Goal: Answer question/provide support: Share knowledge or assist other users

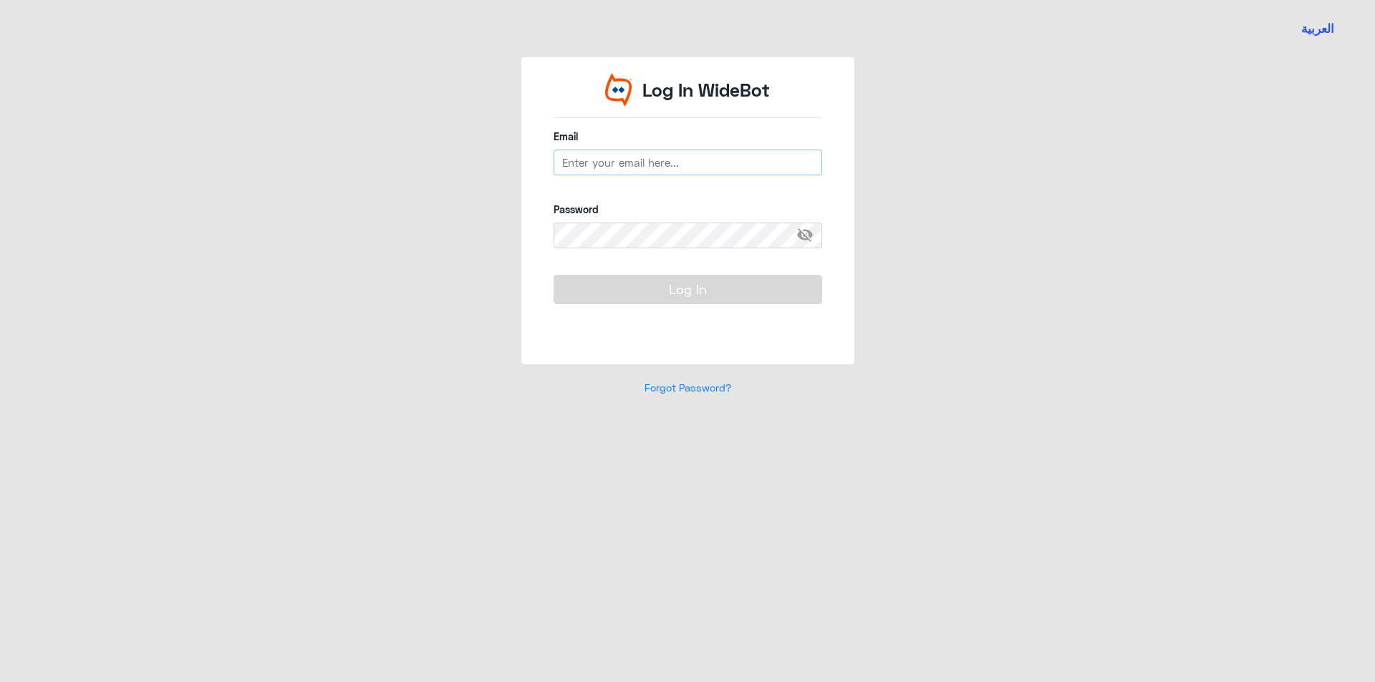
type input "[EMAIL_ADDRESS][DOMAIN_NAME]"
click at [714, 290] on button "Log In" at bounding box center [687, 289] width 268 height 29
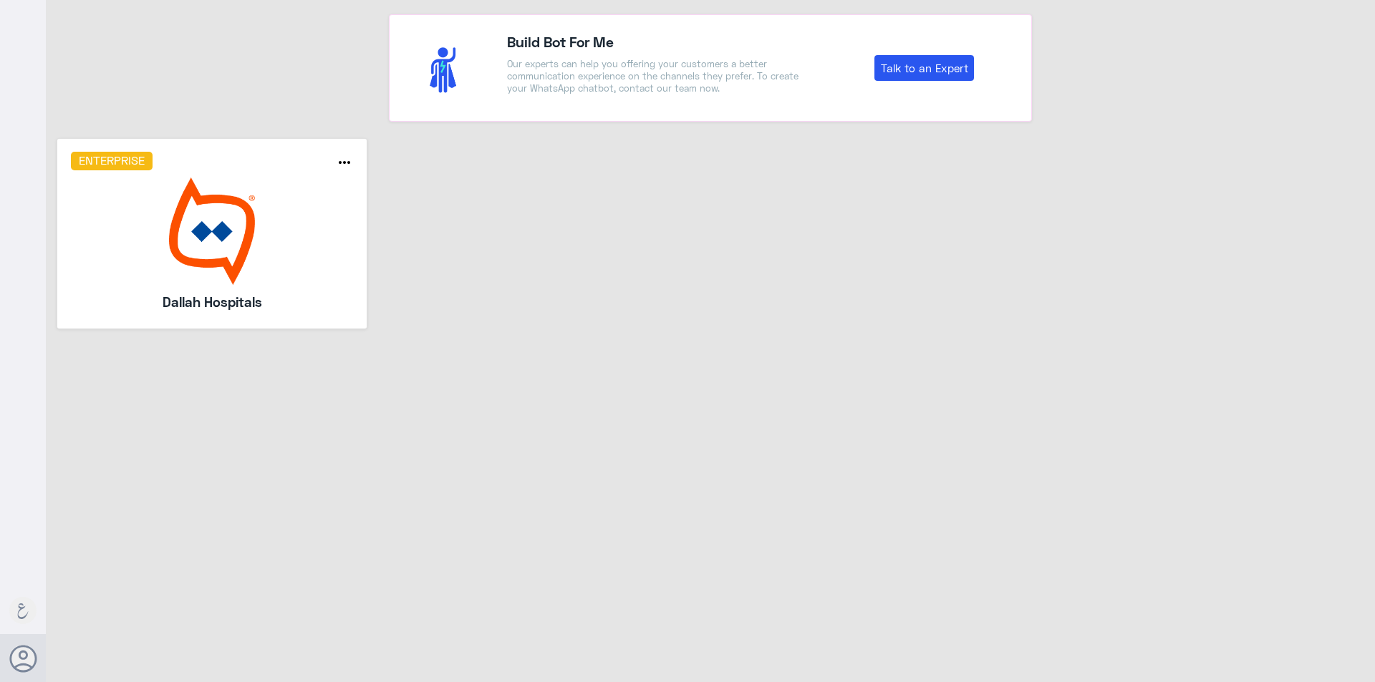
click at [233, 201] on img at bounding box center [212, 231] width 283 height 107
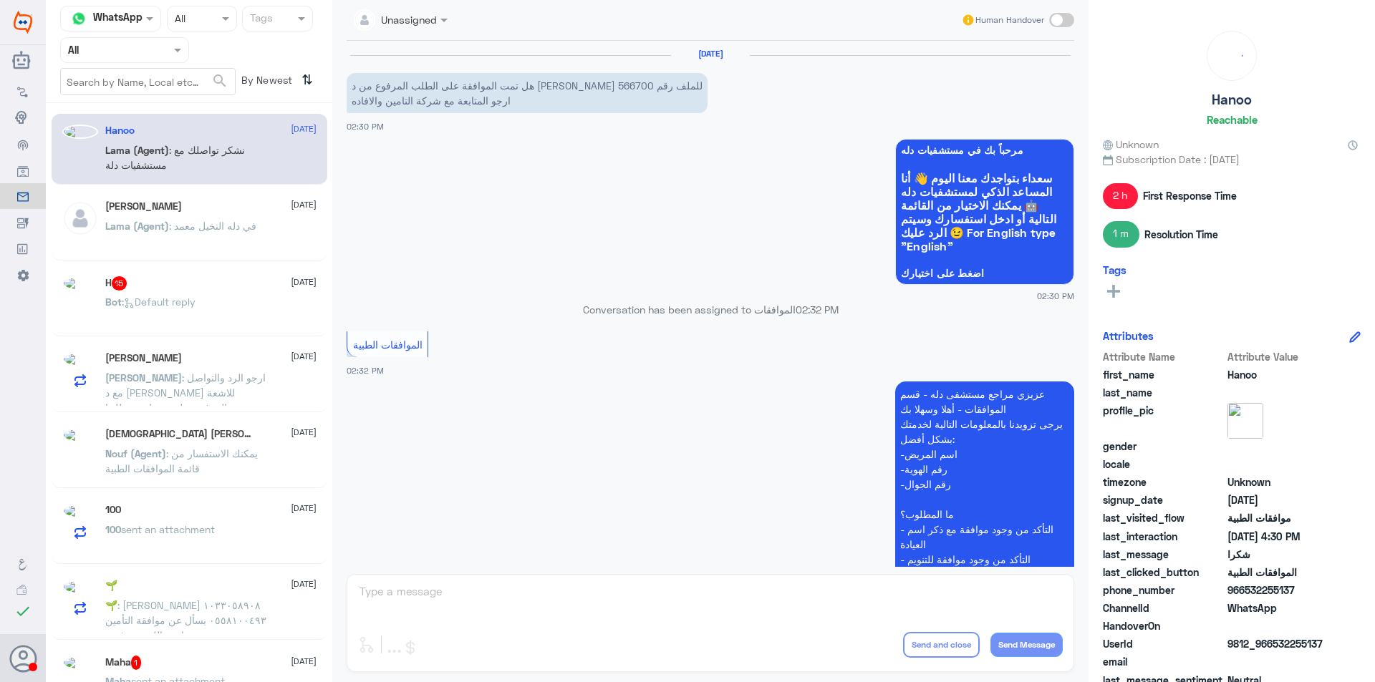
scroll to position [349, 0]
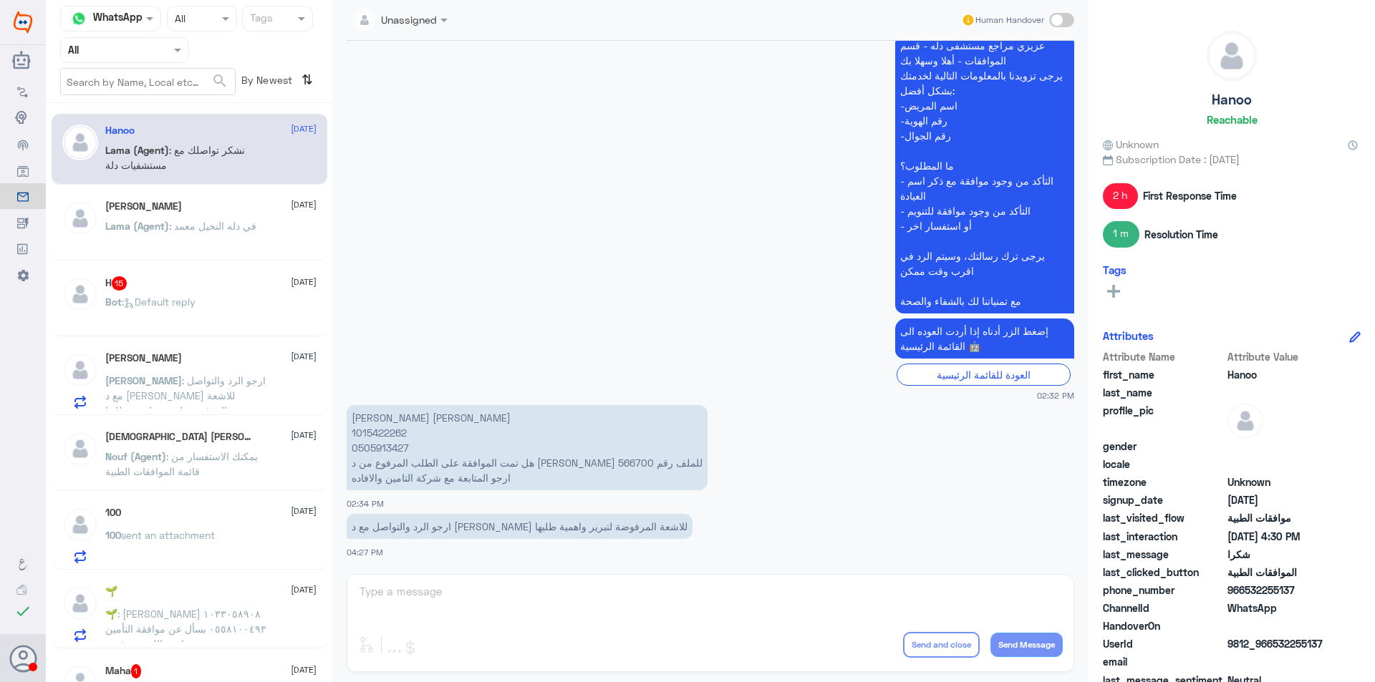
click at [215, 231] on span ": في دله النخيل معمد" at bounding box center [212, 226] width 87 height 12
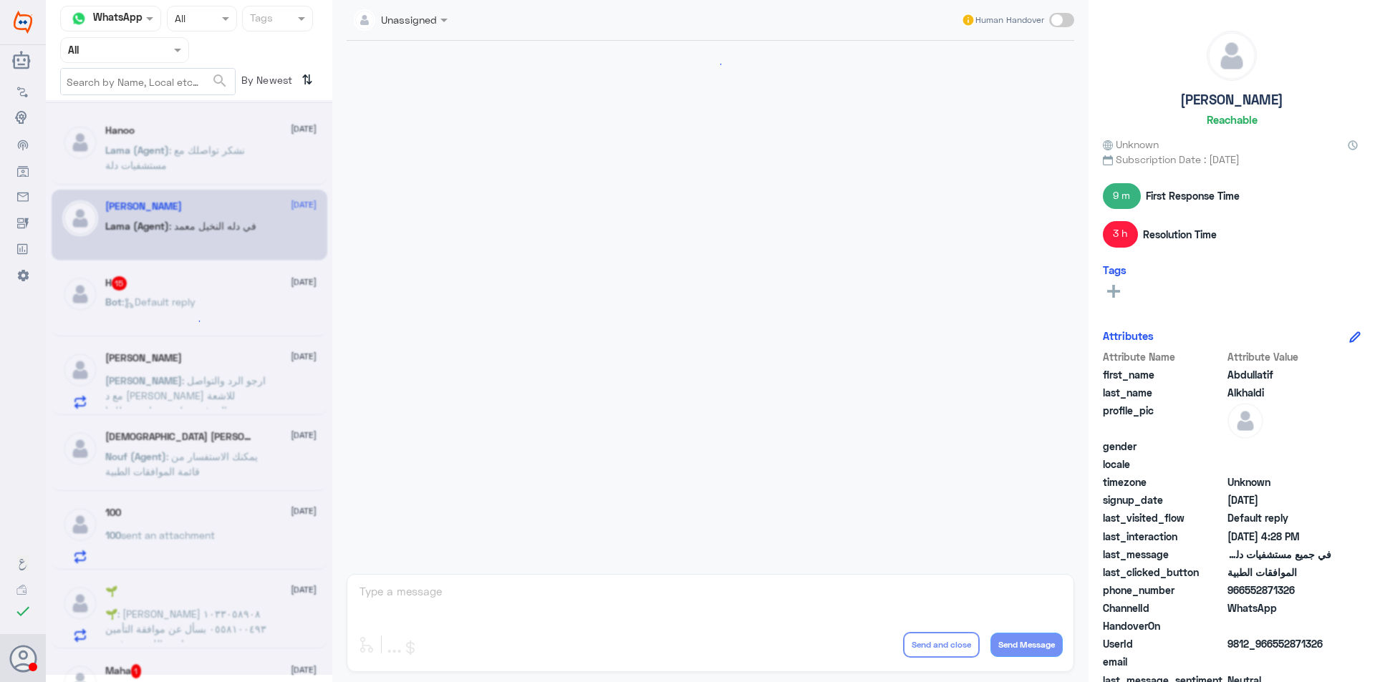
scroll to position [911, 0]
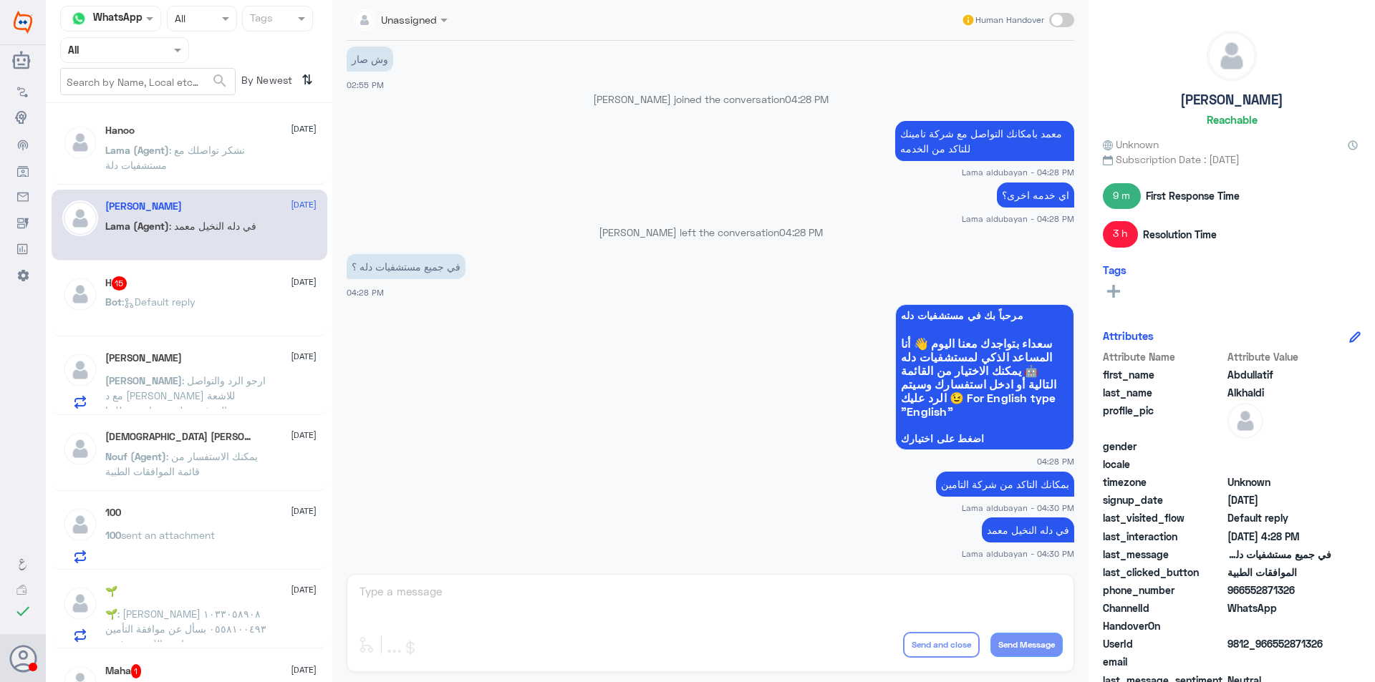
click at [219, 303] on div "Bot : Default reply" at bounding box center [210, 314] width 211 height 32
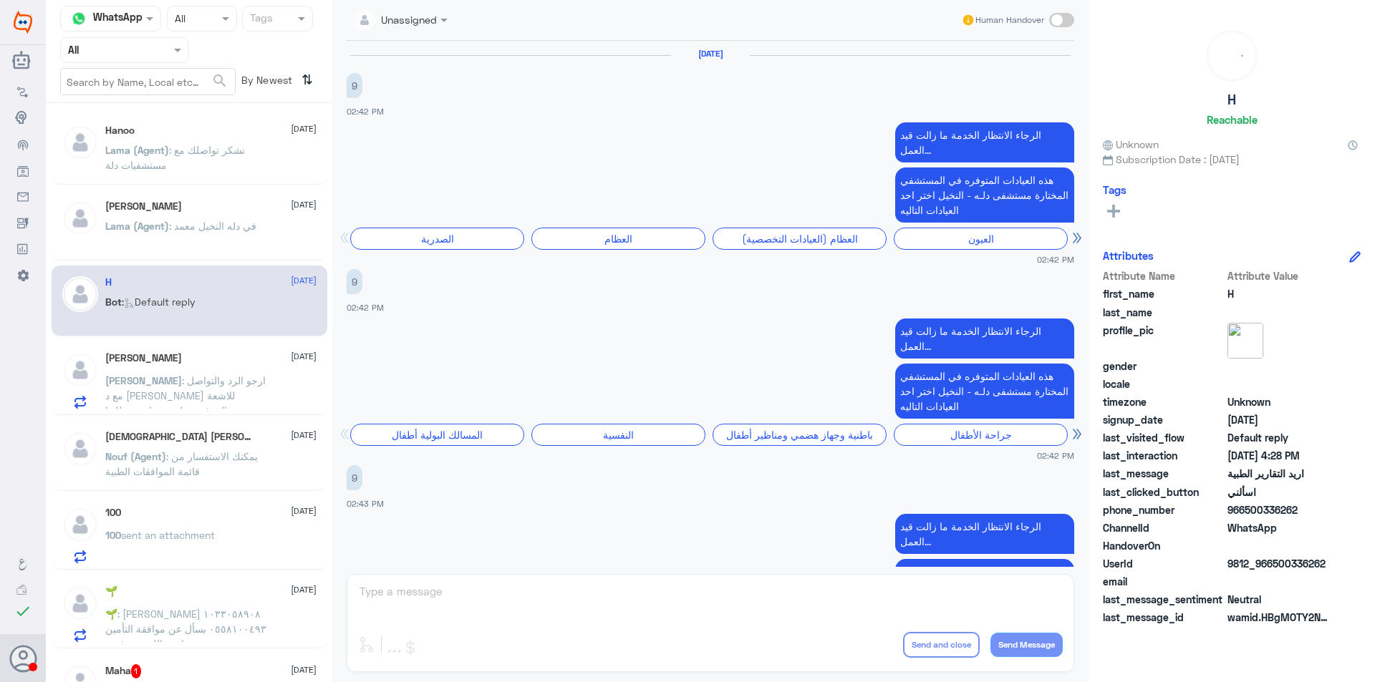
scroll to position [1360, 0]
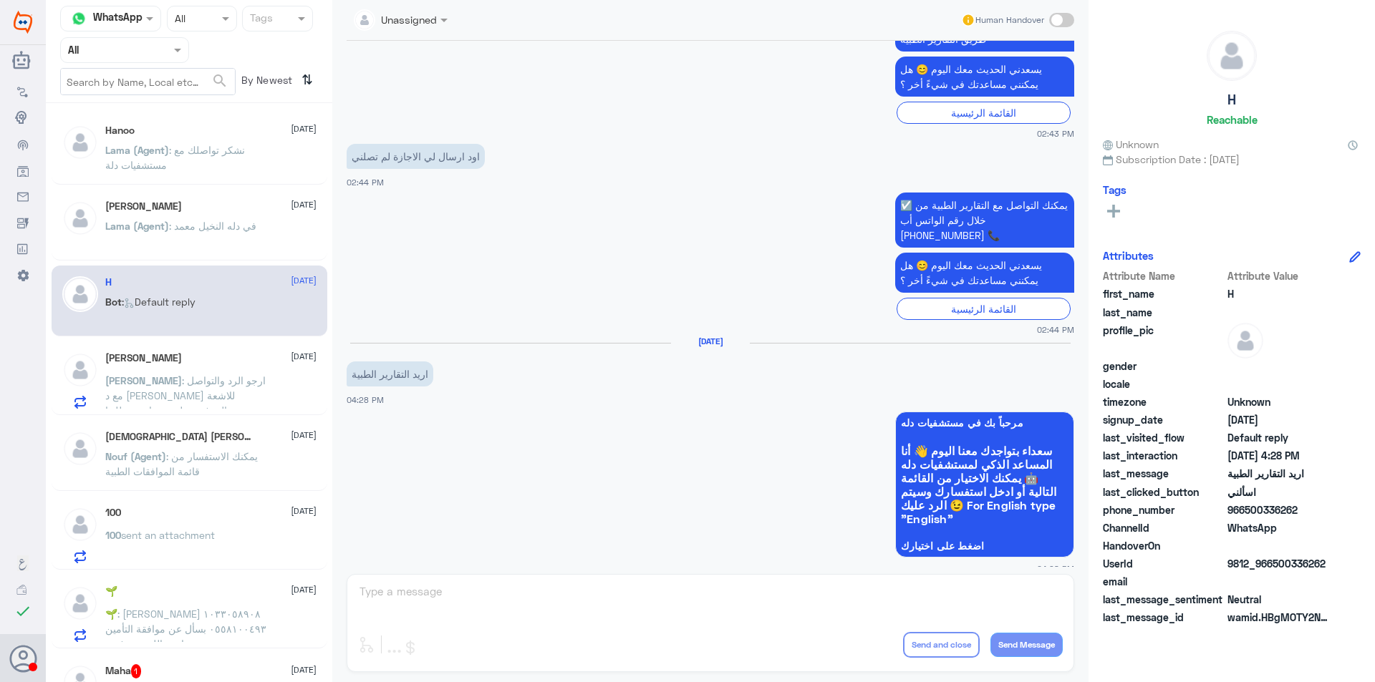
click at [233, 387] on span ": ارجو الرد والتواصل مع د [PERSON_NAME] للاشعة المرفوضة لتبرير واهمية طلبها" at bounding box center [185, 395] width 160 height 42
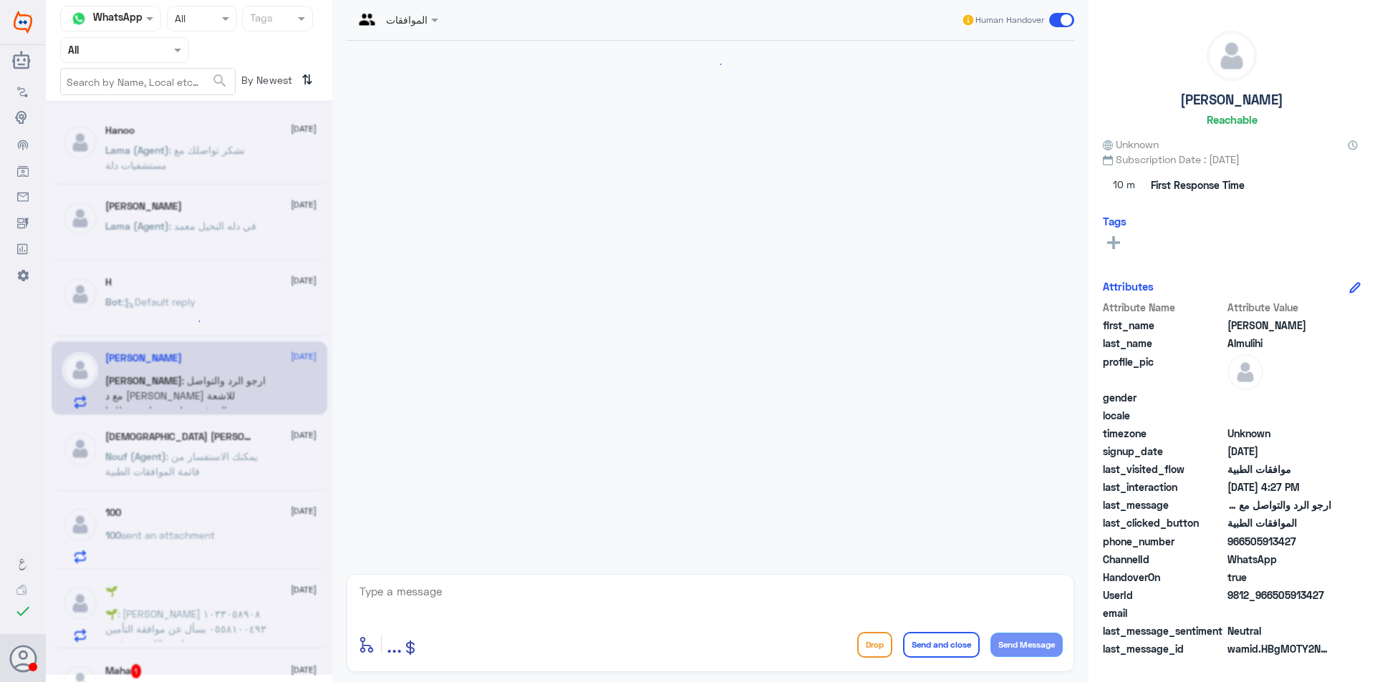
scroll to position [349, 0]
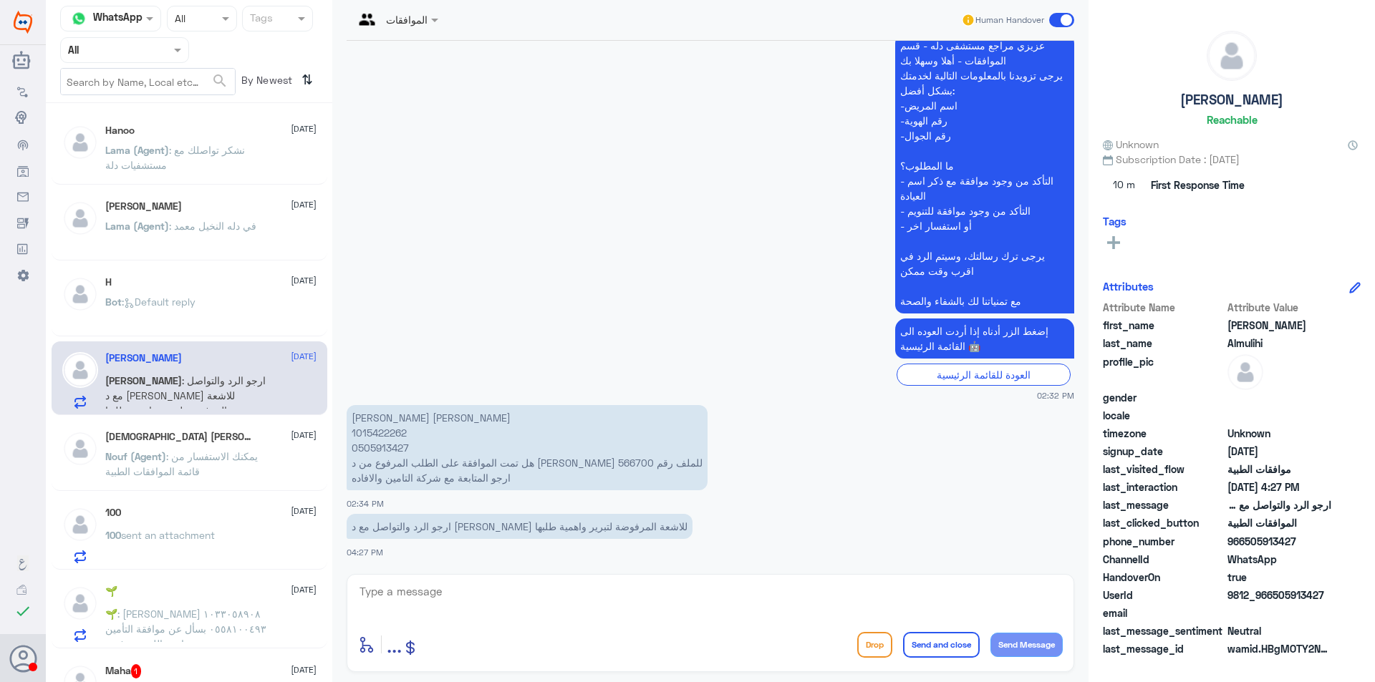
click at [248, 307] on div "Bot : Default reply" at bounding box center [210, 314] width 211 height 32
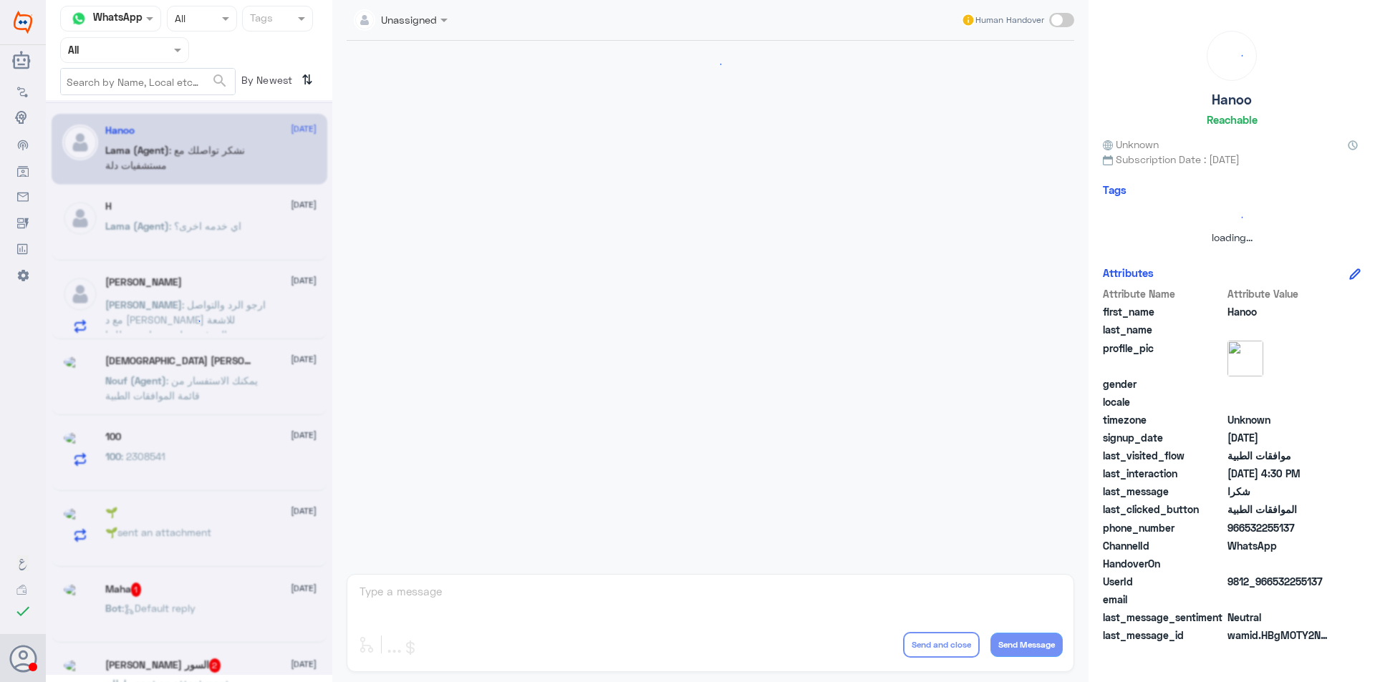
scroll to position [939, 0]
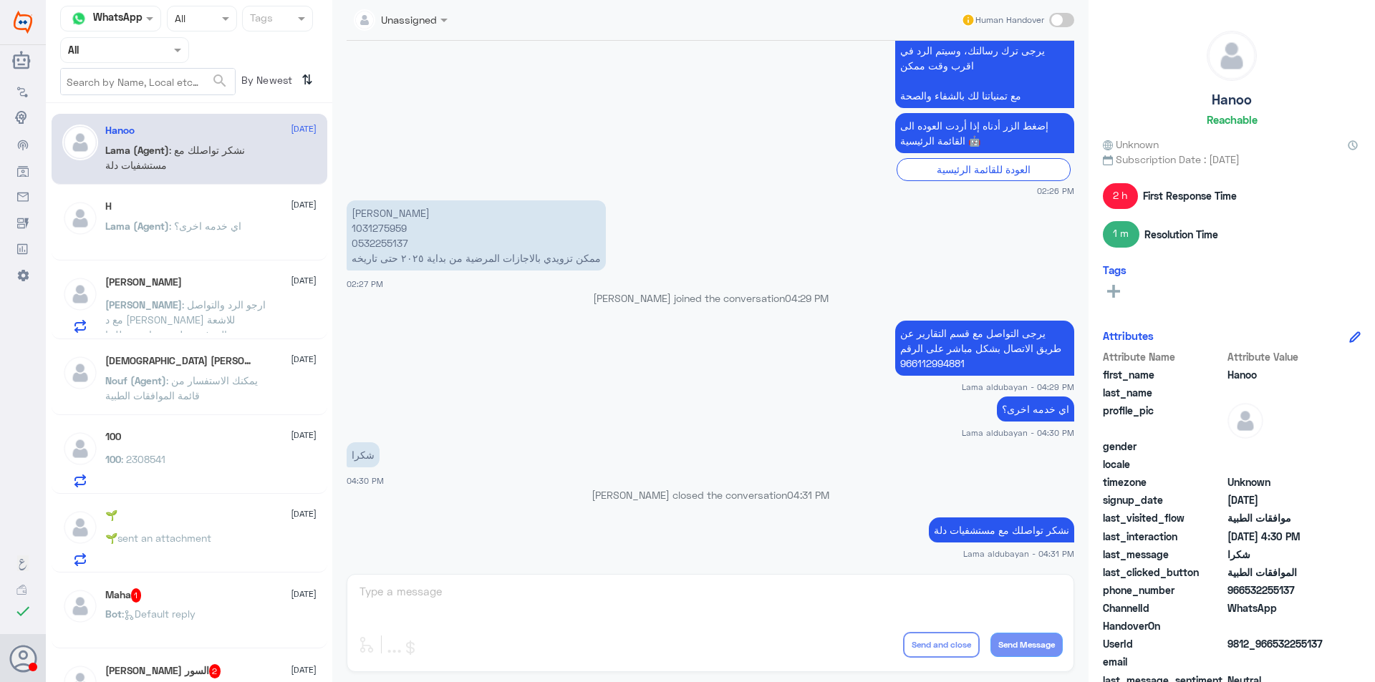
click at [236, 436] on div "100 [DATE]" at bounding box center [210, 437] width 211 height 12
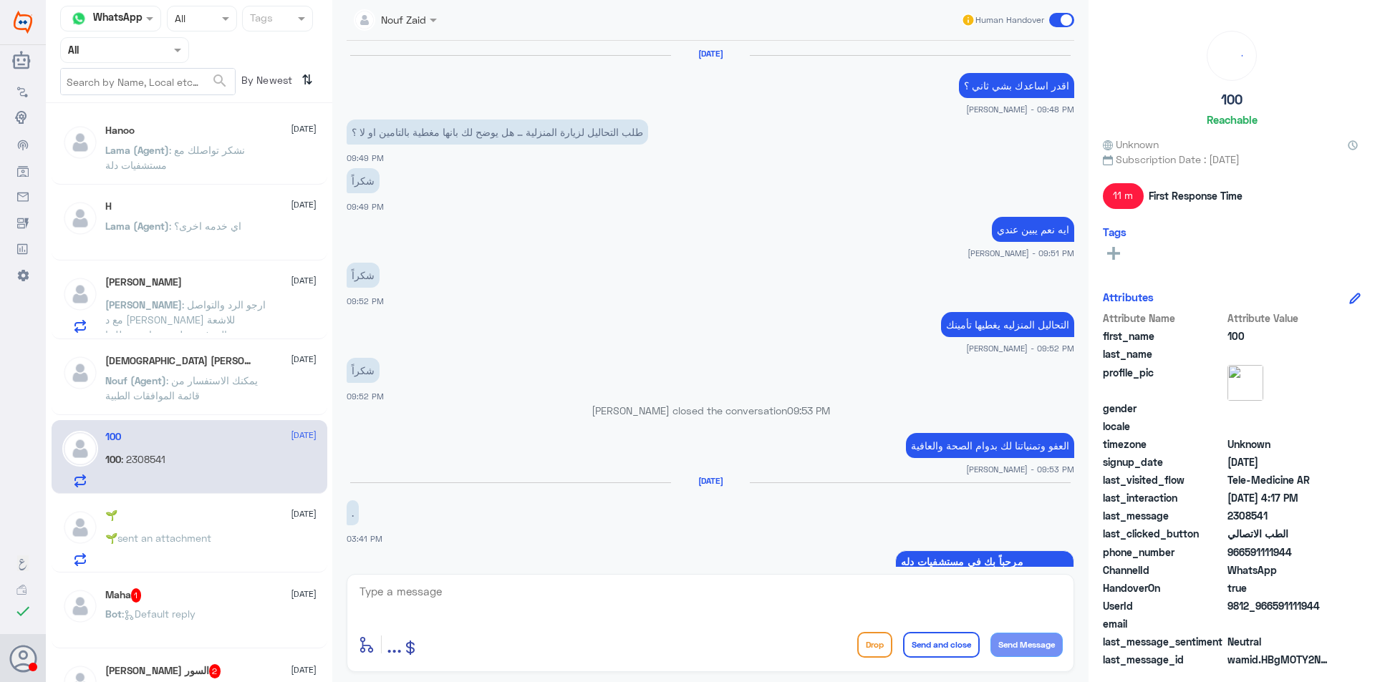
scroll to position [583, 0]
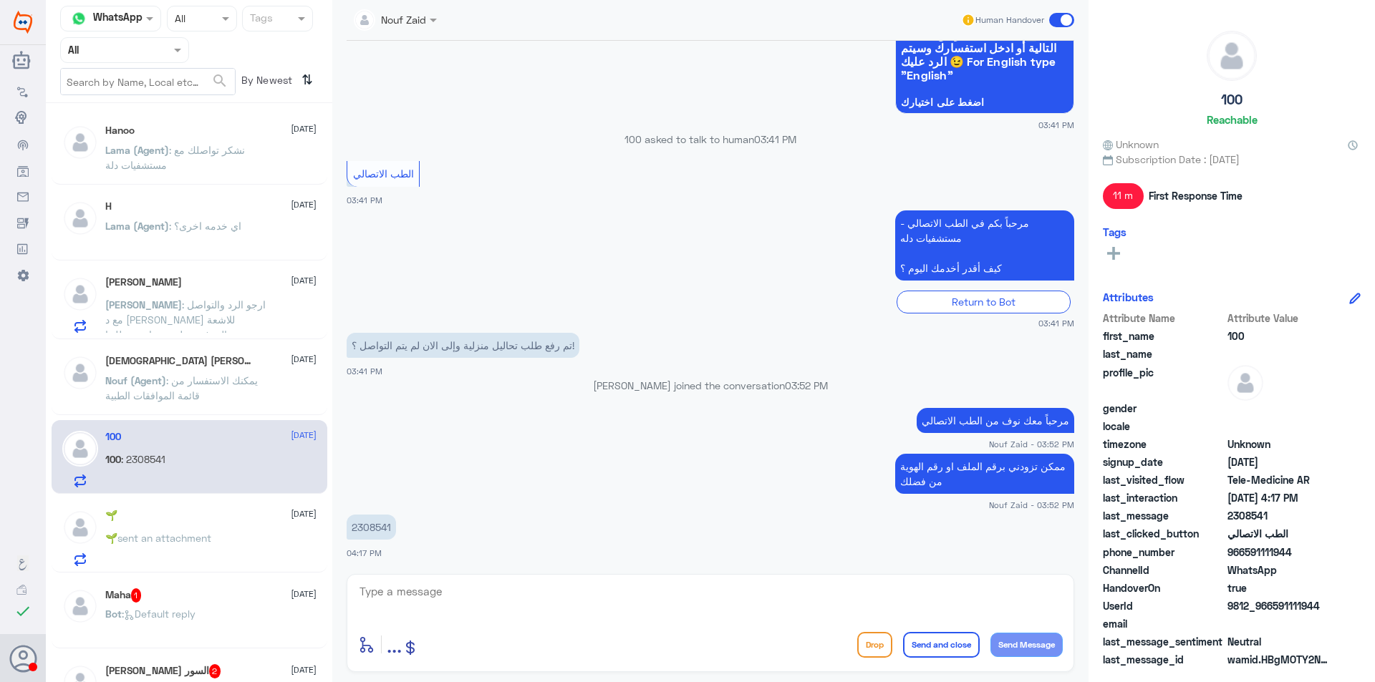
click at [243, 523] on div "🌱 [DATE] 🌱 sent an attachment" at bounding box center [210, 538] width 211 height 57
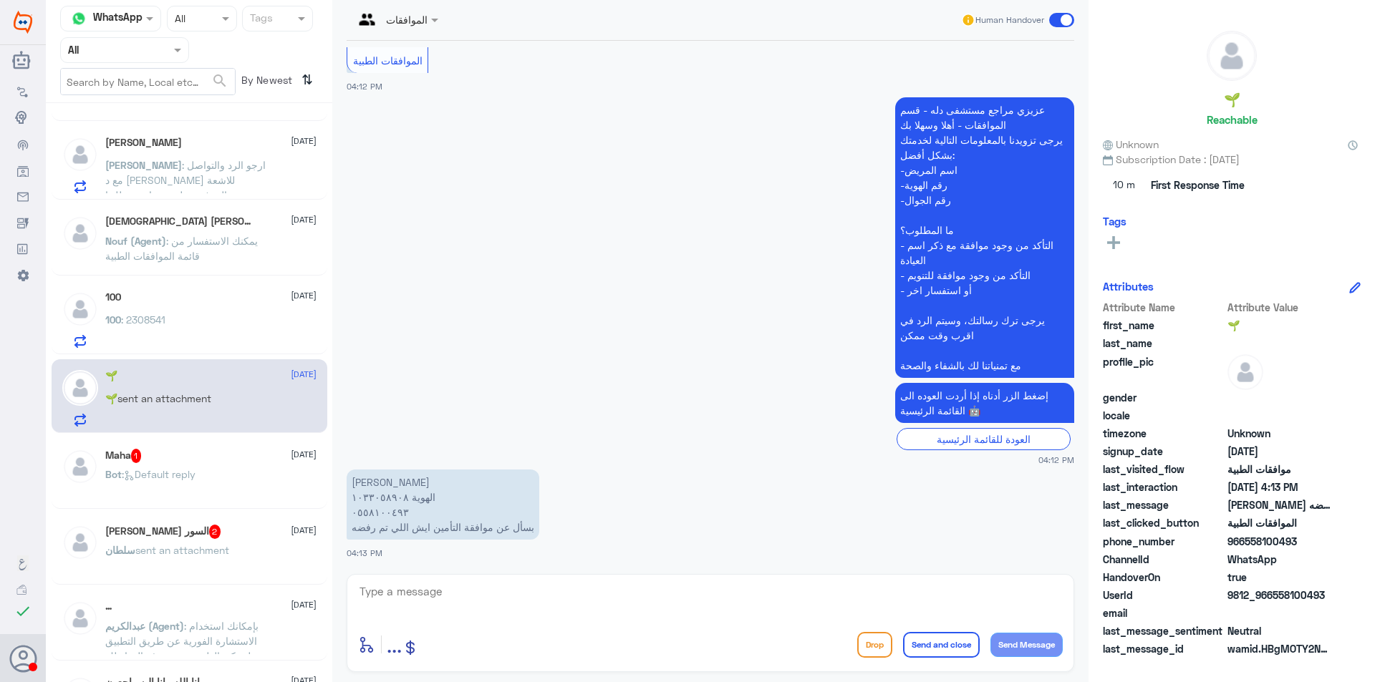
scroll to position [143, 0]
click at [220, 478] on div "Bot : Default reply" at bounding box center [210, 483] width 211 height 32
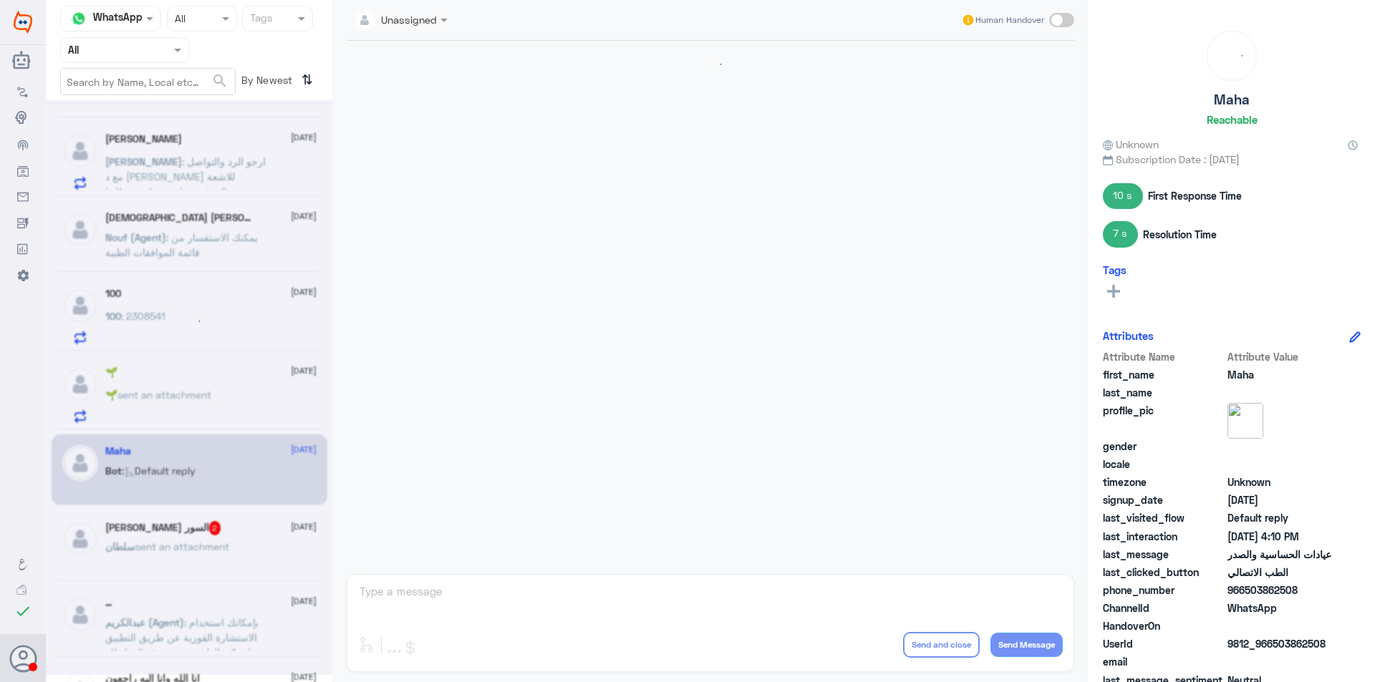
scroll to position [582, 0]
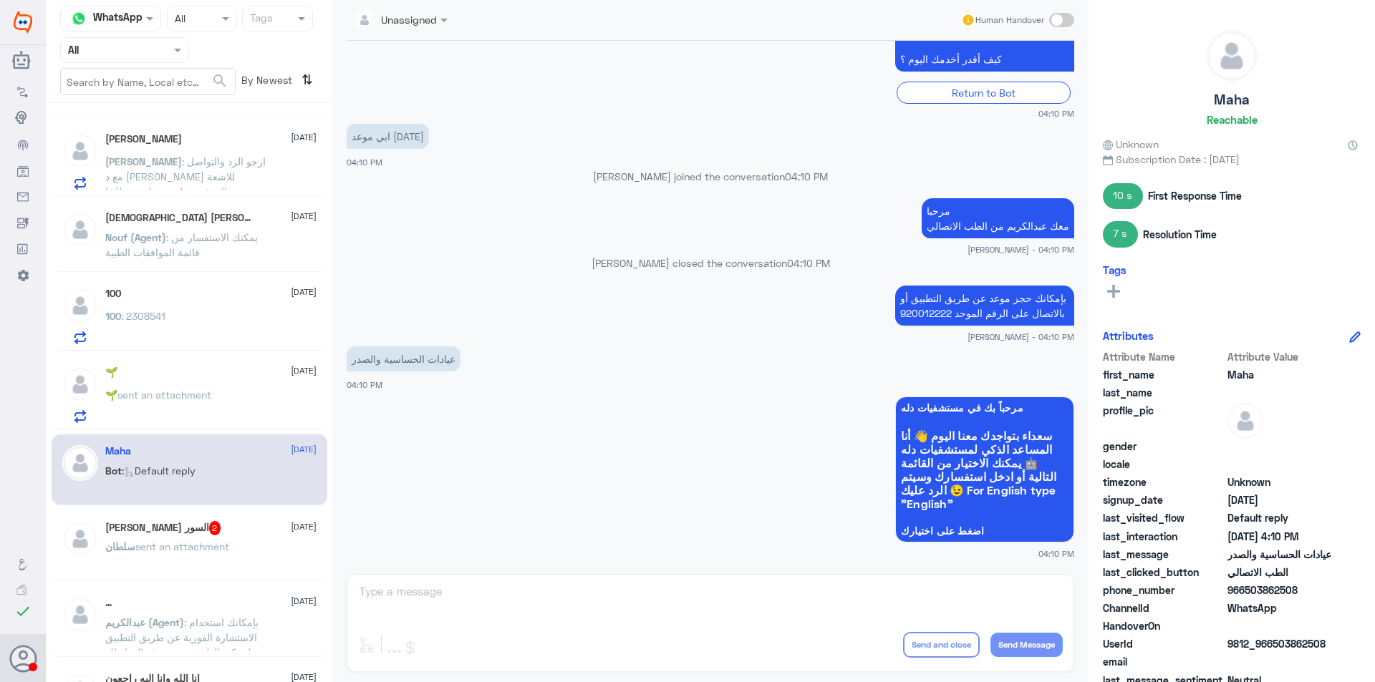
click at [231, 535] on div "[PERSON_NAME] السور 2 [DATE]" at bounding box center [210, 528] width 211 height 14
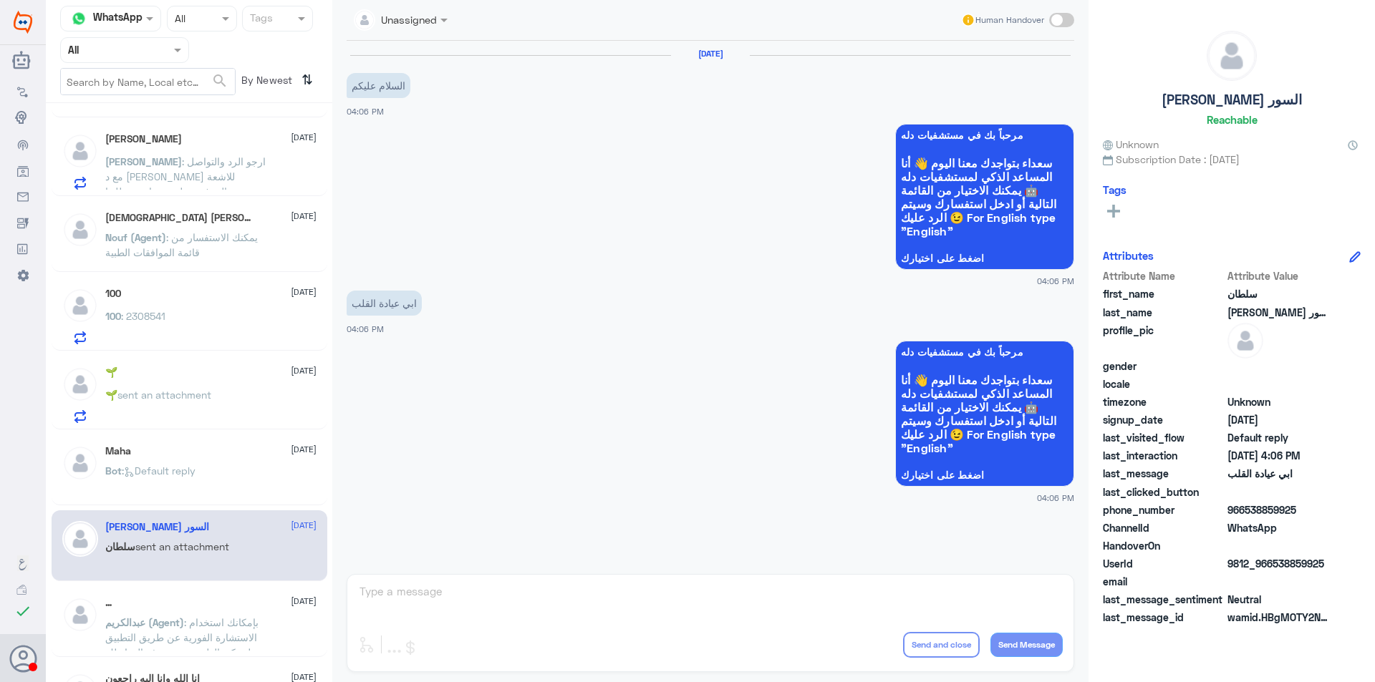
click at [237, 618] on span ": بإمكانك استخدام الاستشارة الفورية عن طريق التطبيق ليتمكن الطبيب من صرف الدواء…" at bounding box center [181, 637] width 153 height 42
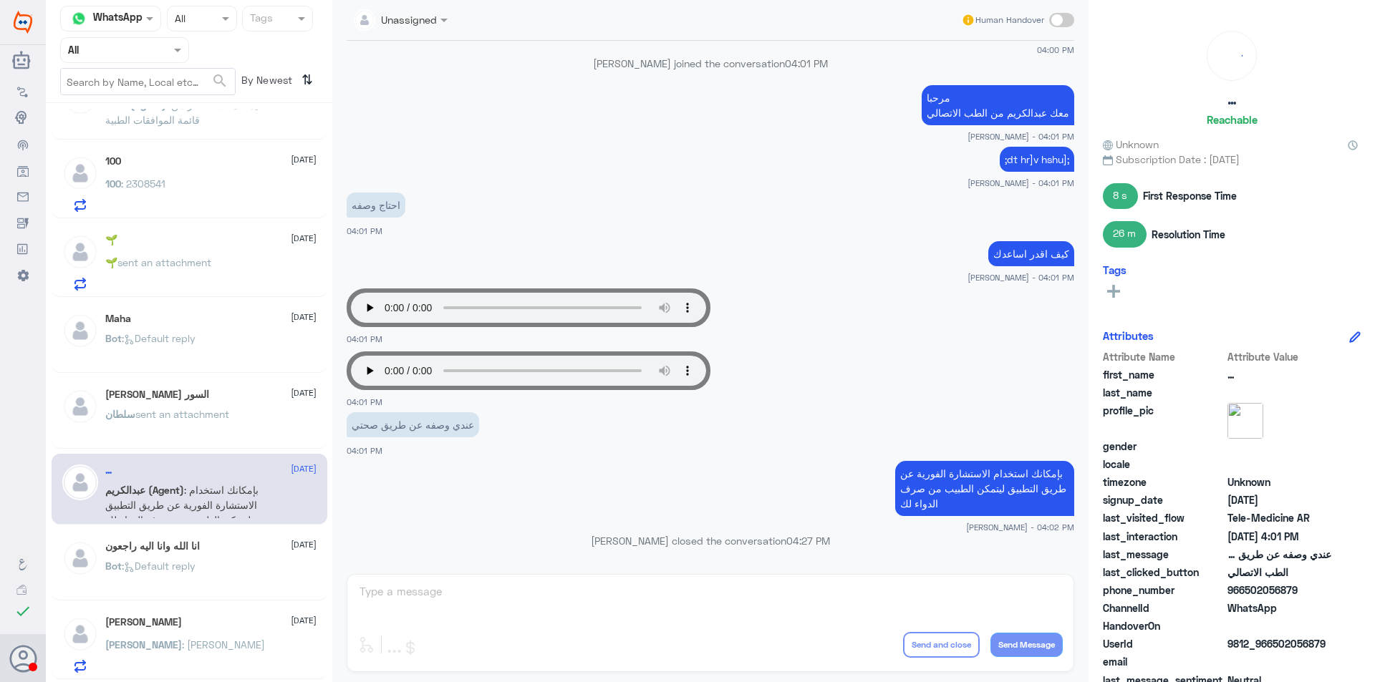
scroll to position [286, 0]
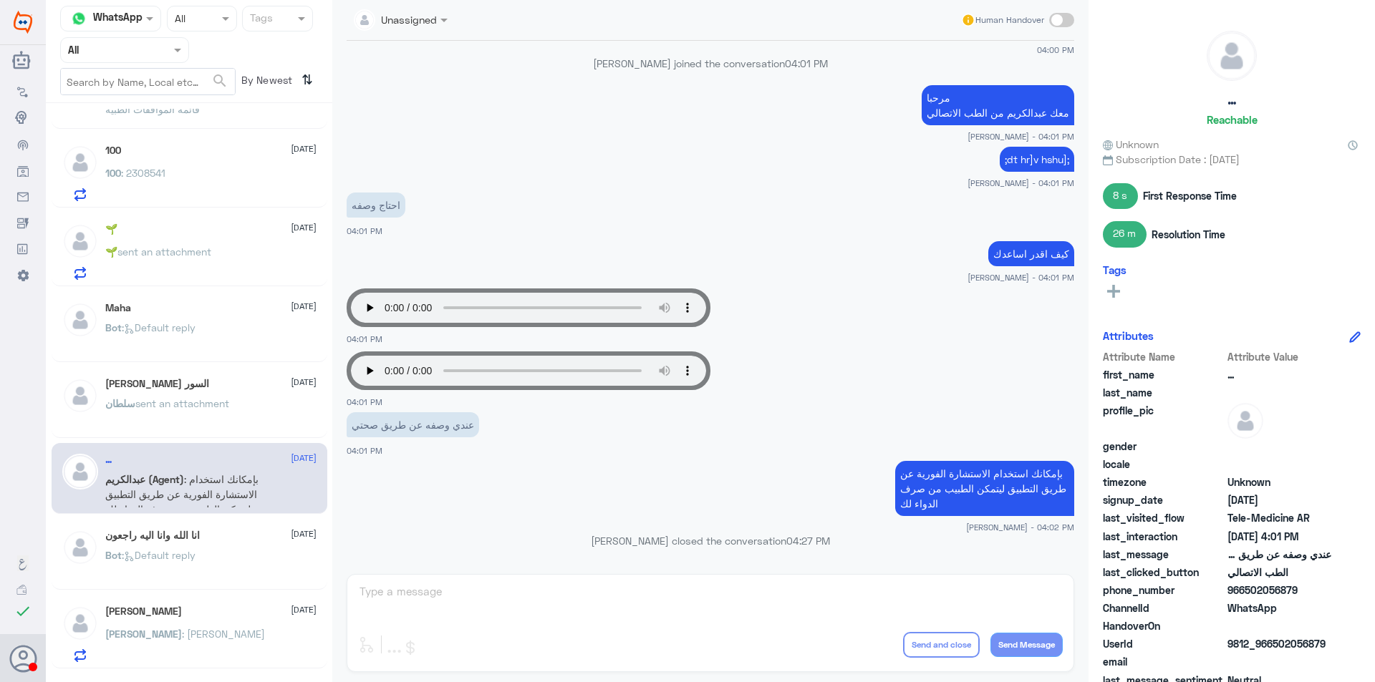
click at [231, 546] on div "انا [DEMOGRAPHIC_DATA] وانا اليه راجعون [DATE] Bot : Default reply" at bounding box center [210, 557] width 211 height 54
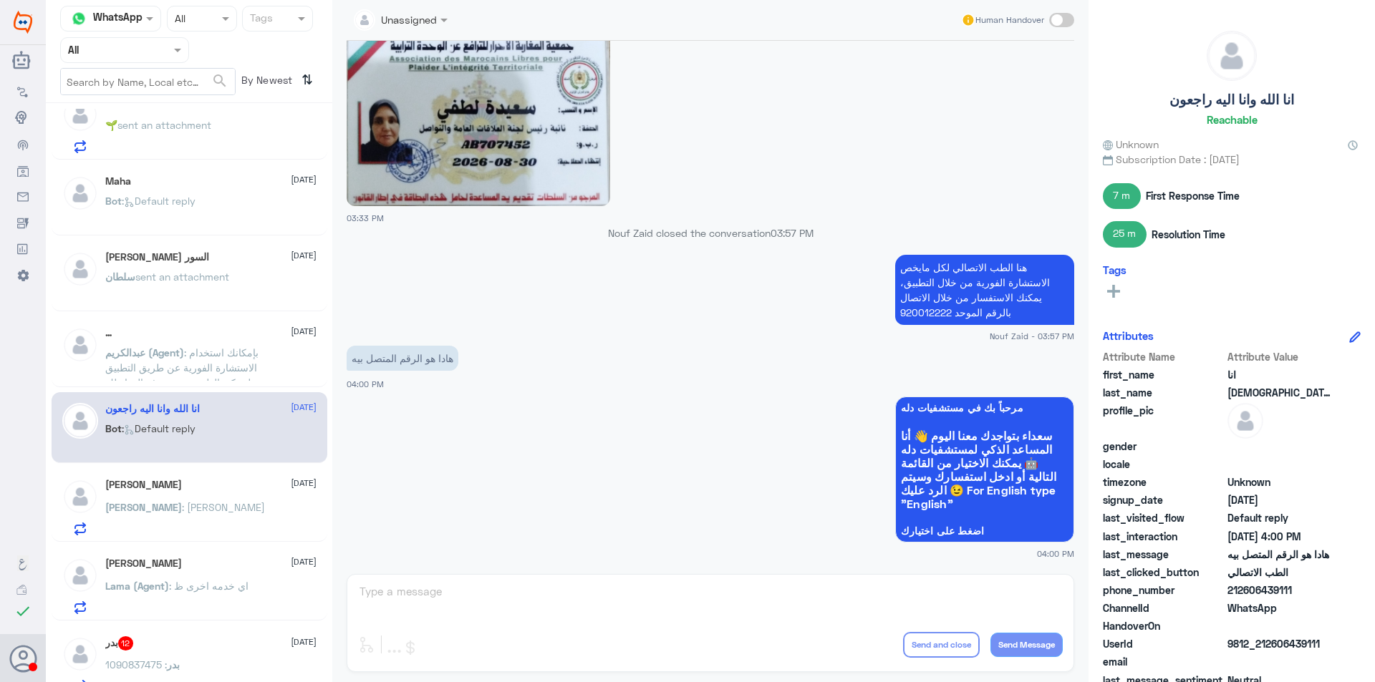
scroll to position [501, 0]
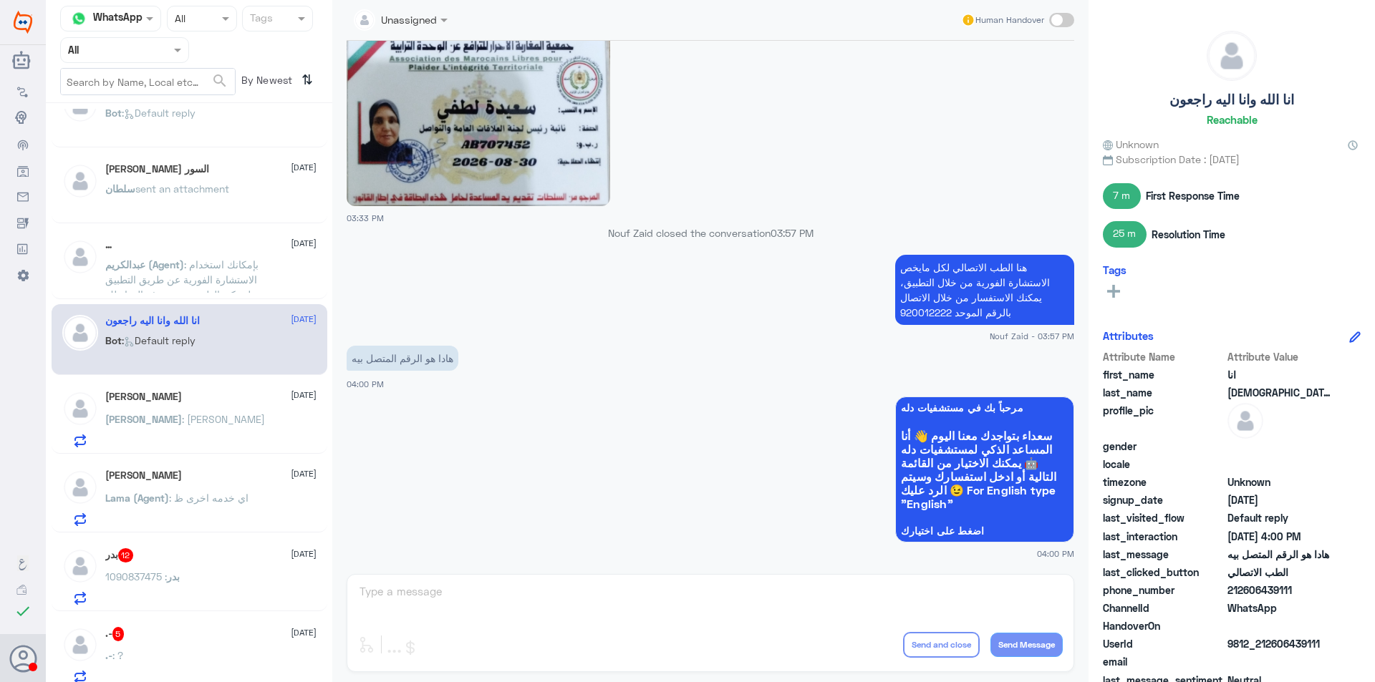
click at [224, 417] on div "[PERSON_NAME] : [PERSON_NAME]" at bounding box center [210, 431] width 211 height 32
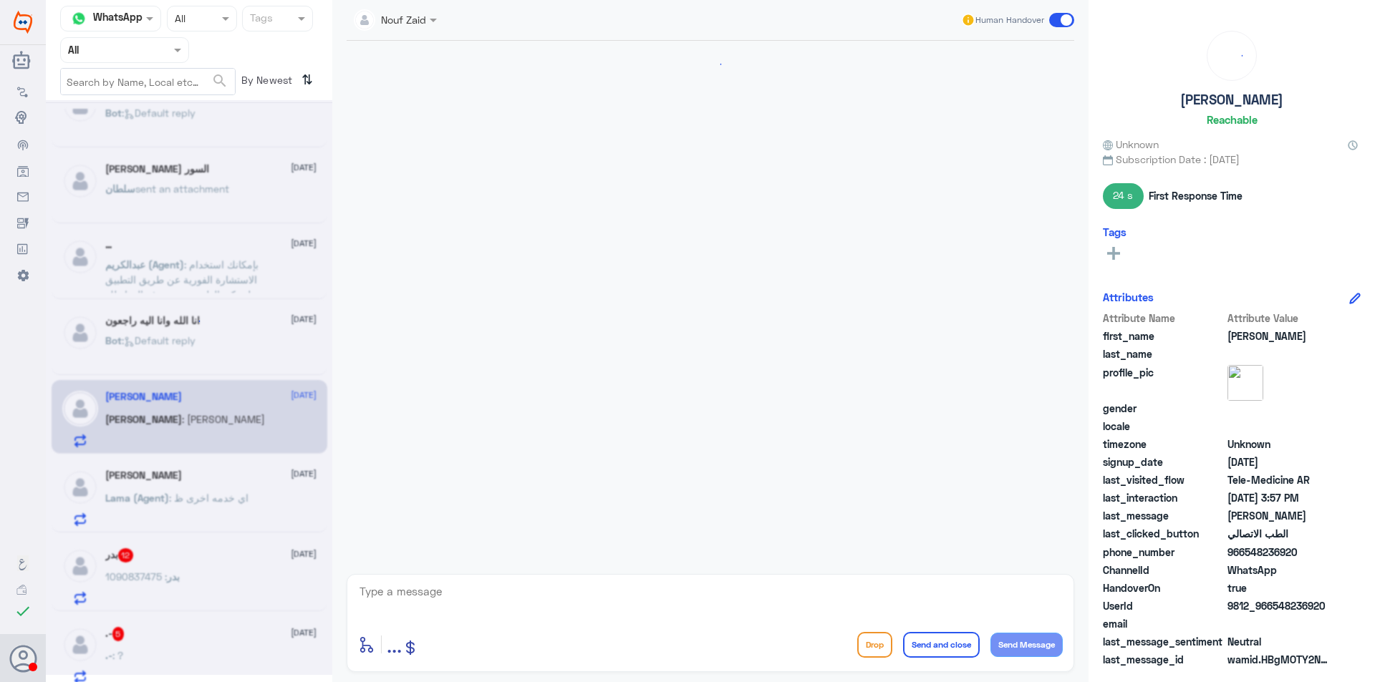
scroll to position [692, 0]
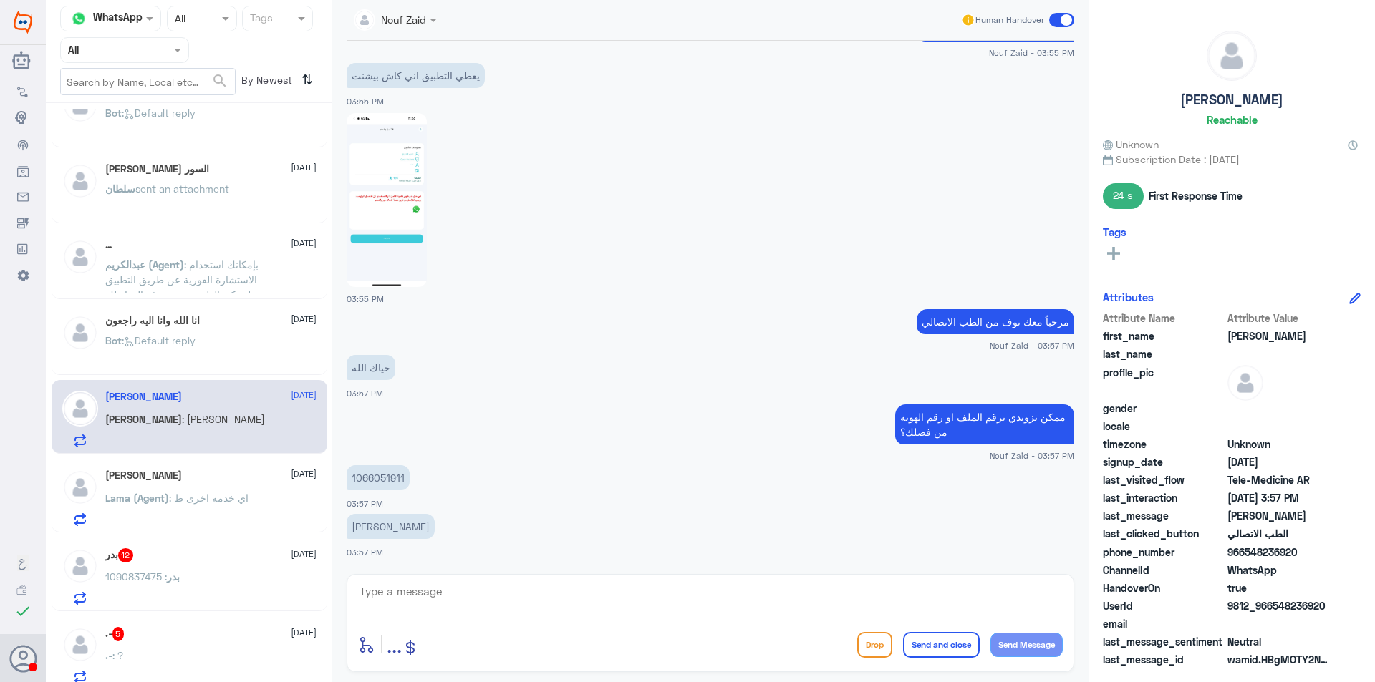
click at [227, 493] on span ": اي خدمه اخرى ظ" at bounding box center [208, 498] width 79 height 12
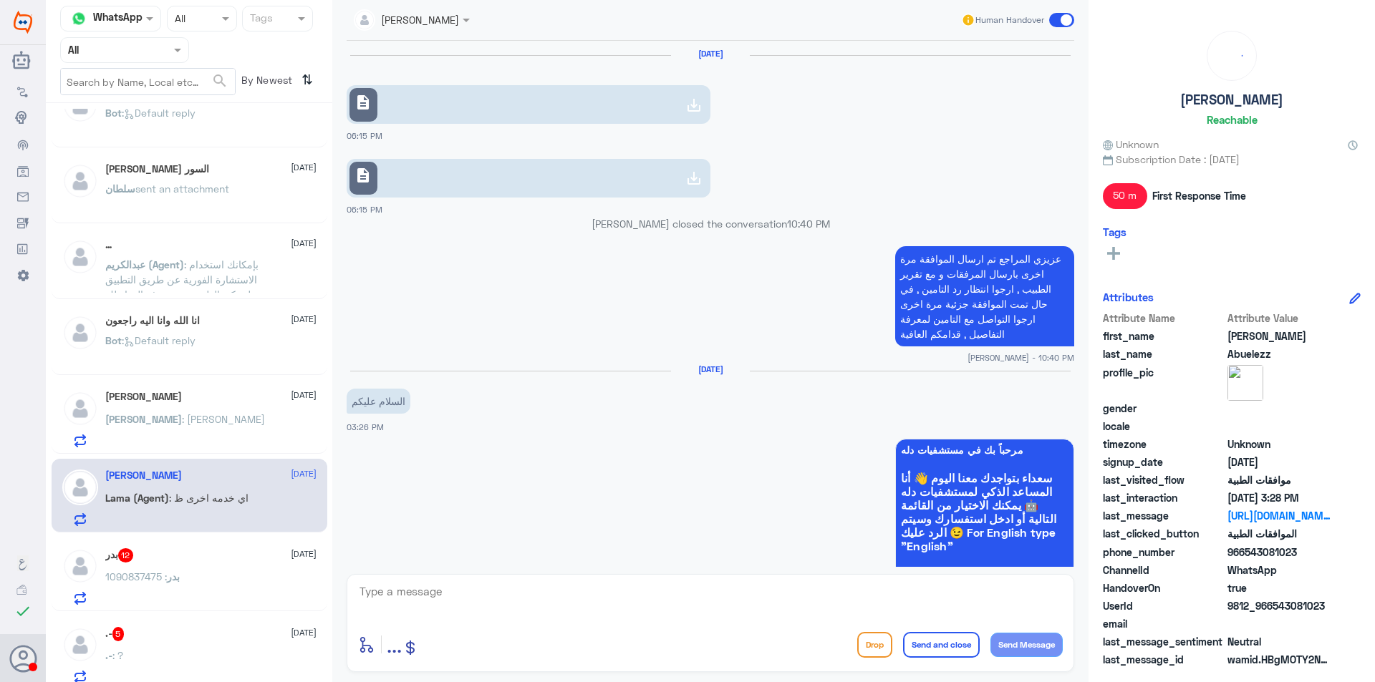
scroll to position [1861, 0]
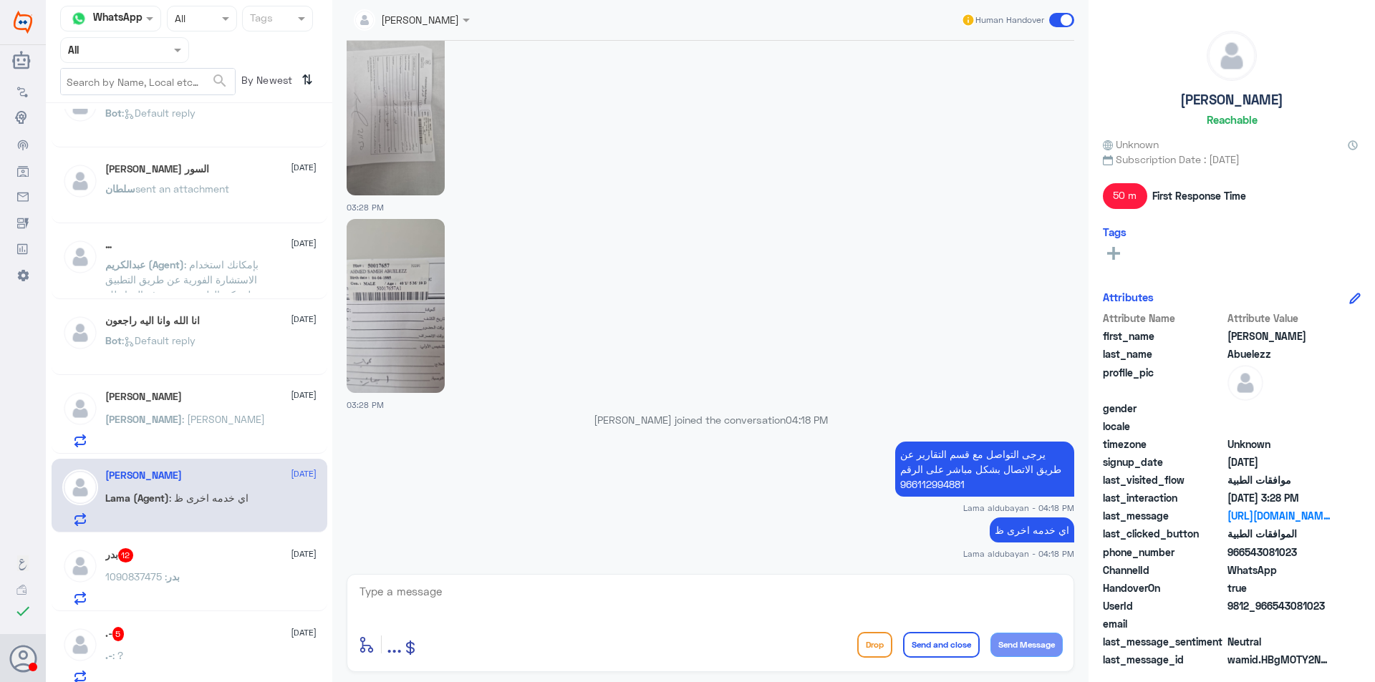
click at [241, 556] on div "بدر 12 [DATE]" at bounding box center [210, 555] width 211 height 14
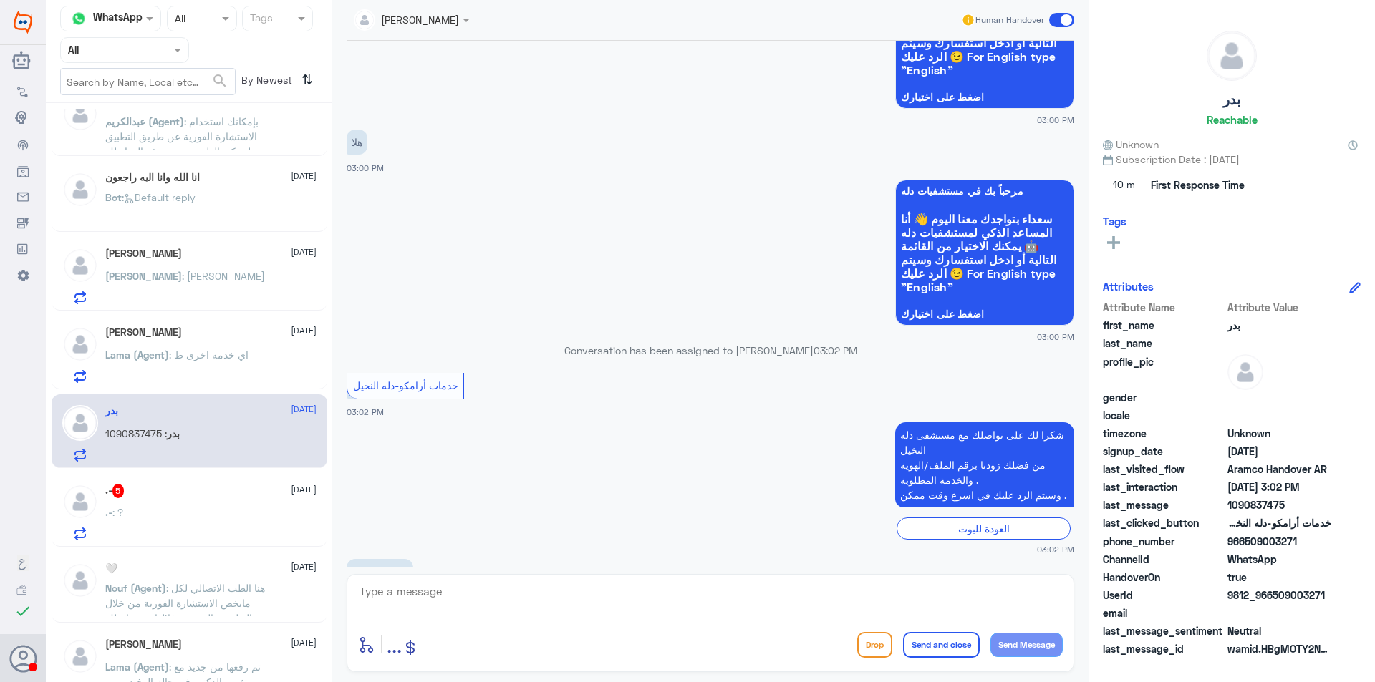
click at [175, 492] on div ".- 5 [DATE]" at bounding box center [210, 491] width 211 height 14
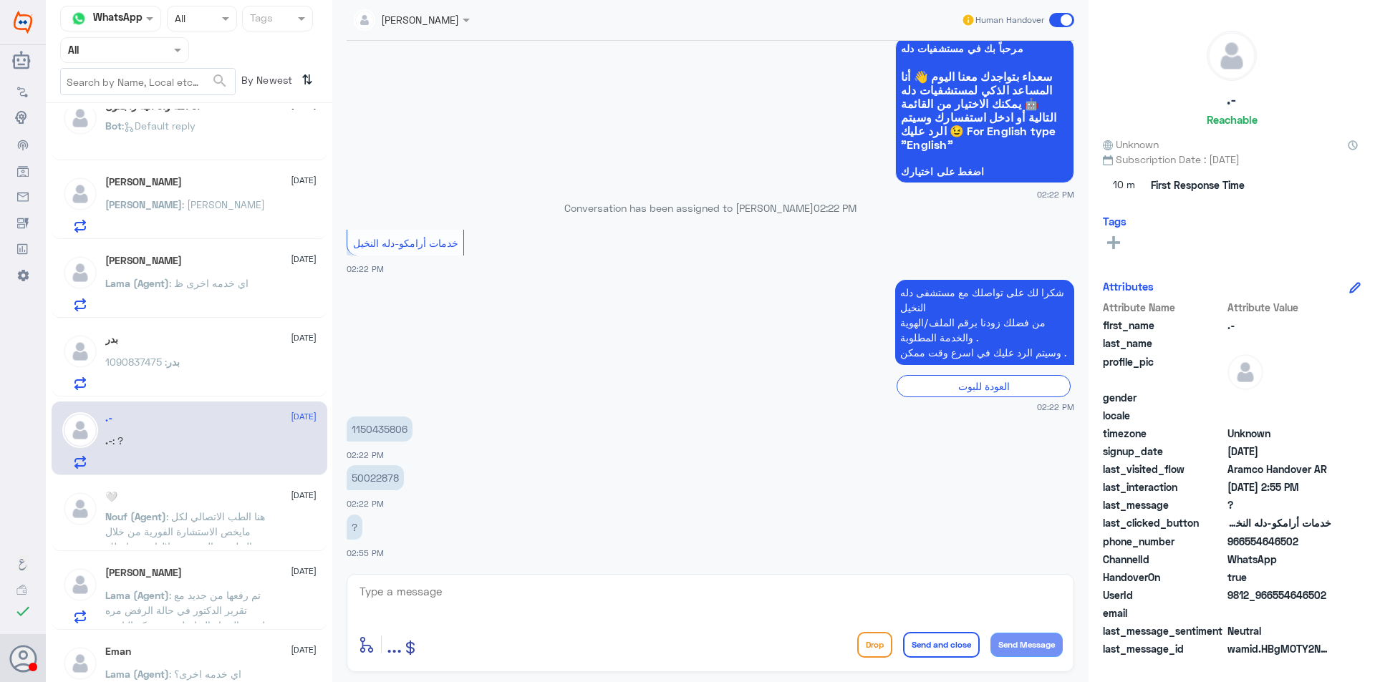
click at [291, 495] on span "[DATE]" at bounding box center [304, 495] width 26 height 13
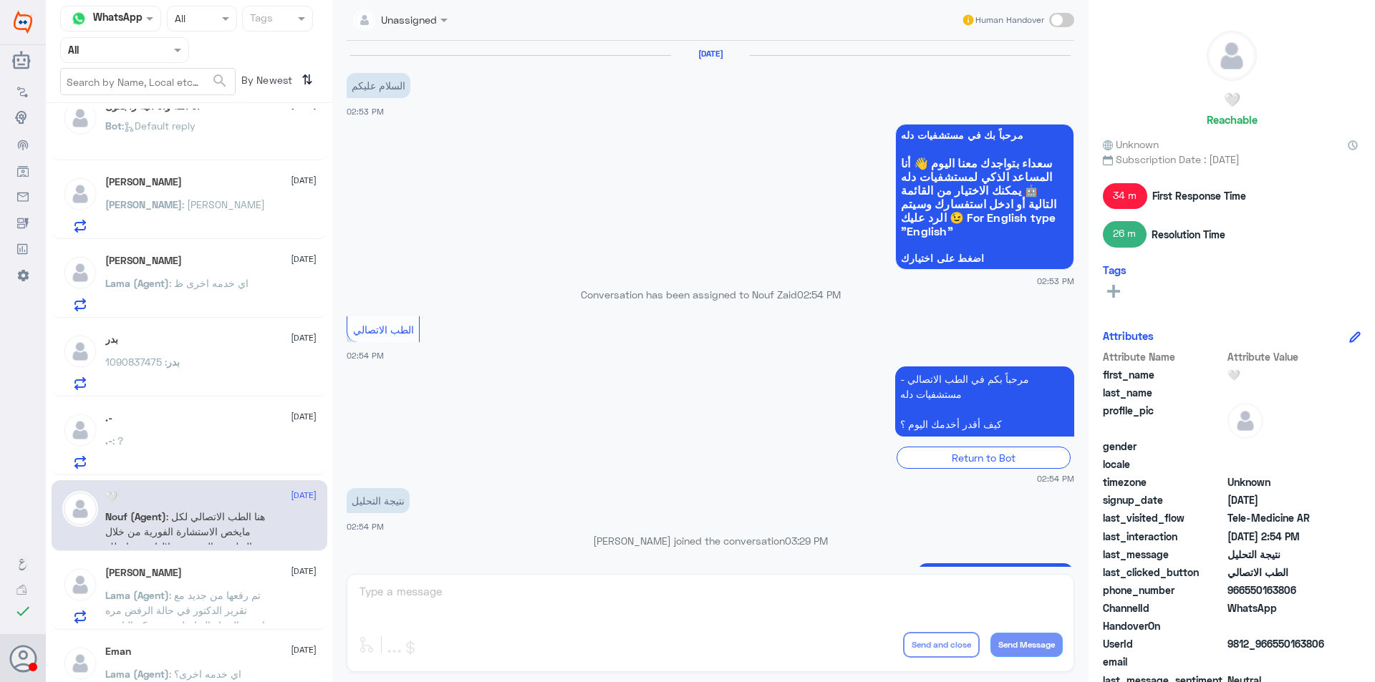
click at [163, 589] on span "Lama (Agent)" at bounding box center [137, 595] width 64 height 12
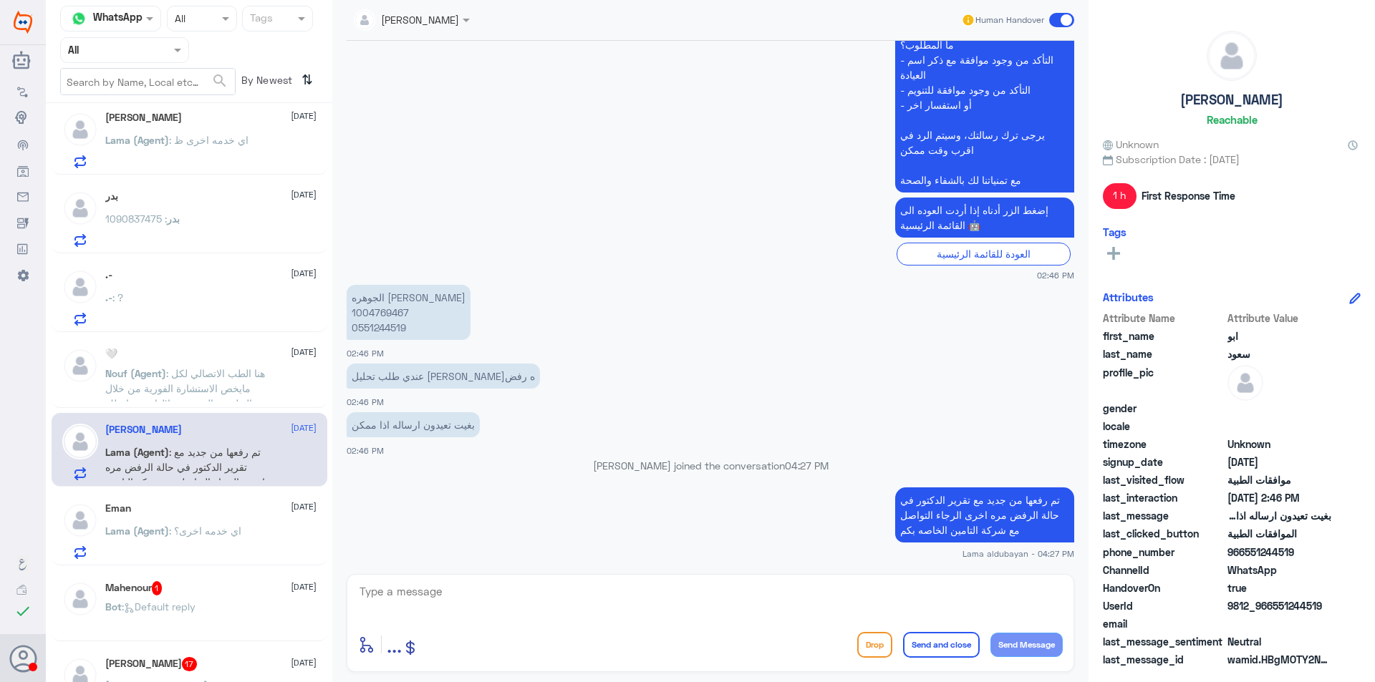
click at [238, 548] on p "Lama (Agent) : اي خدمه اخرى؟" at bounding box center [173, 541] width 136 height 36
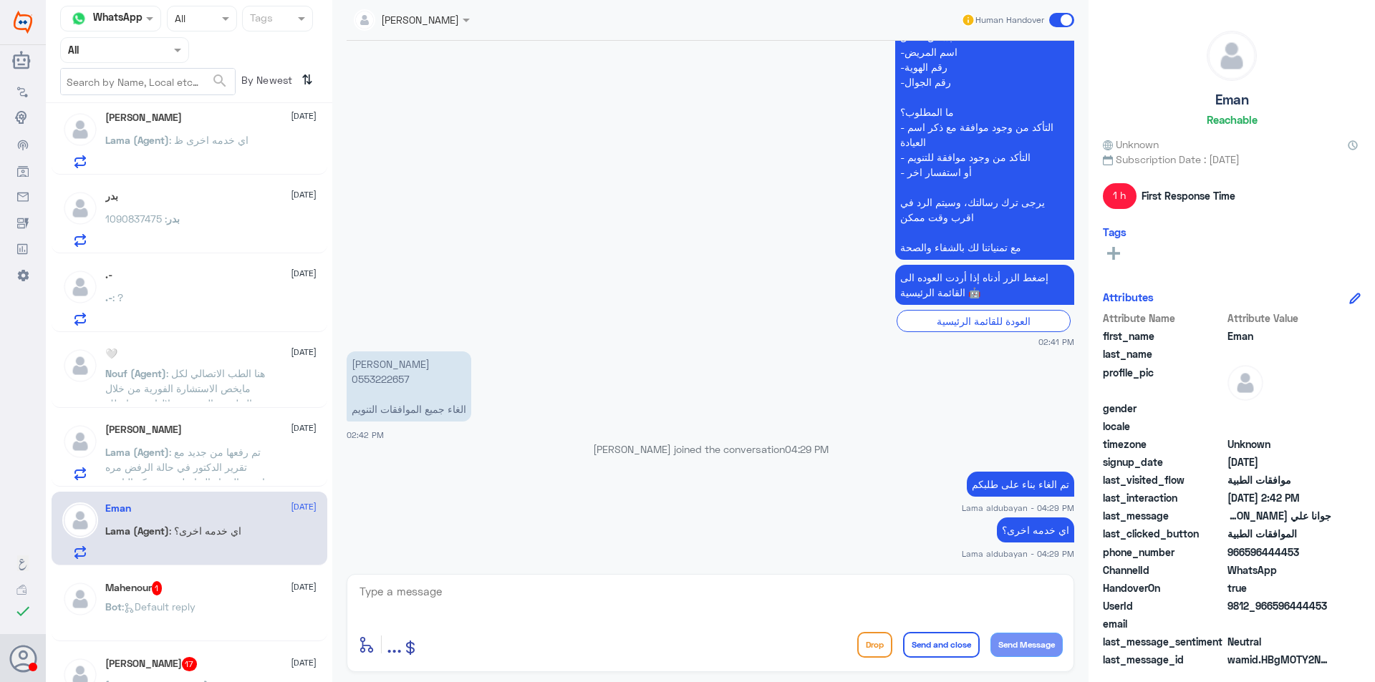
click at [240, 579] on div "Mahenour 1 [DATE] Bot : Default reply" at bounding box center [190, 606] width 276 height 71
click at [245, 604] on div "Bot : Default reply" at bounding box center [210, 619] width 211 height 32
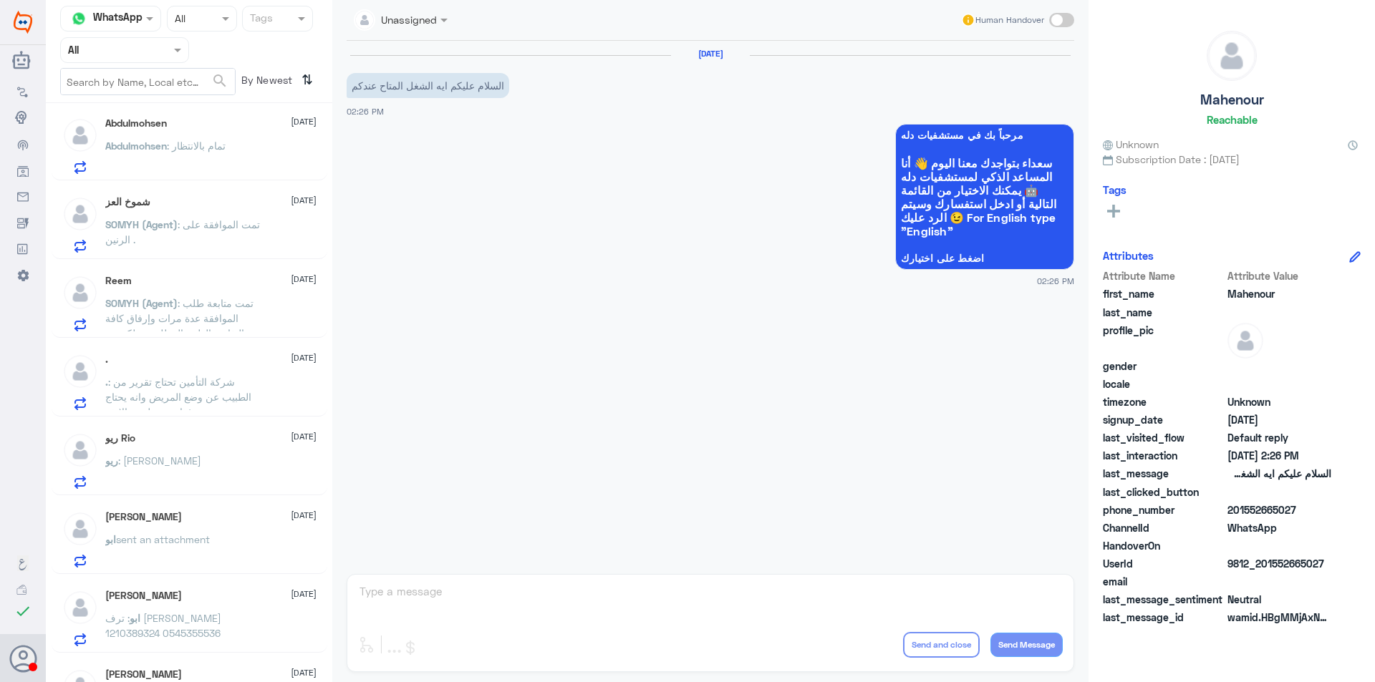
click at [248, 160] on div "[PERSON_NAME] : تمام بالانتظار" at bounding box center [210, 158] width 211 height 32
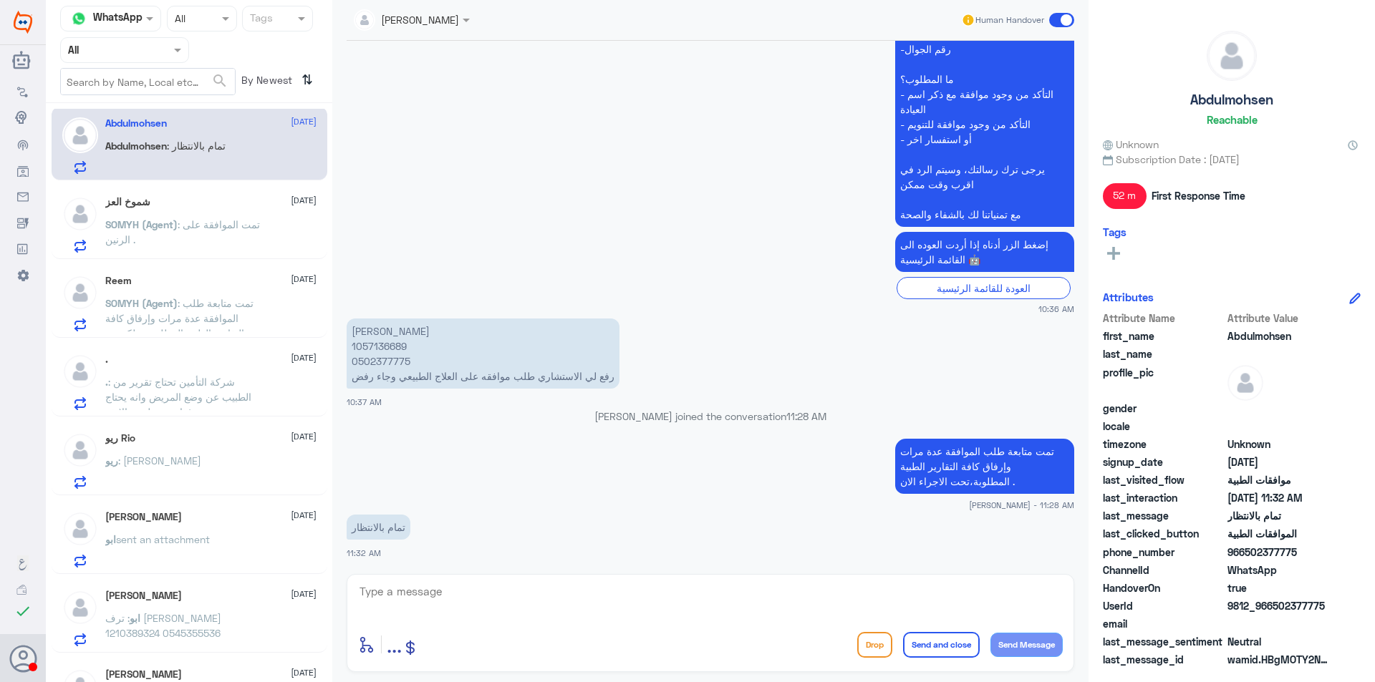
click at [238, 230] on span ": تمت الموافقة على الرنين ." at bounding box center [182, 231] width 155 height 27
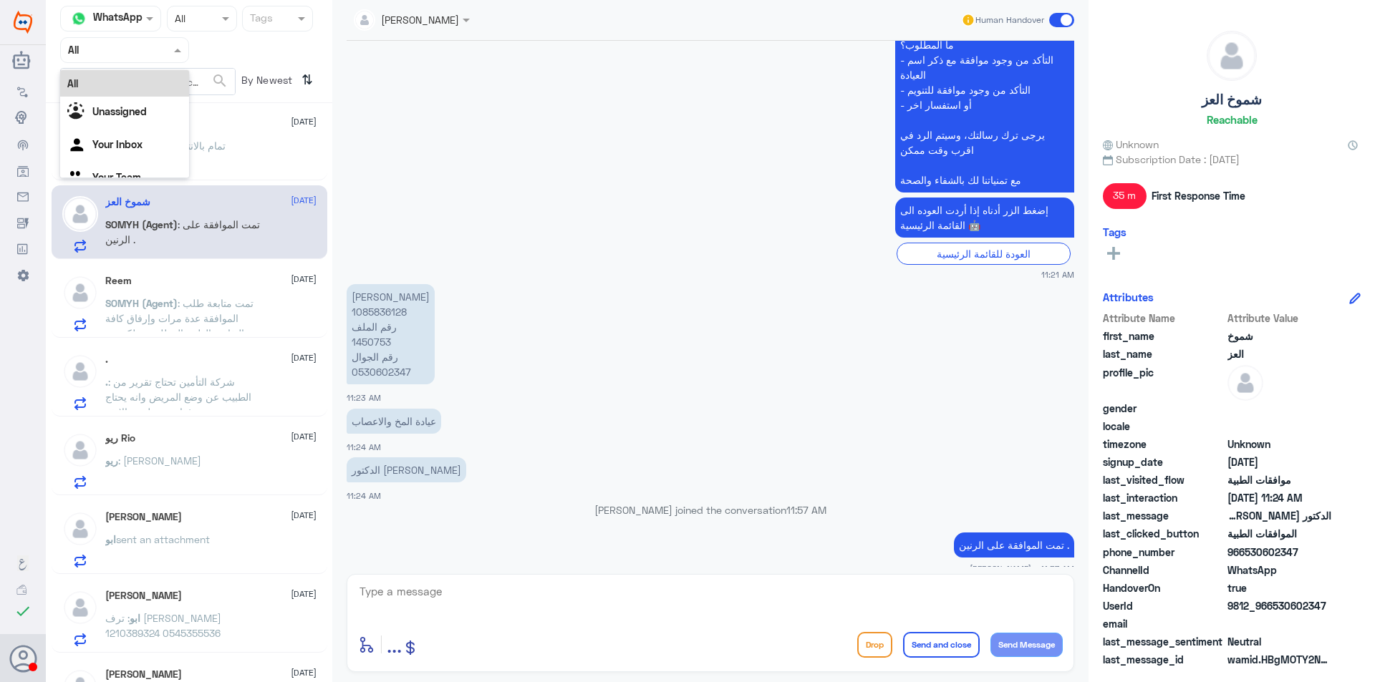
click at [167, 49] on div at bounding box center [124, 50] width 127 height 16
click at [140, 167] on div "Your Team" at bounding box center [124, 179] width 129 height 33
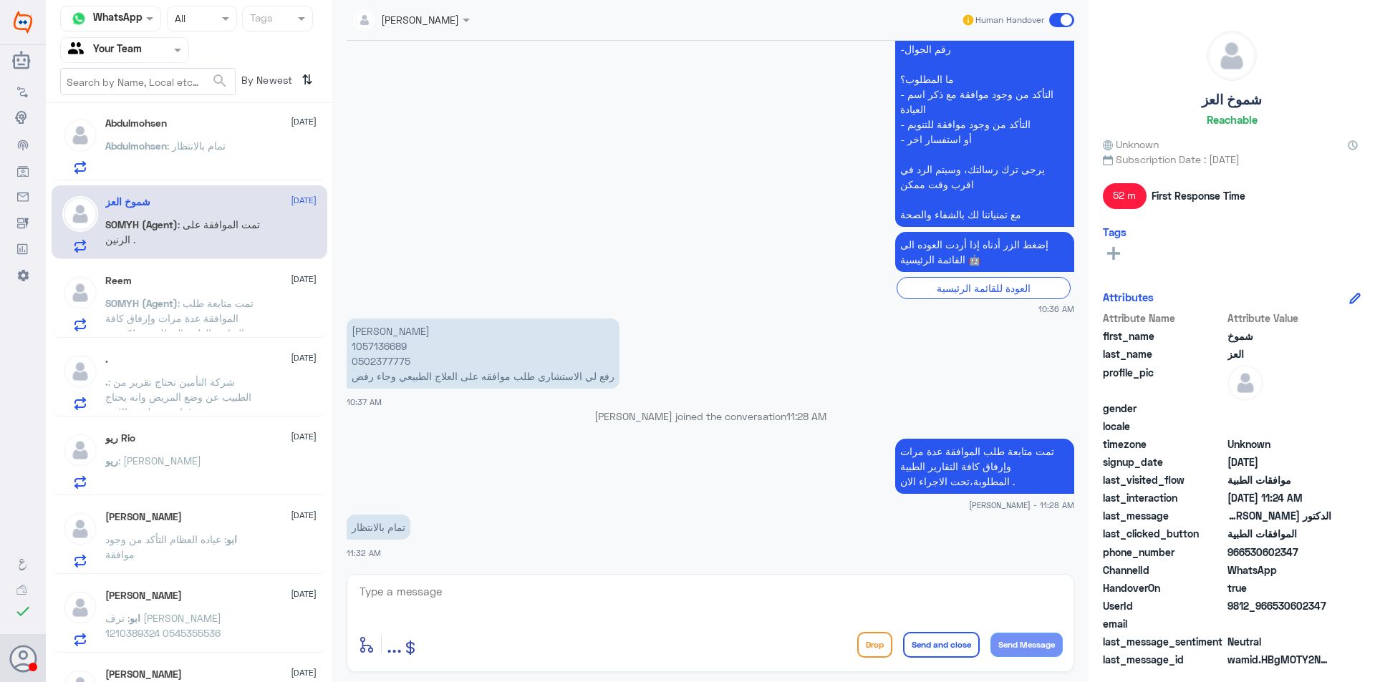
click at [189, 309] on span ": تمت متابعة طلب الموافقة عدة مرات وإرفاق كافة التقارير الطبية المطلوبة، ولكن م…" at bounding box center [184, 340] width 158 height 87
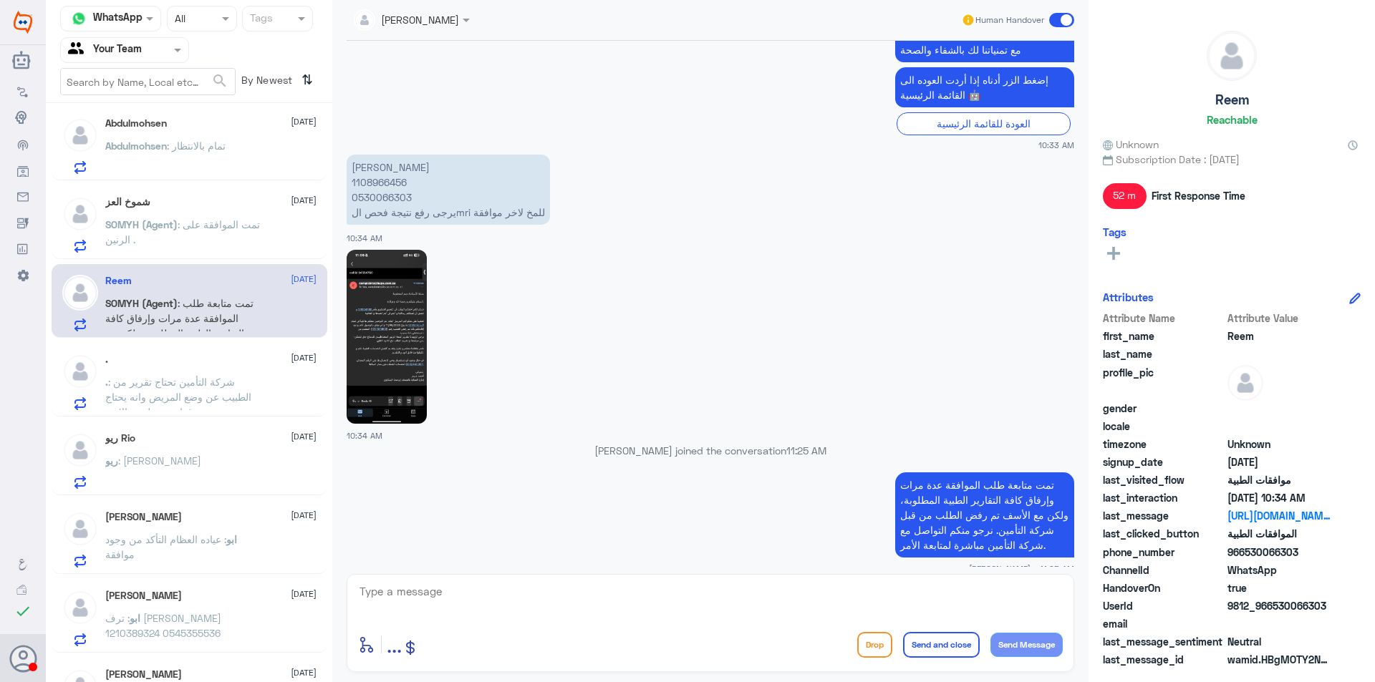
click at [218, 374] on p ". : شركة التأمين تحتاج تقرير من الطبيب عن وضع المريض وانه يحتاج غذاء عن طريق ال…" at bounding box center [185, 392] width 161 height 36
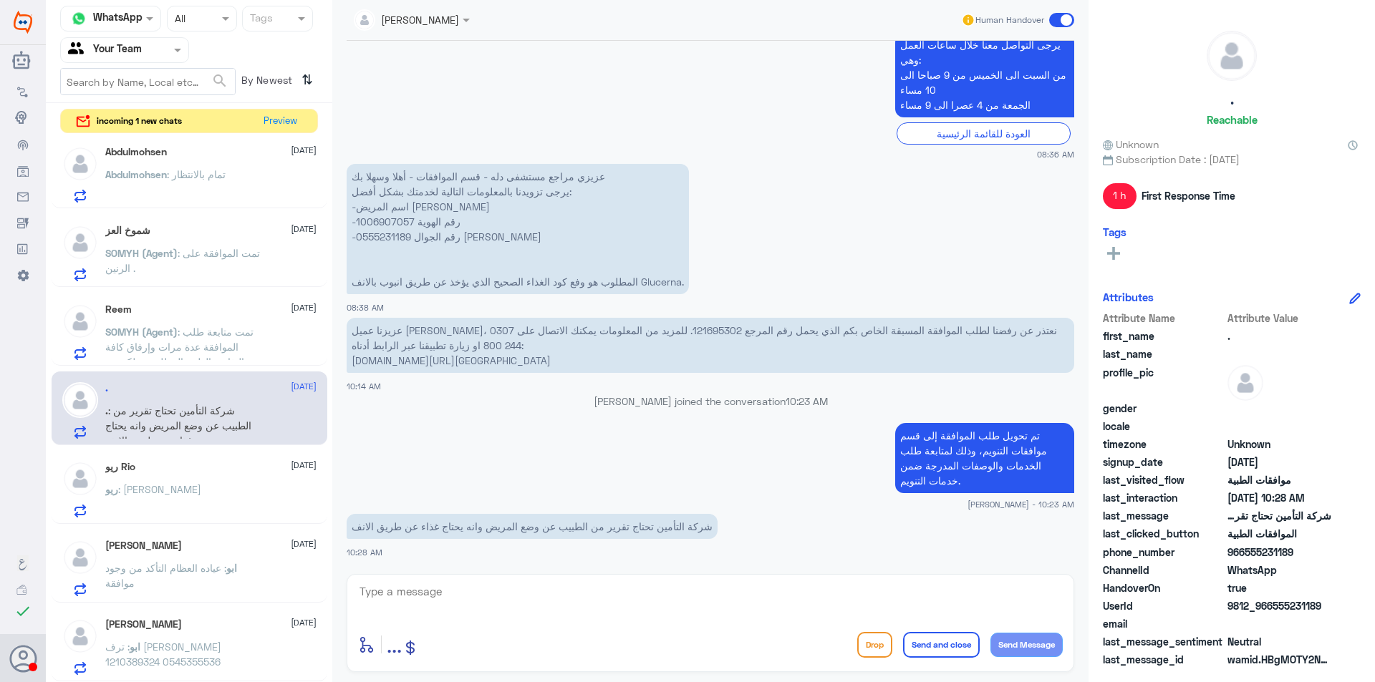
click at [223, 480] on div "ريو Rio [DATE] ريو : [PERSON_NAME]" at bounding box center [210, 489] width 211 height 57
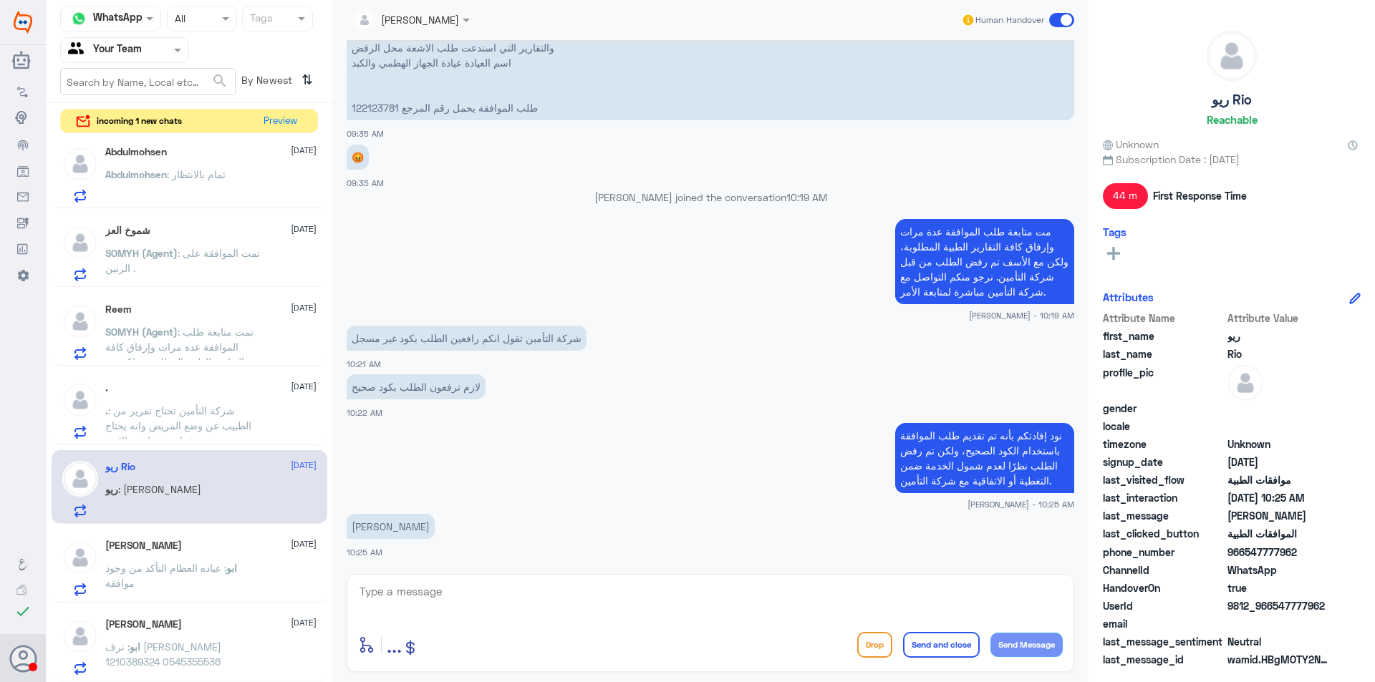
scroll to position [1925, 0]
click at [668, 604] on textarea at bounding box center [710, 599] width 704 height 35
type textarea "j"
type textarea "عزيزي المراجع تمت الموافقه على الطلب من قبل بوبا موافقه استثنائيه بإمكانك الاست…"
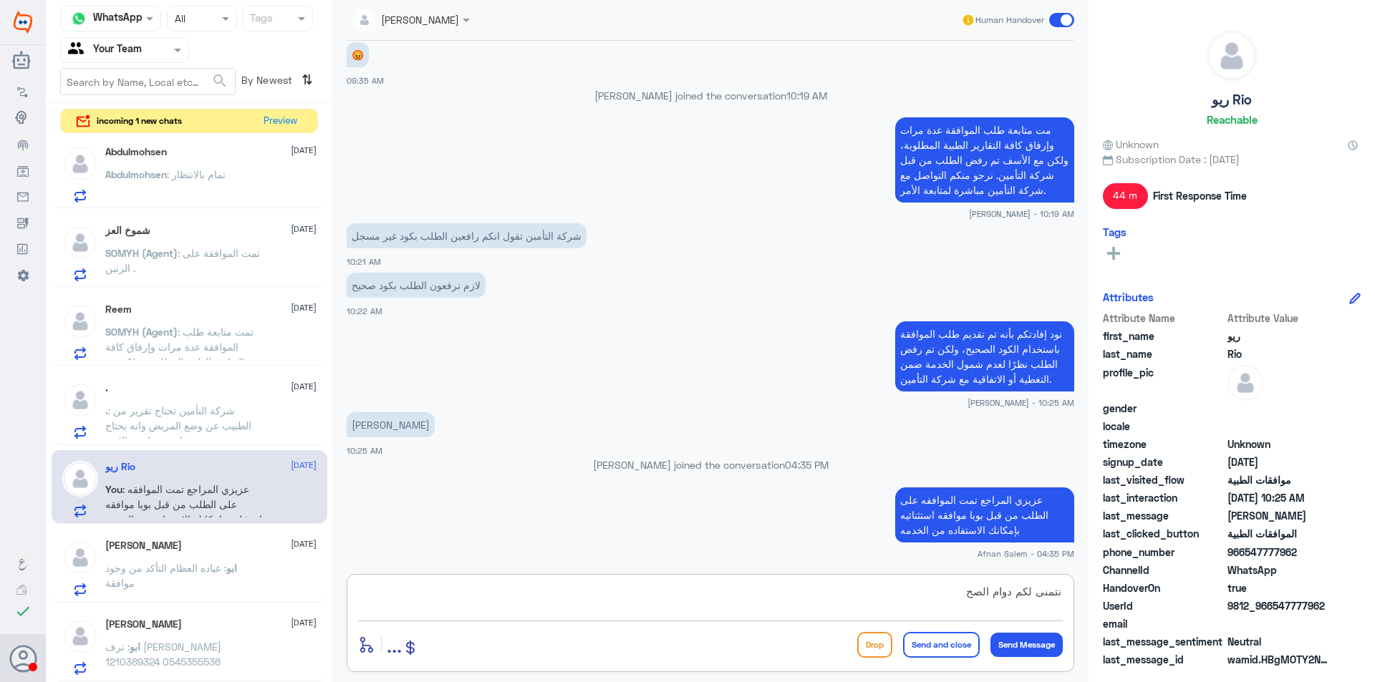
scroll to position [1997, 0]
type textarea "نتمنى لكم دوام الصحه والعافيه"
click at [961, 640] on button "Send and close" at bounding box center [941, 645] width 77 height 26
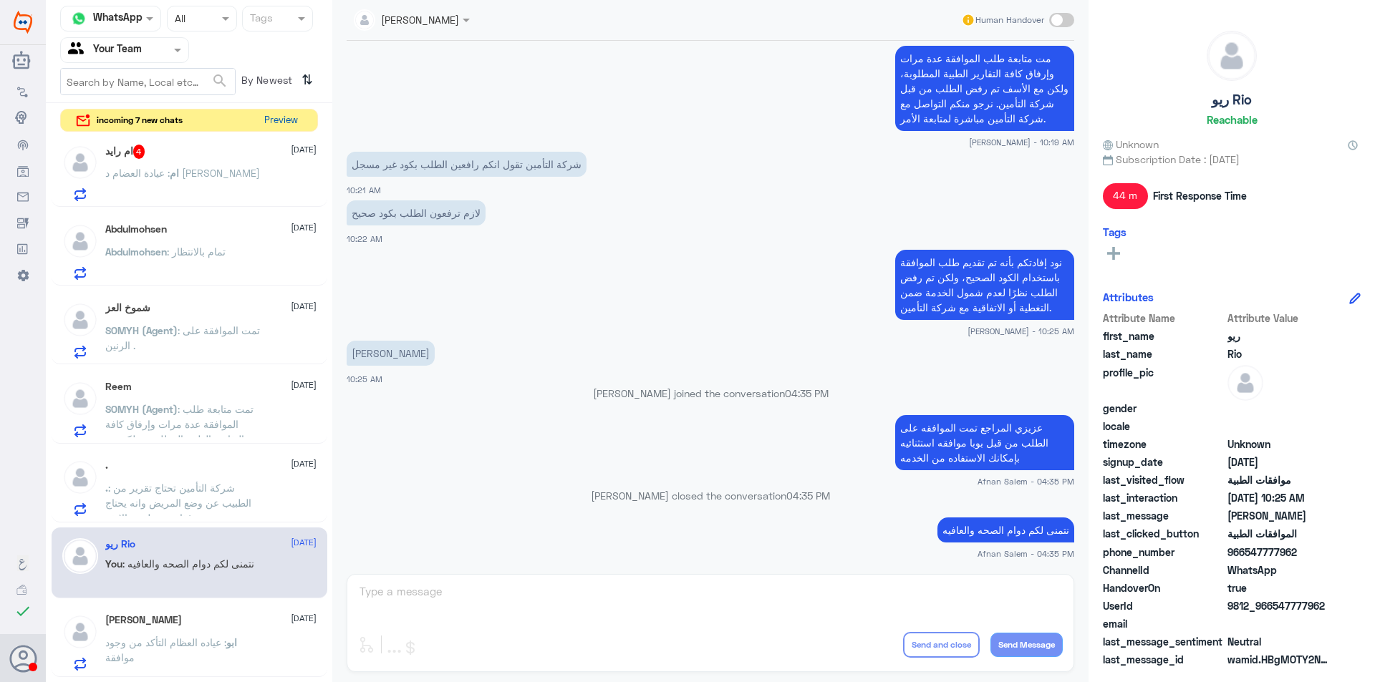
click at [280, 124] on button "Preview" at bounding box center [280, 121] width 44 height 22
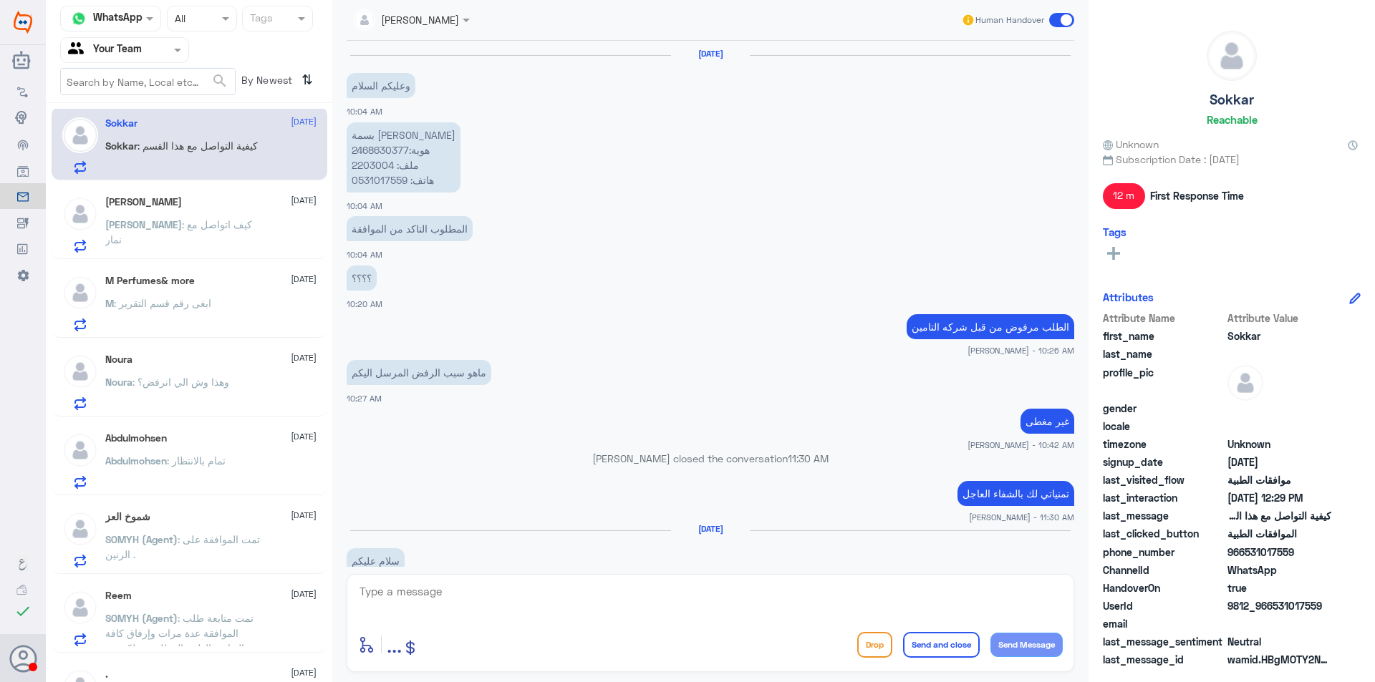
scroll to position [960, 0]
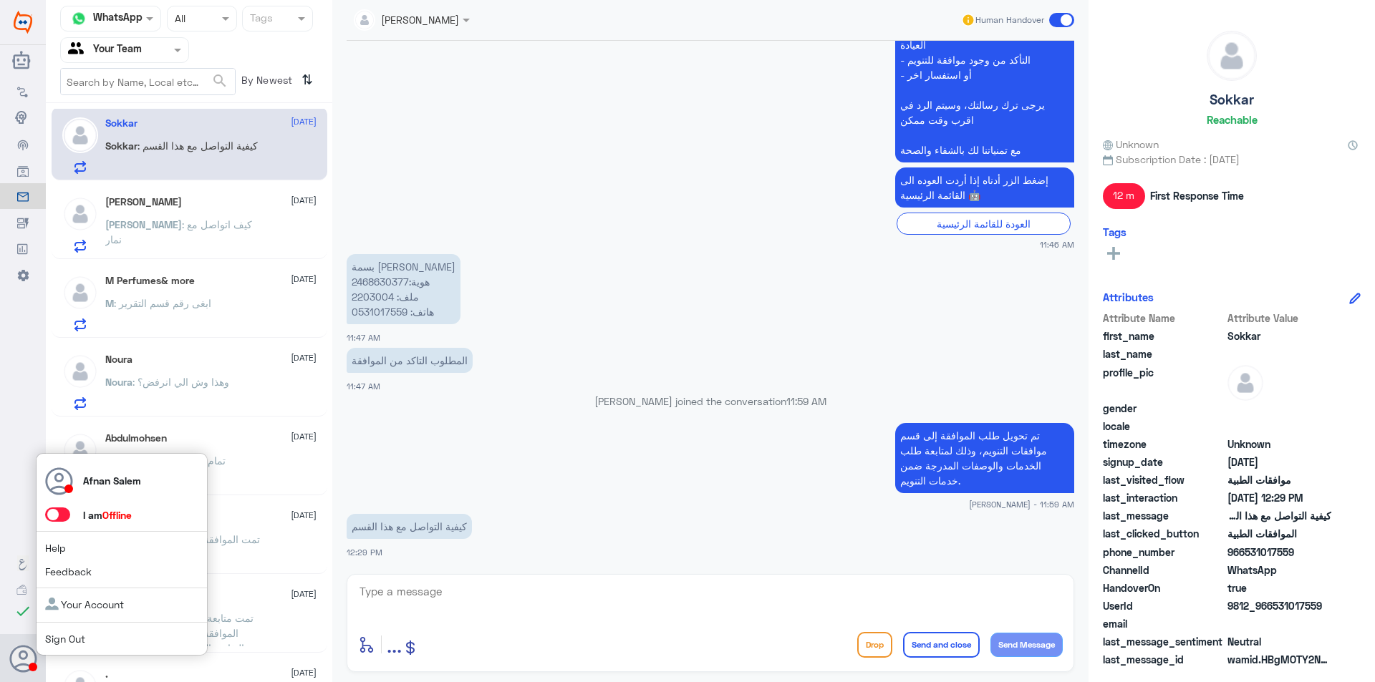
click at [69, 636] on link "Sign Out" at bounding box center [65, 639] width 40 height 12
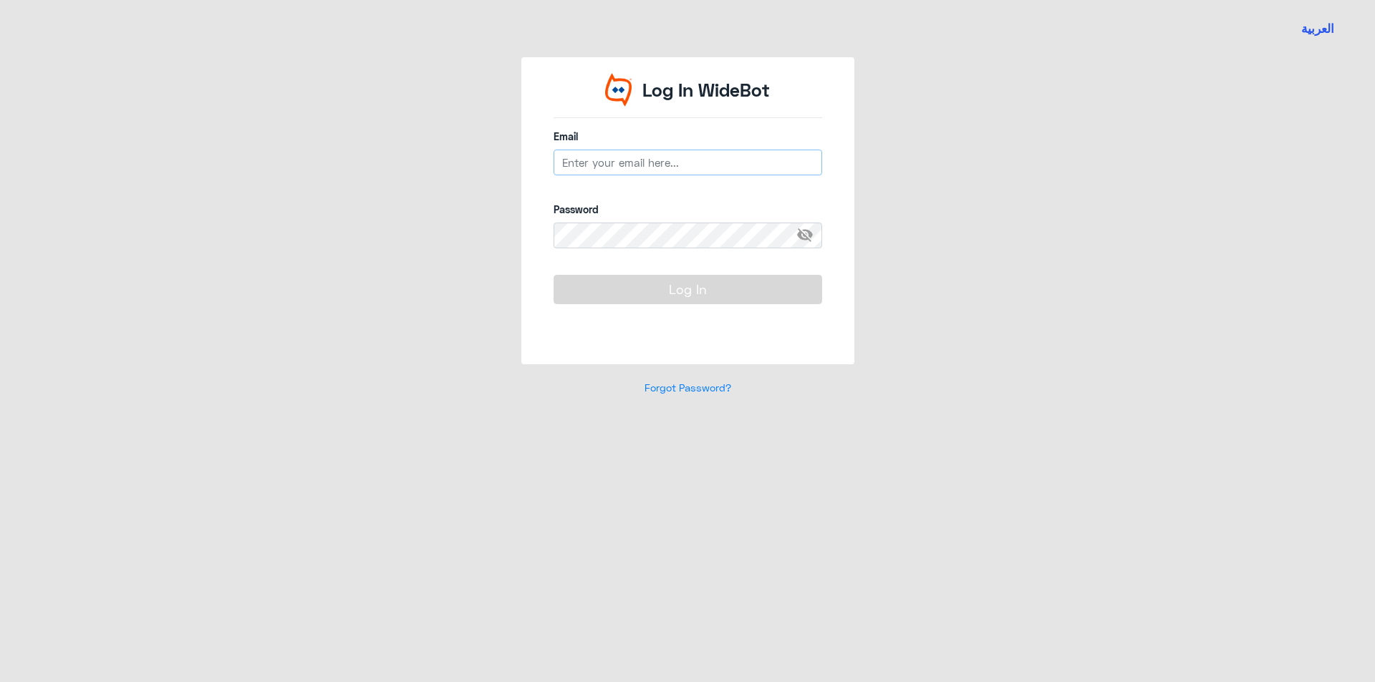
type input "[EMAIL_ADDRESS][DOMAIN_NAME]"
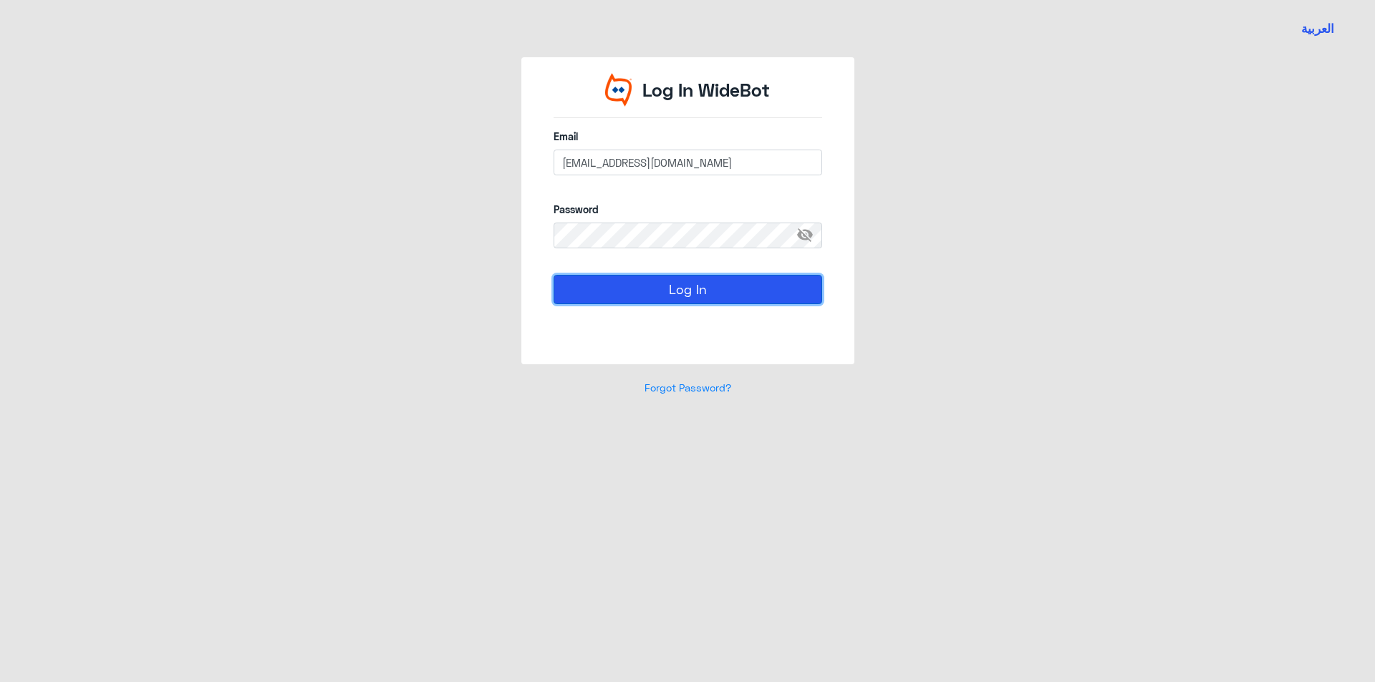
click at [669, 286] on button "Log In" at bounding box center [687, 289] width 268 height 29
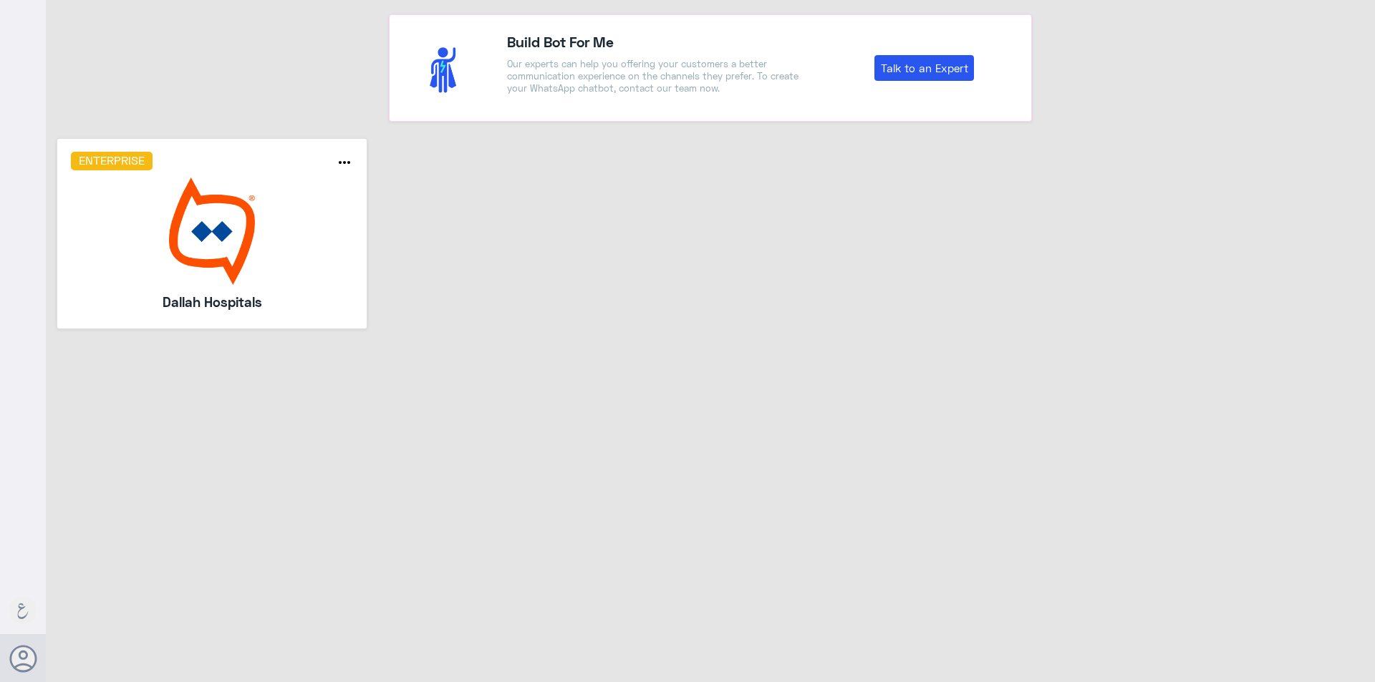
click at [190, 262] on img at bounding box center [212, 231] width 283 height 107
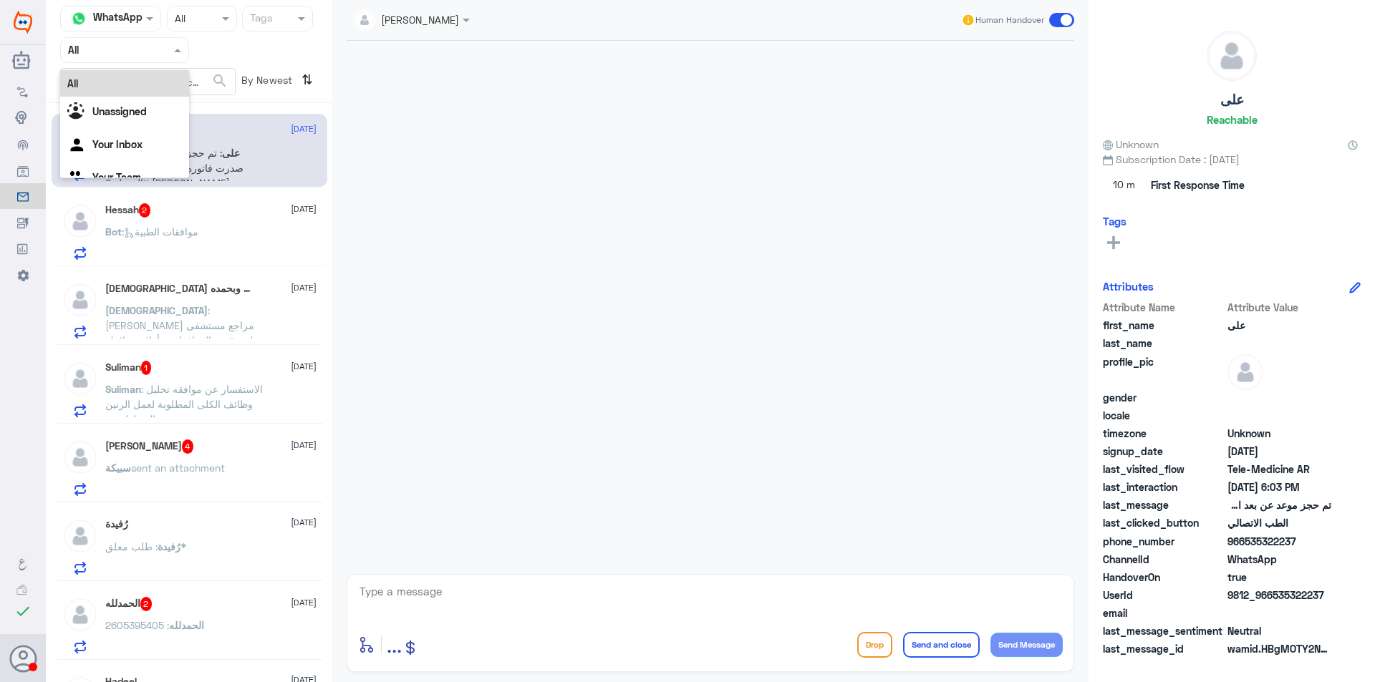
click at [173, 46] on div "Agent Filter All" at bounding box center [124, 50] width 129 height 26
click at [154, 168] on div "Your Team" at bounding box center [124, 179] width 129 height 33
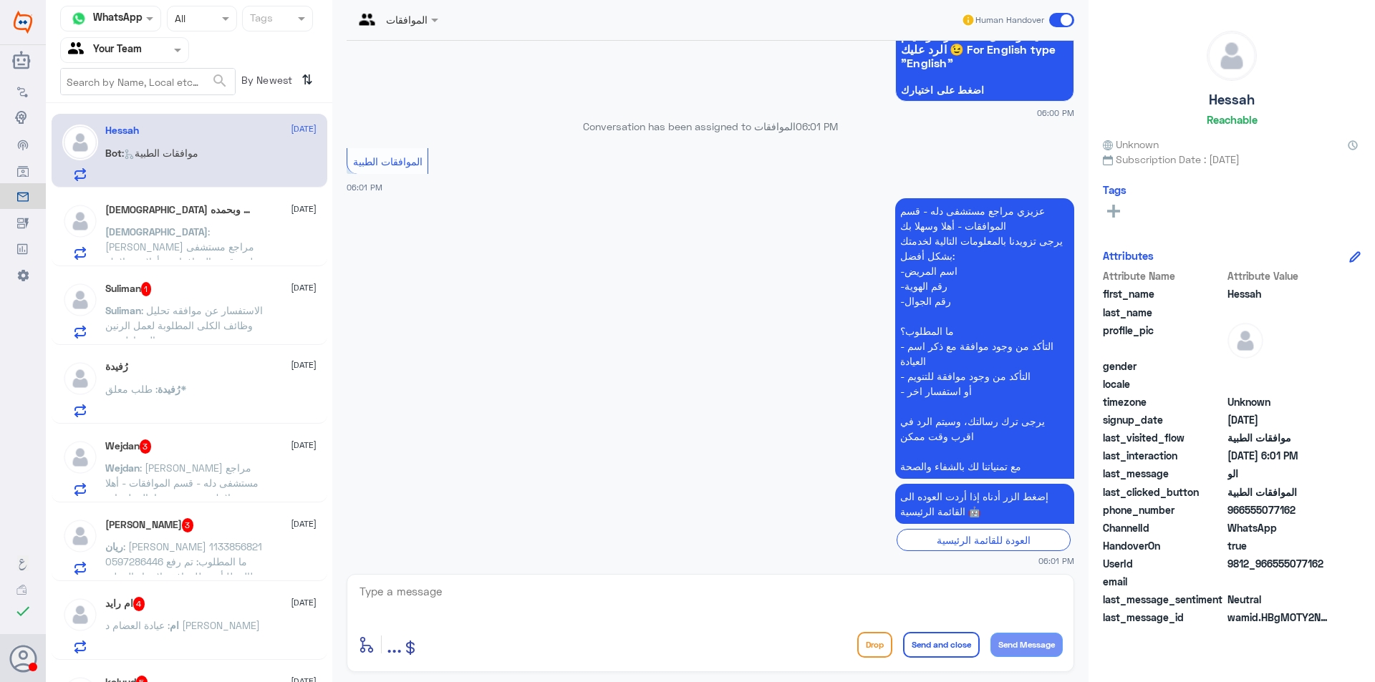
scroll to position [175, 0]
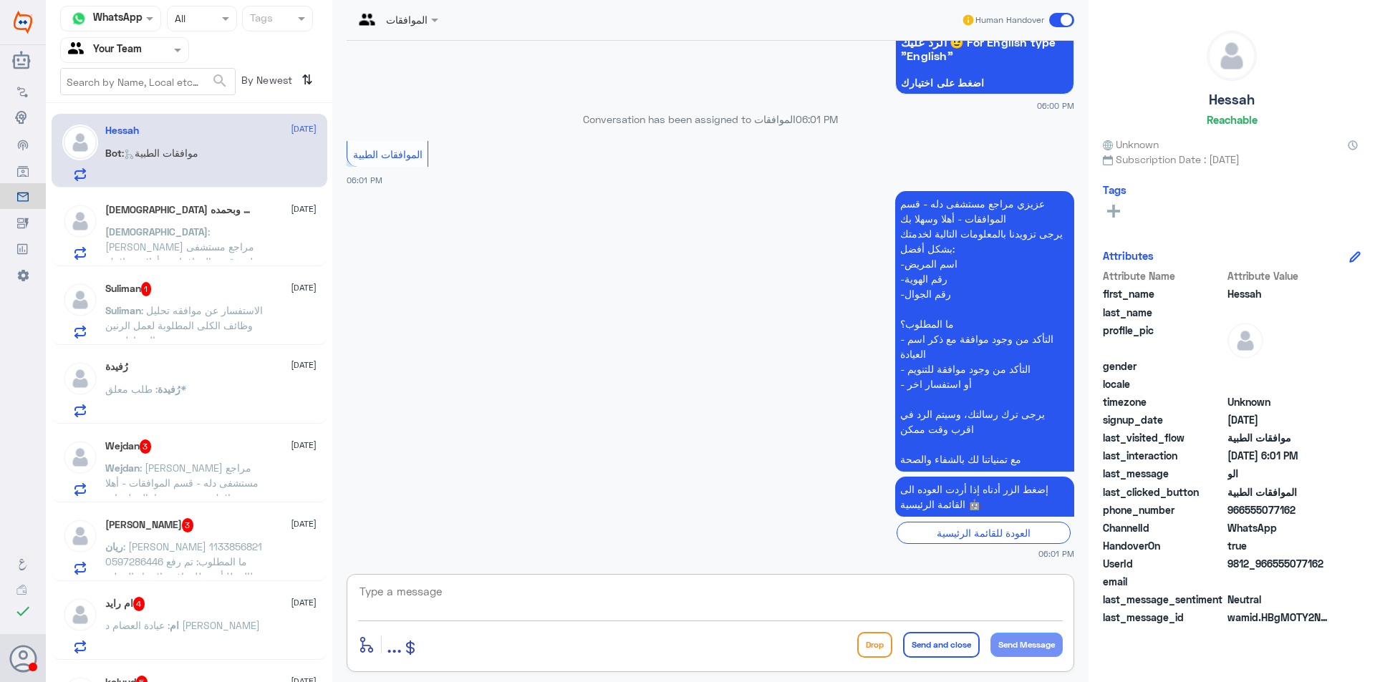
click at [628, 585] on textarea at bounding box center [710, 599] width 704 height 35
type textarea "j"
type textarea "تفضلي عزيزتي كيف نقدر نساعدك"
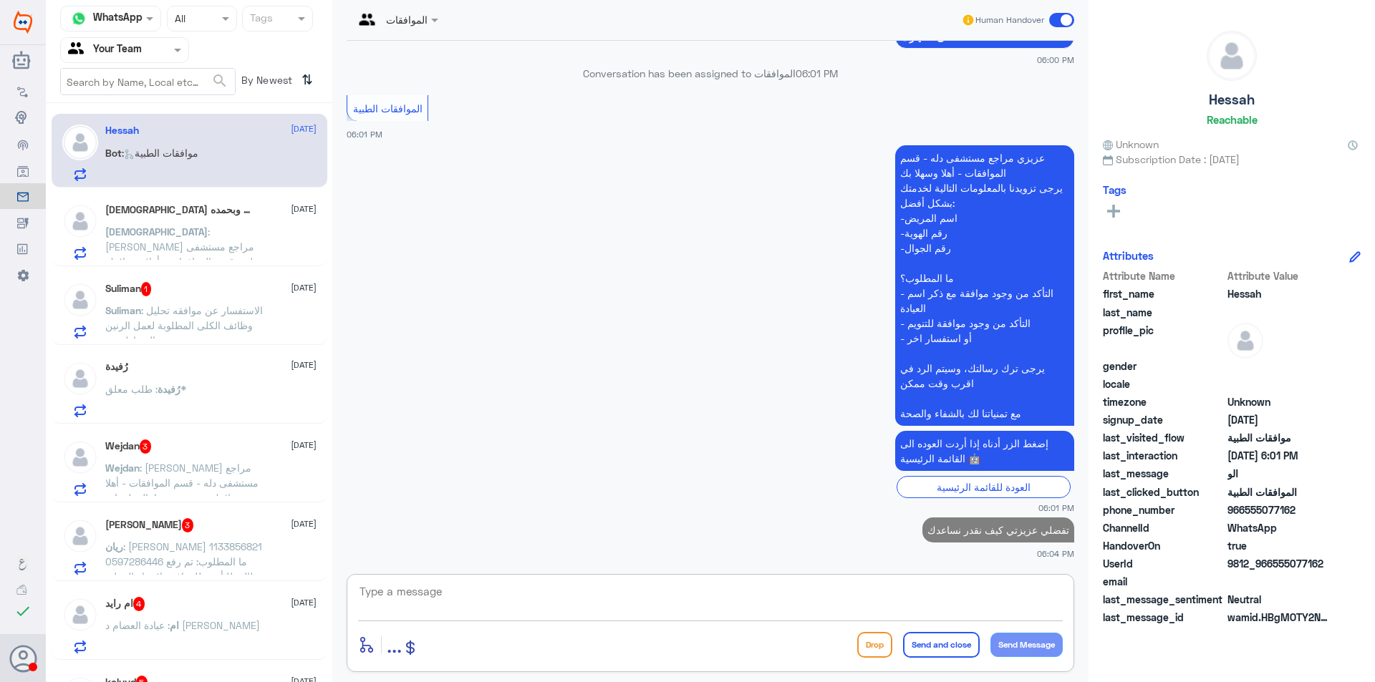
click at [185, 252] on span ": [PERSON_NAME] مراجع مستشفى دله - قسم الموافقات - أهلا وسهلا بك يرجى تزويدنا ب…" at bounding box center [185, 360] width 161 height 268
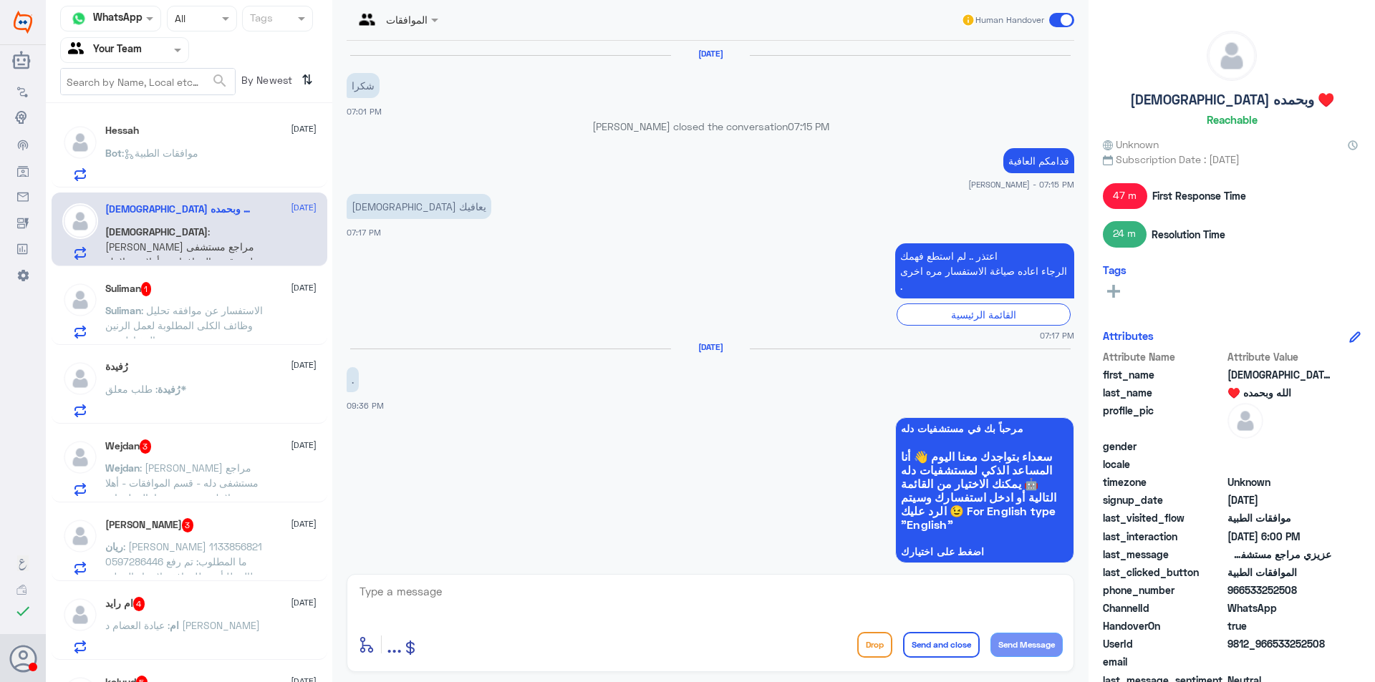
scroll to position [1359, 0]
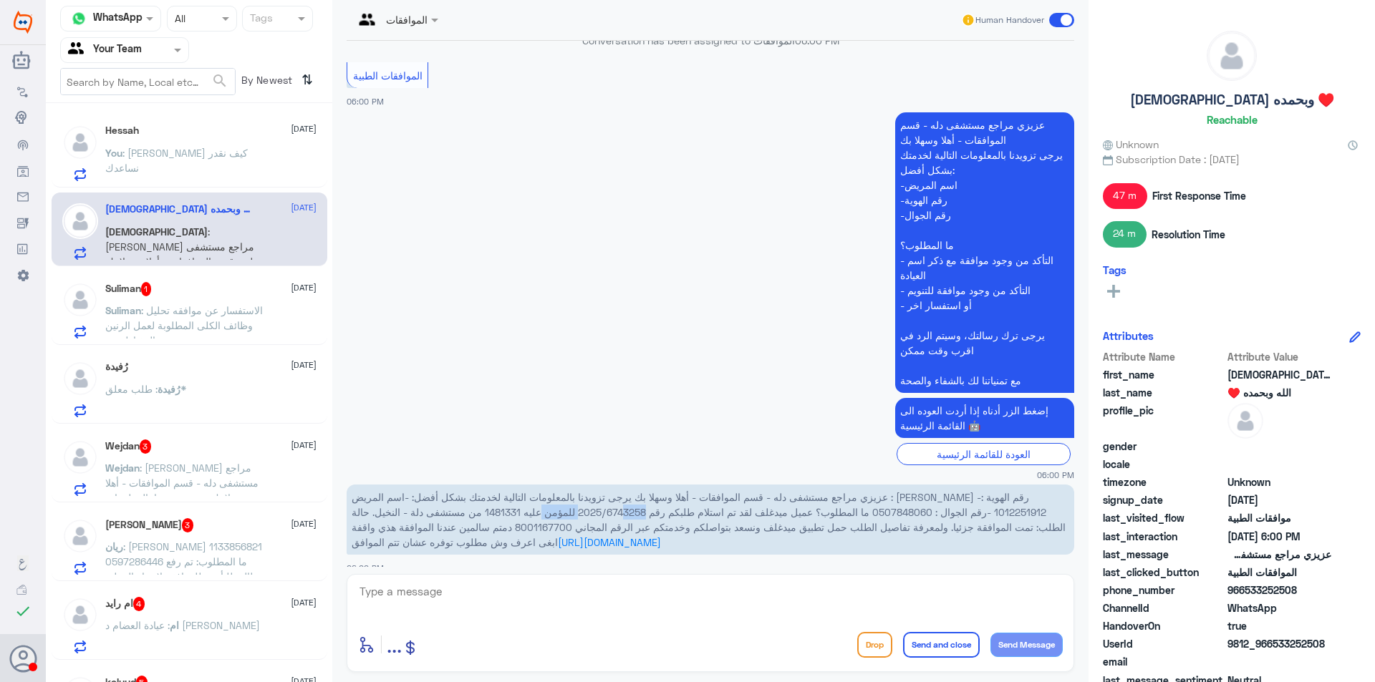
drag, startPoint x: 650, startPoint y: 498, endPoint x: 583, endPoint y: 495, distance: 66.6
click at [583, 495] on span "عزيزي مراجع مستشفى دله - قسم الموافقات - أهلا وسهلا بك يرجى تزويدنا بالمعلومات …" at bounding box center [709, 519] width 714 height 57
copy span "2025/6743258"
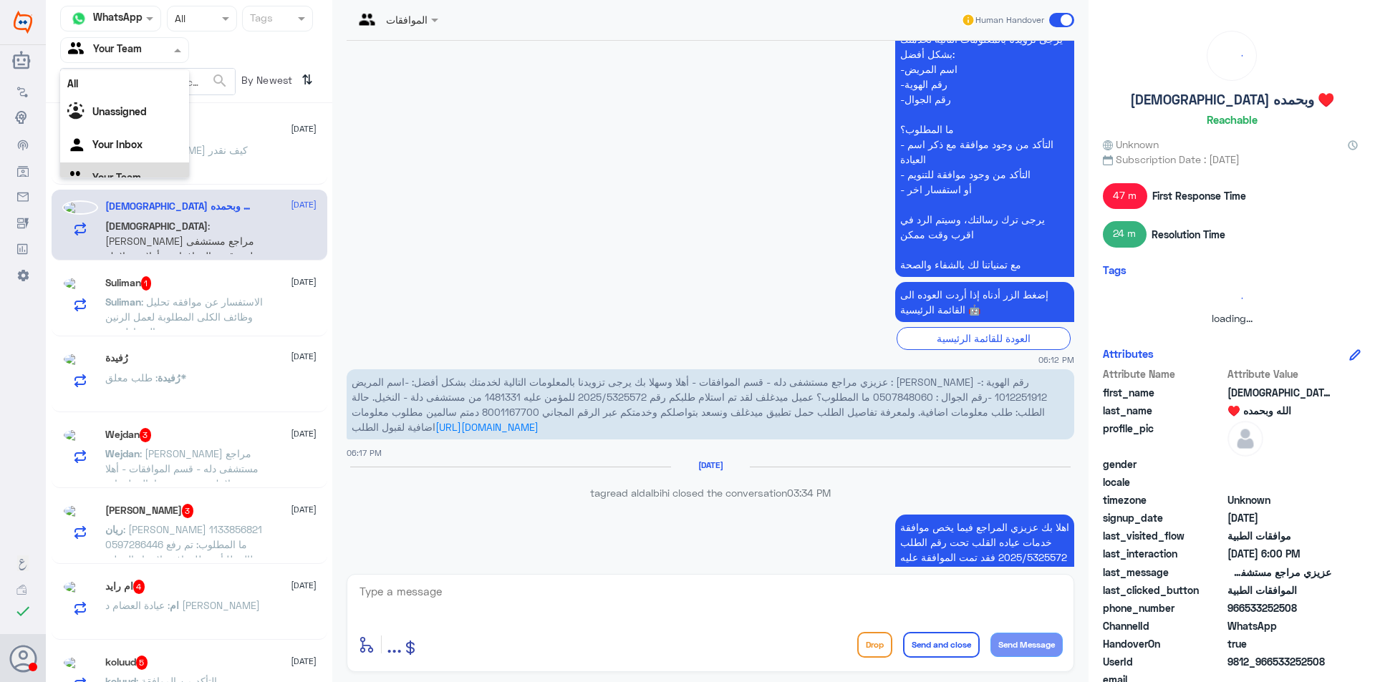
scroll to position [7, 0]
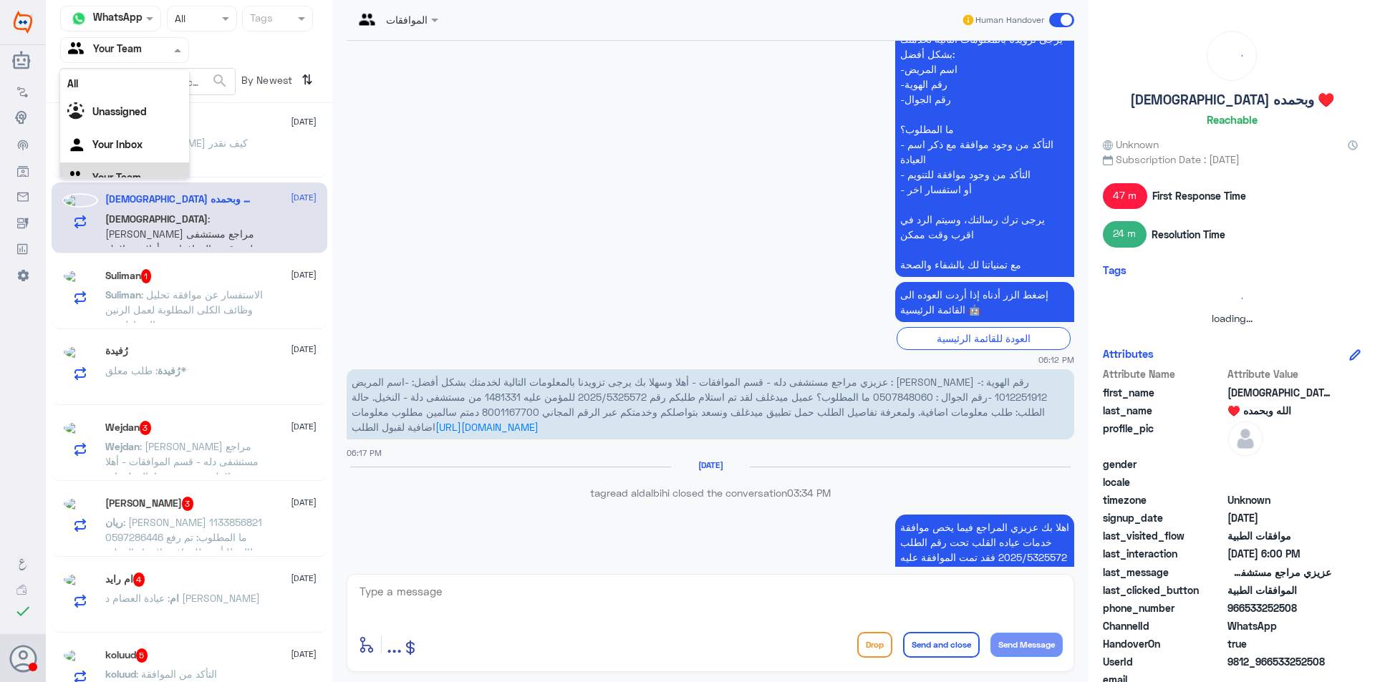
click at [152, 43] on div at bounding box center [124, 50] width 127 height 16
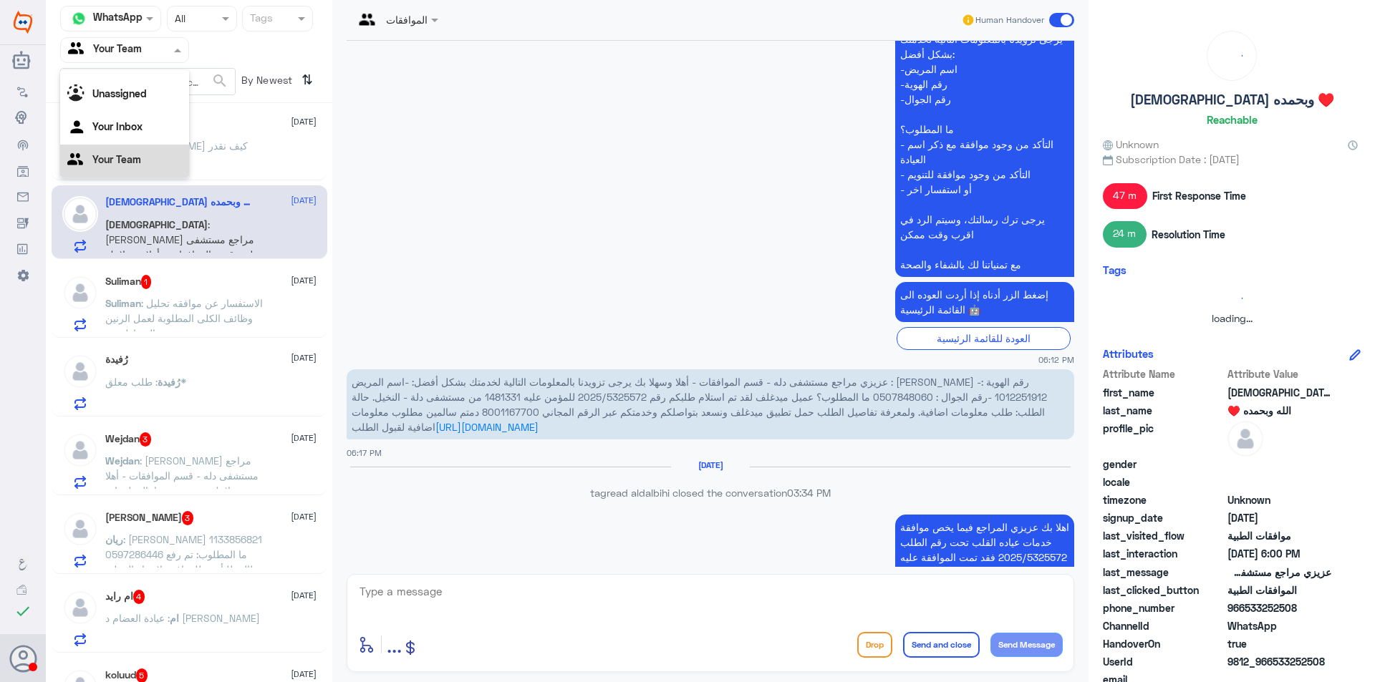
click at [156, 42] on div at bounding box center [124, 50] width 127 height 16
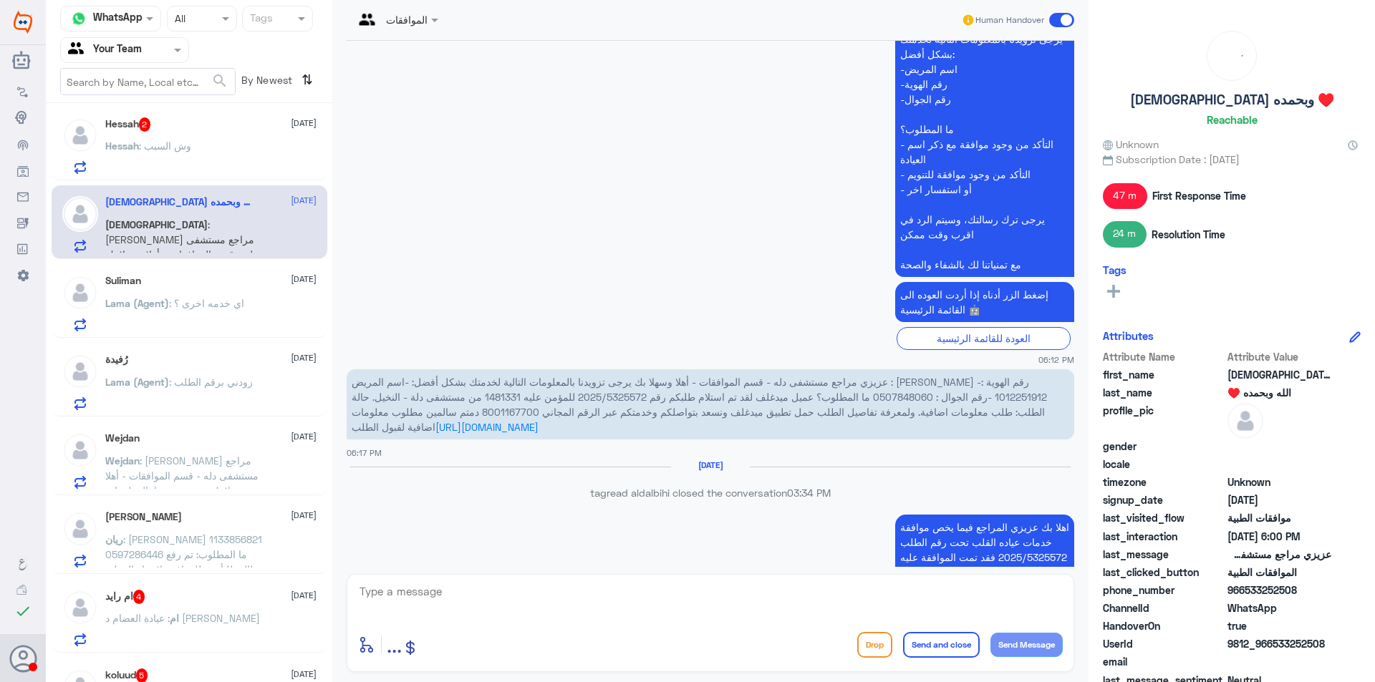
scroll to position [0, 0]
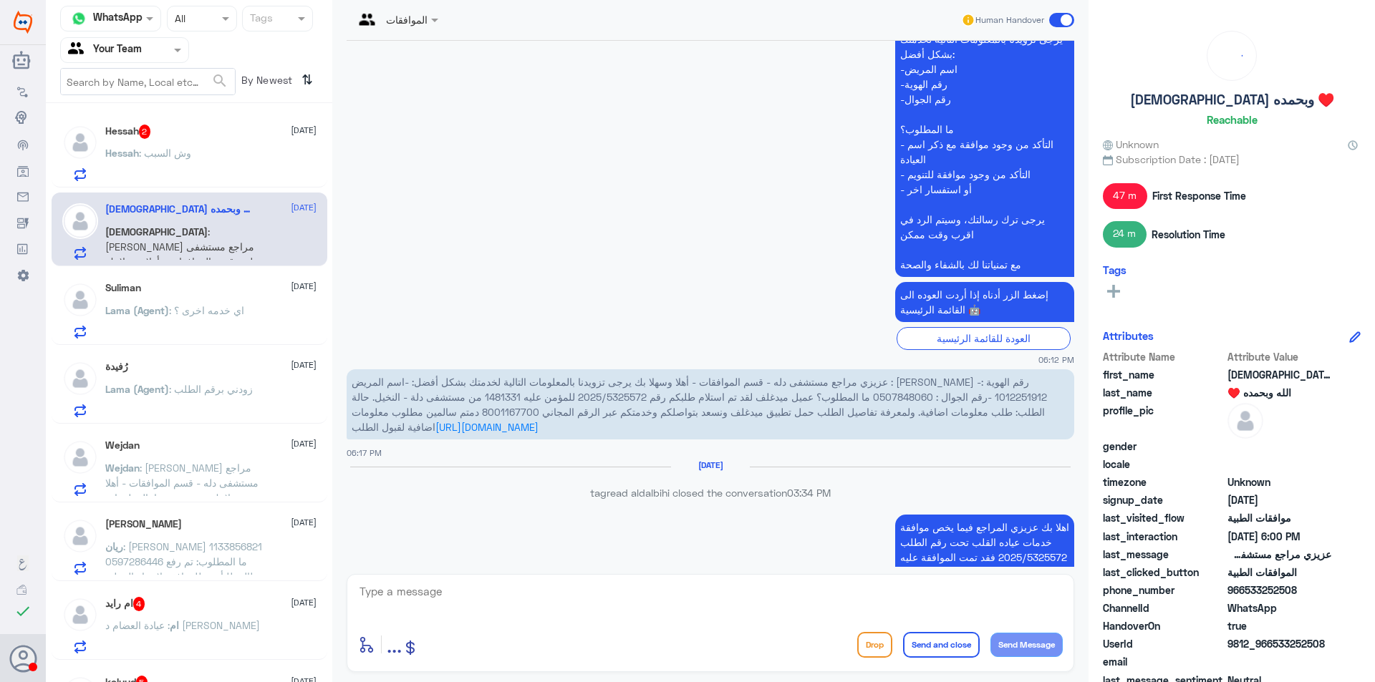
click at [221, 137] on div "Hessah 2 [DATE]" at bounding box center [210, 132] width 211 height 14
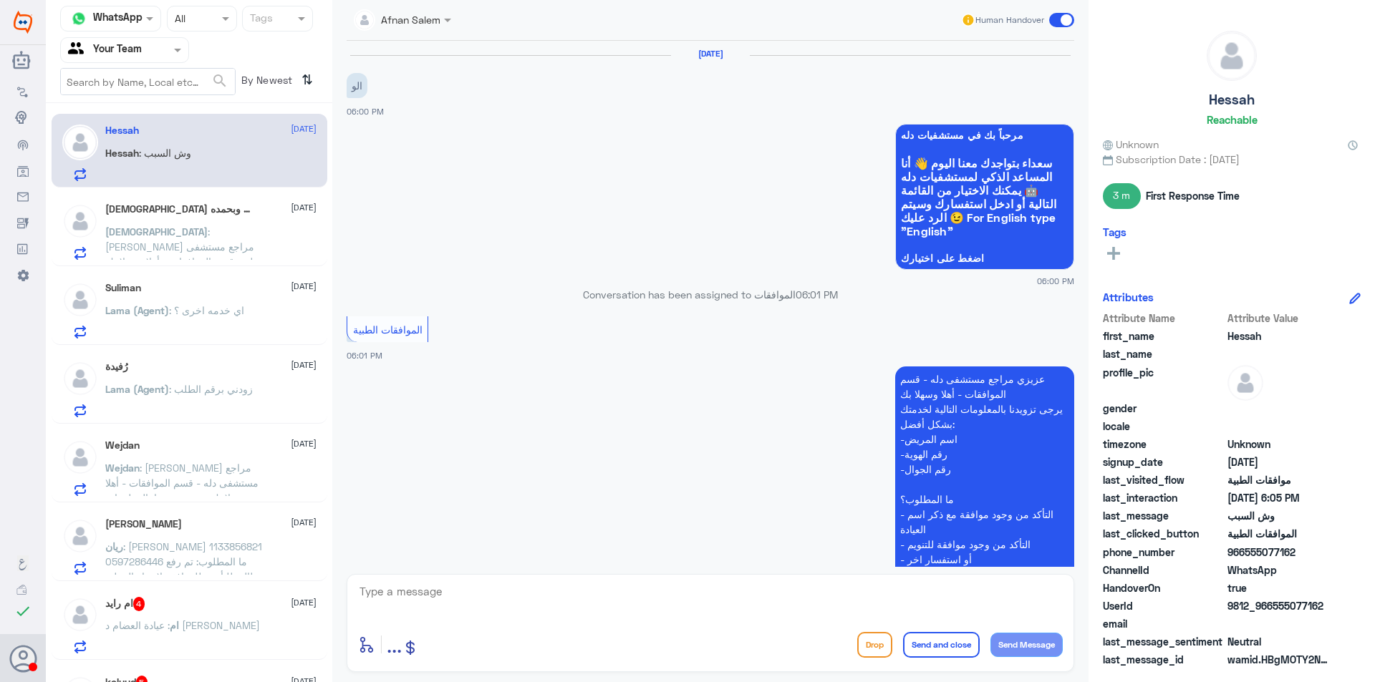
scroll to position [345, 0]
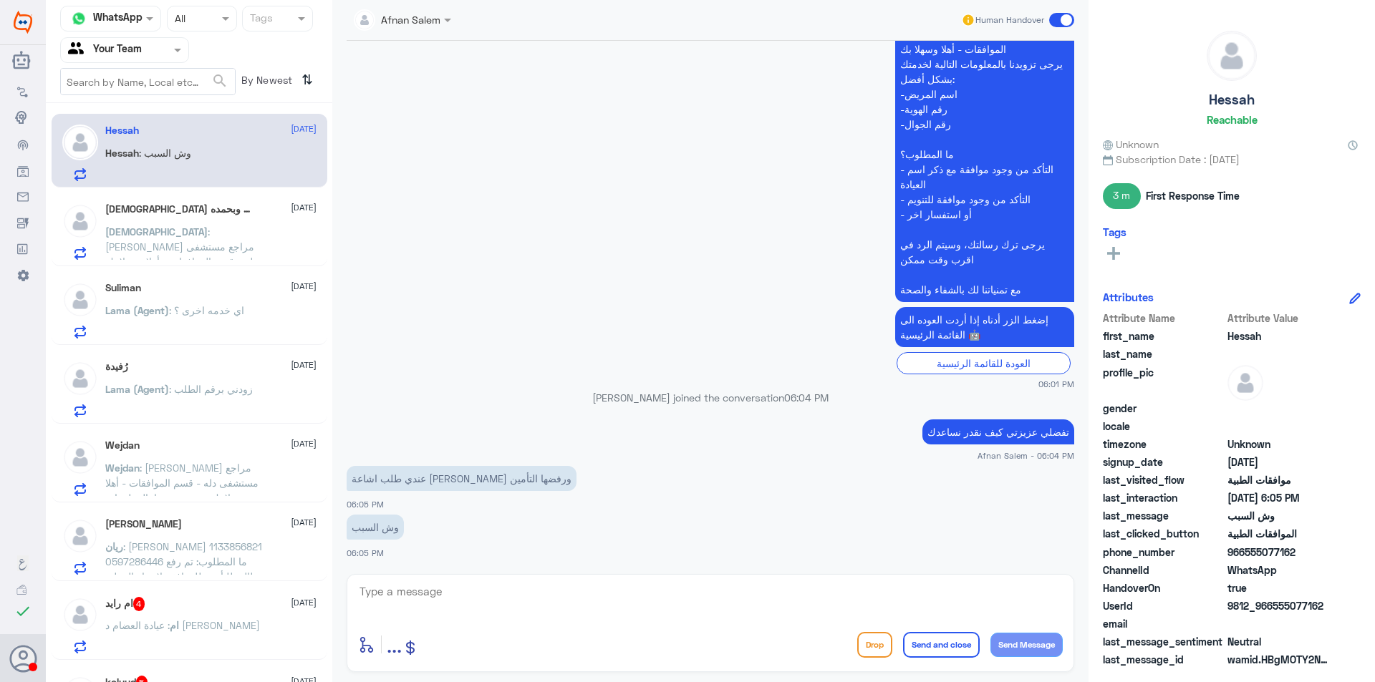
click at [548, 594] on textarea at bounding box center [710, 599] width 704 height 35
type textarea "l"
type textarea "ممكن تزودينا برقم الملف او الهويه"
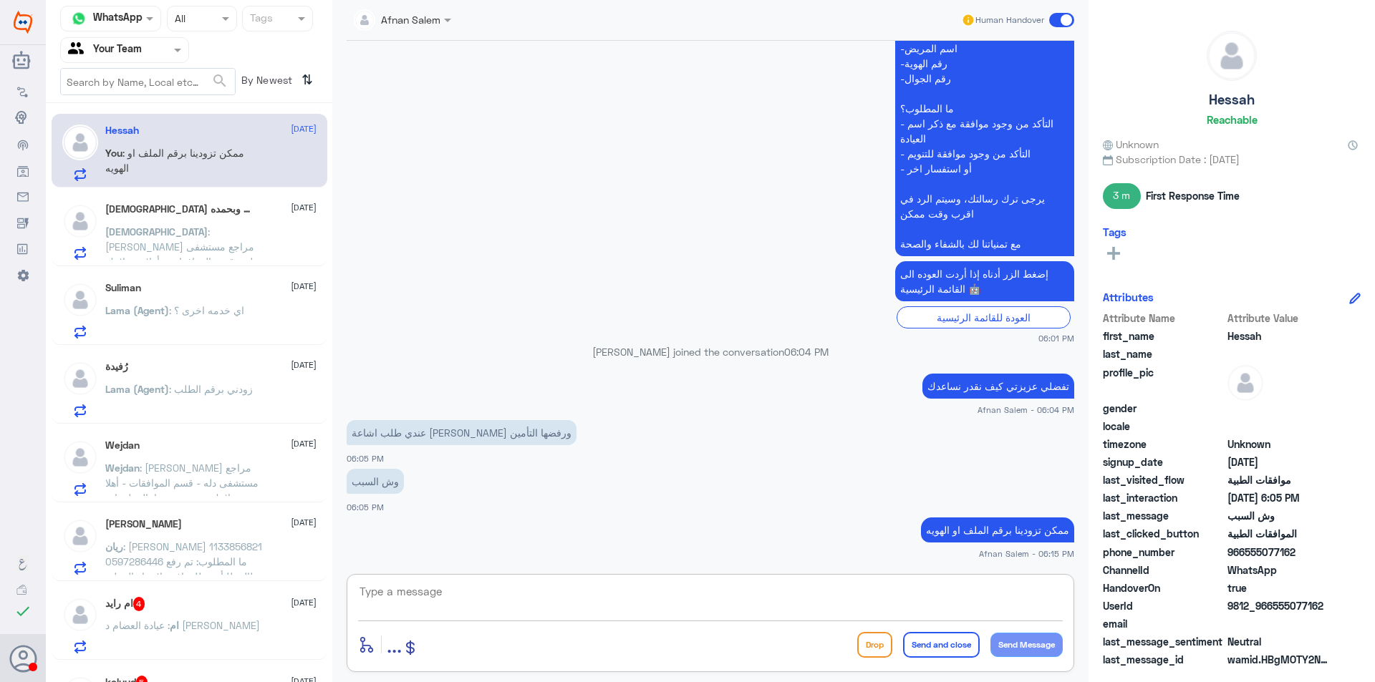
click at [132, 54] on input "text" at bounding box center [107, 50] width 79 height 16
click at [146, 127] on div "Your Inbox" at bounding box center [124, 128] width 129 height 33
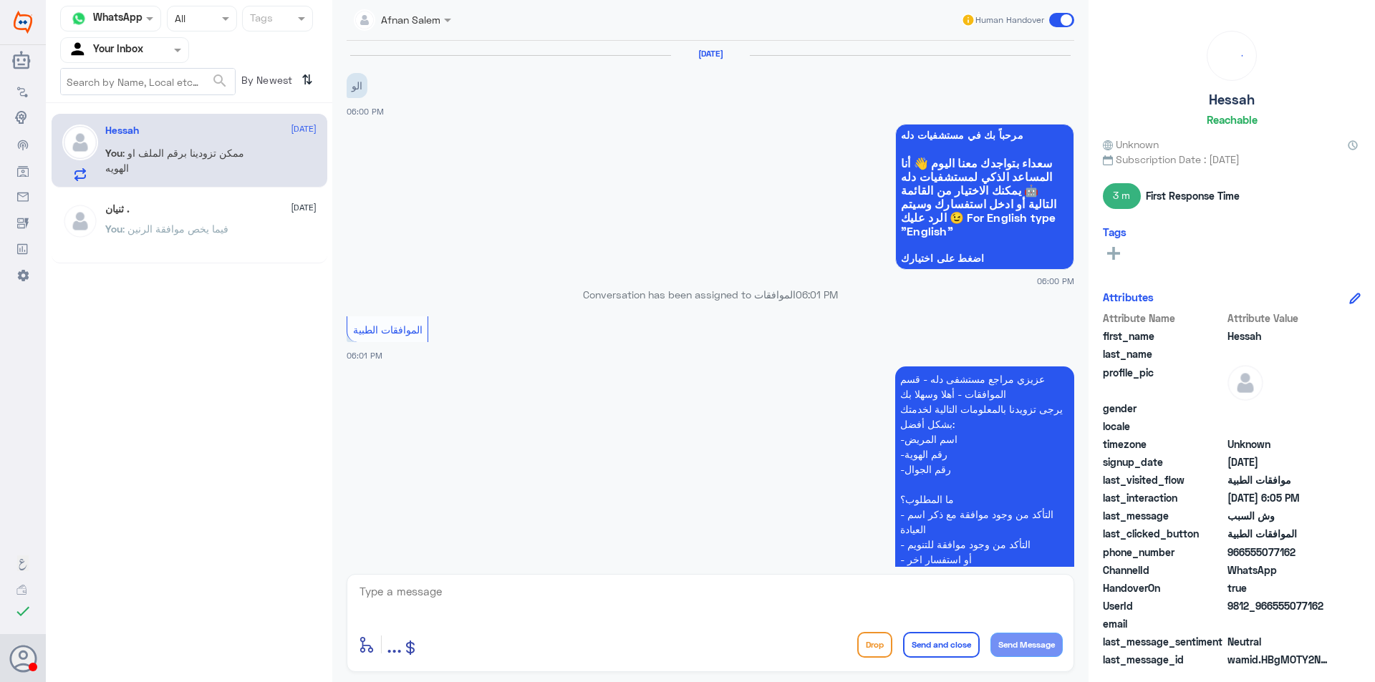
scroll to position [391, 0]
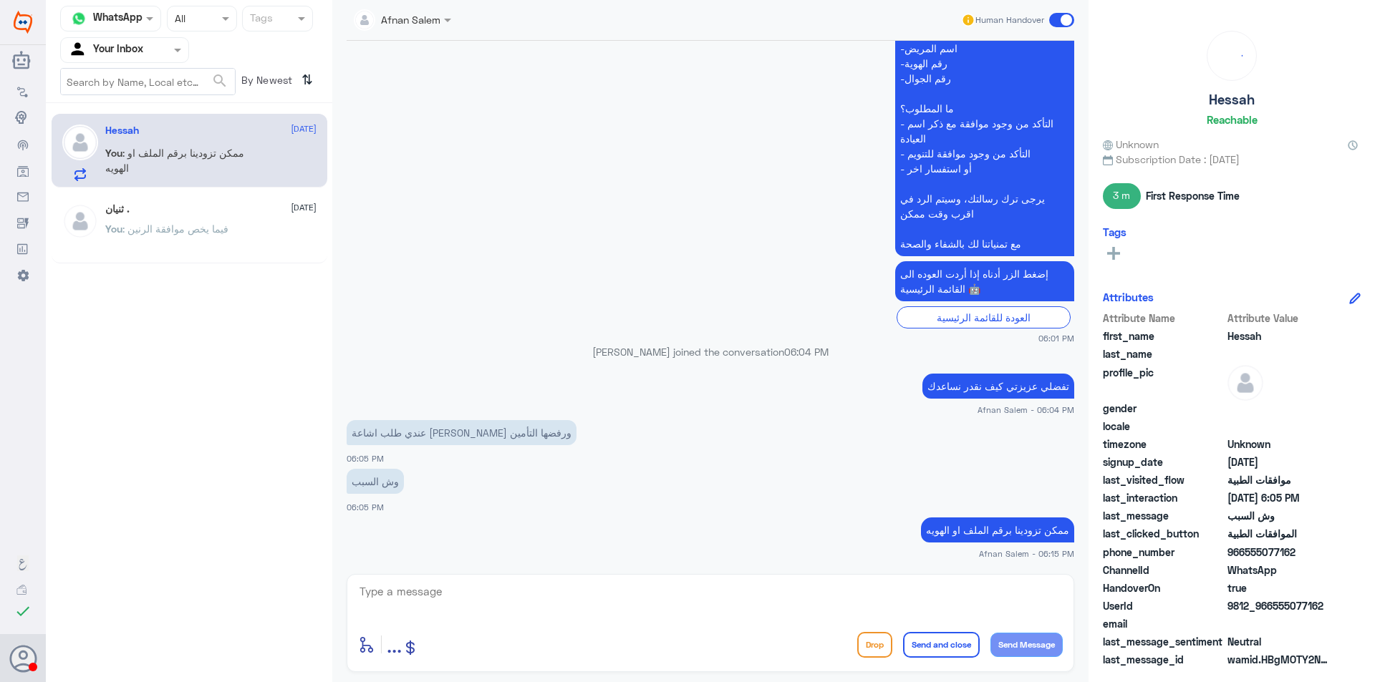
click at [153, 48] on div at bounding box center [124, 50] width 127 height 16
click at [152, 152] on div "Your Team" at bounding box center [124, 161] width 129 height 33
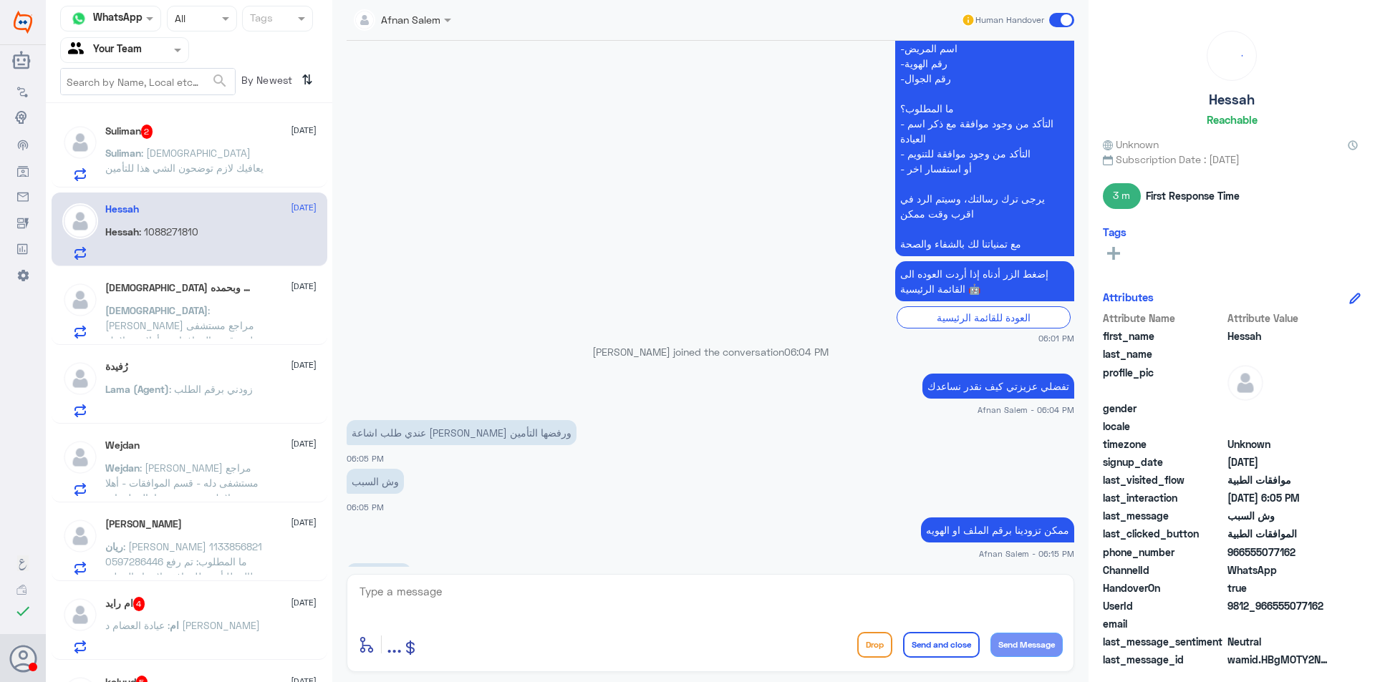
scroll to position [440, 0]
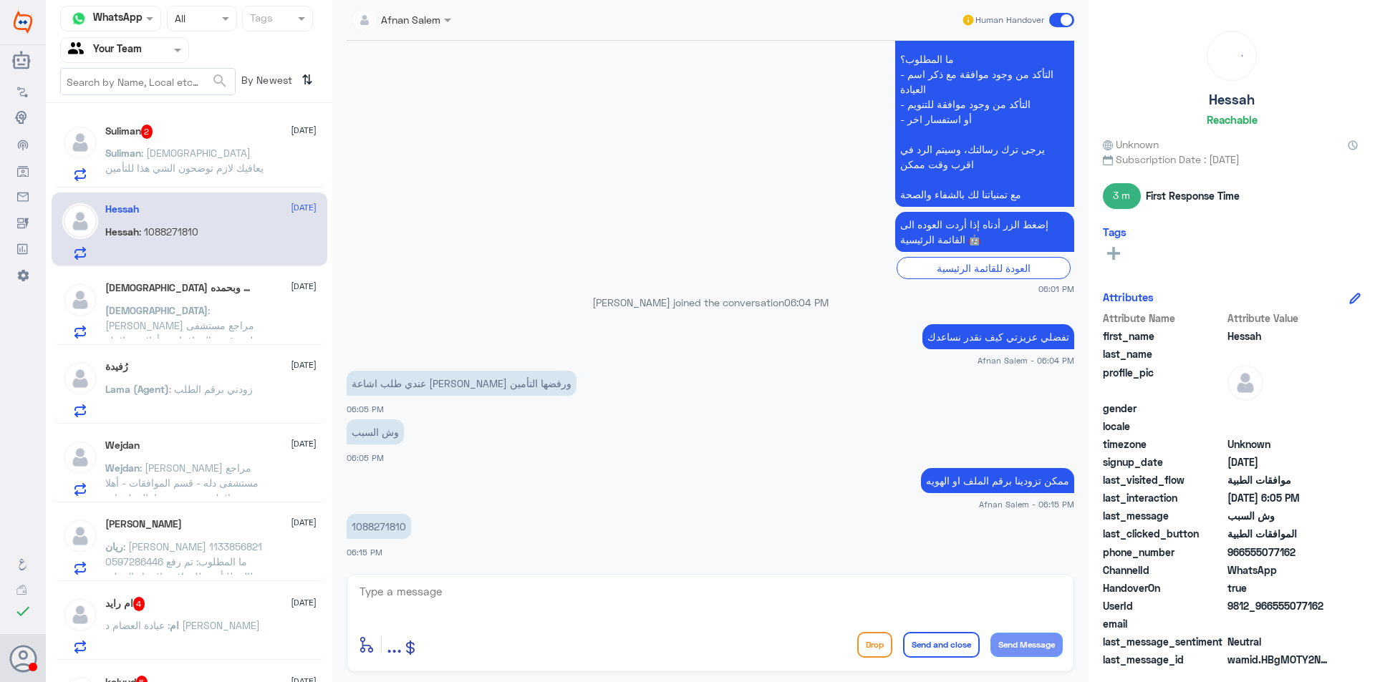
click at [369, 522] on p "1088271810" at bounding box center [379, 526] width 64 height 25
copy p "1088271810"
click at [522, 596] on textarea at bounding box center [710, 599] width 704 height 35
type textarea "h"
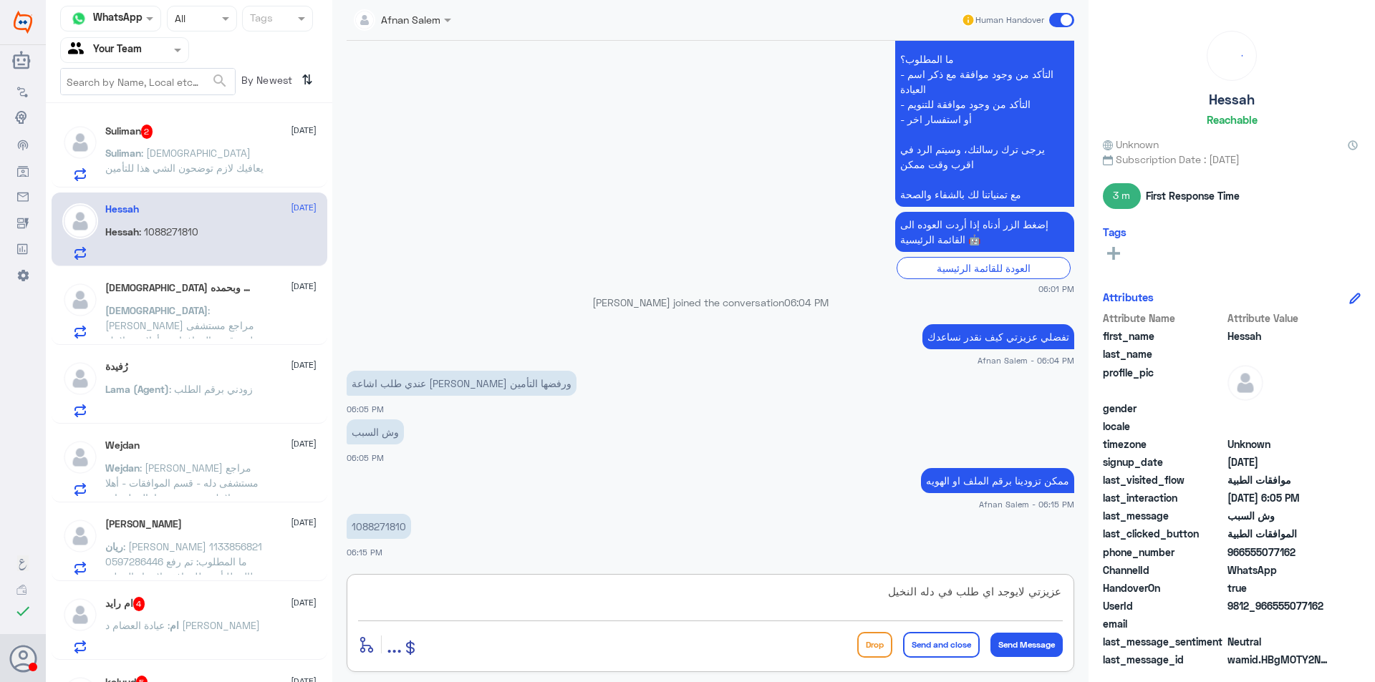
type textarea "عزيزتي لايوجد اي طلب في دله النخيل"
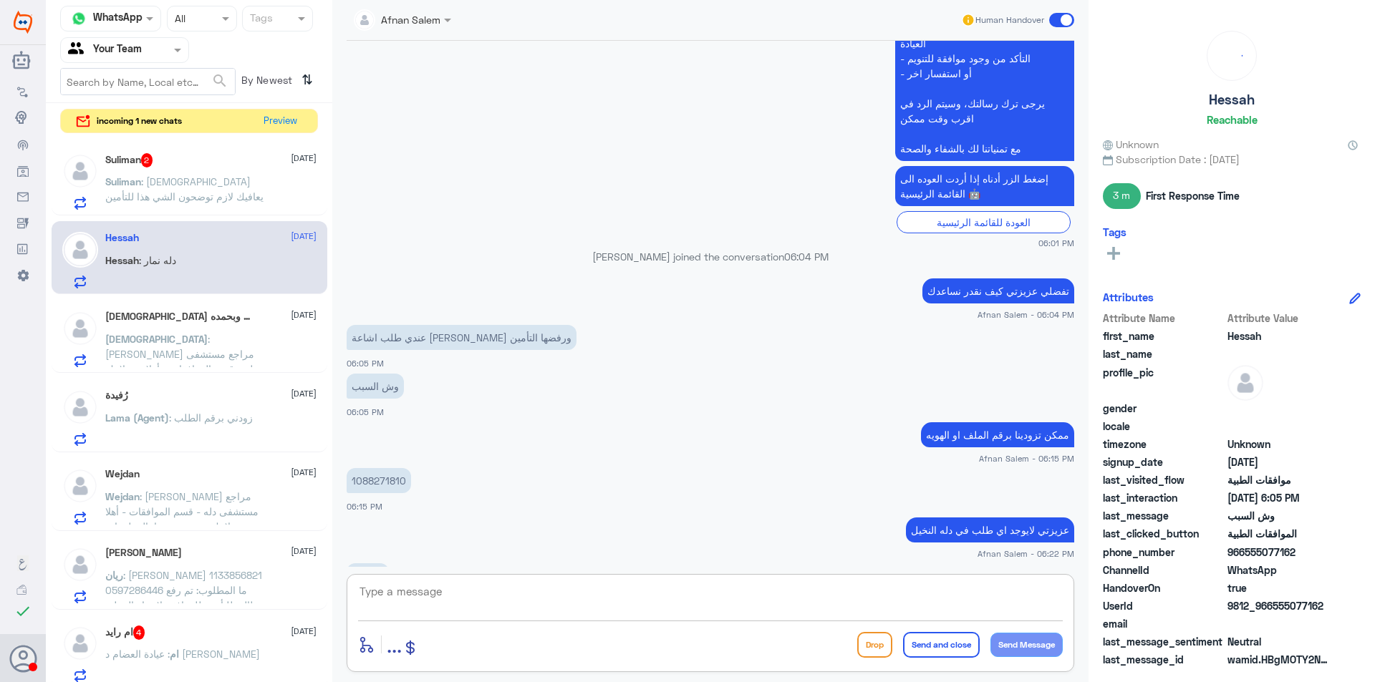
scroll to position [535, 0]
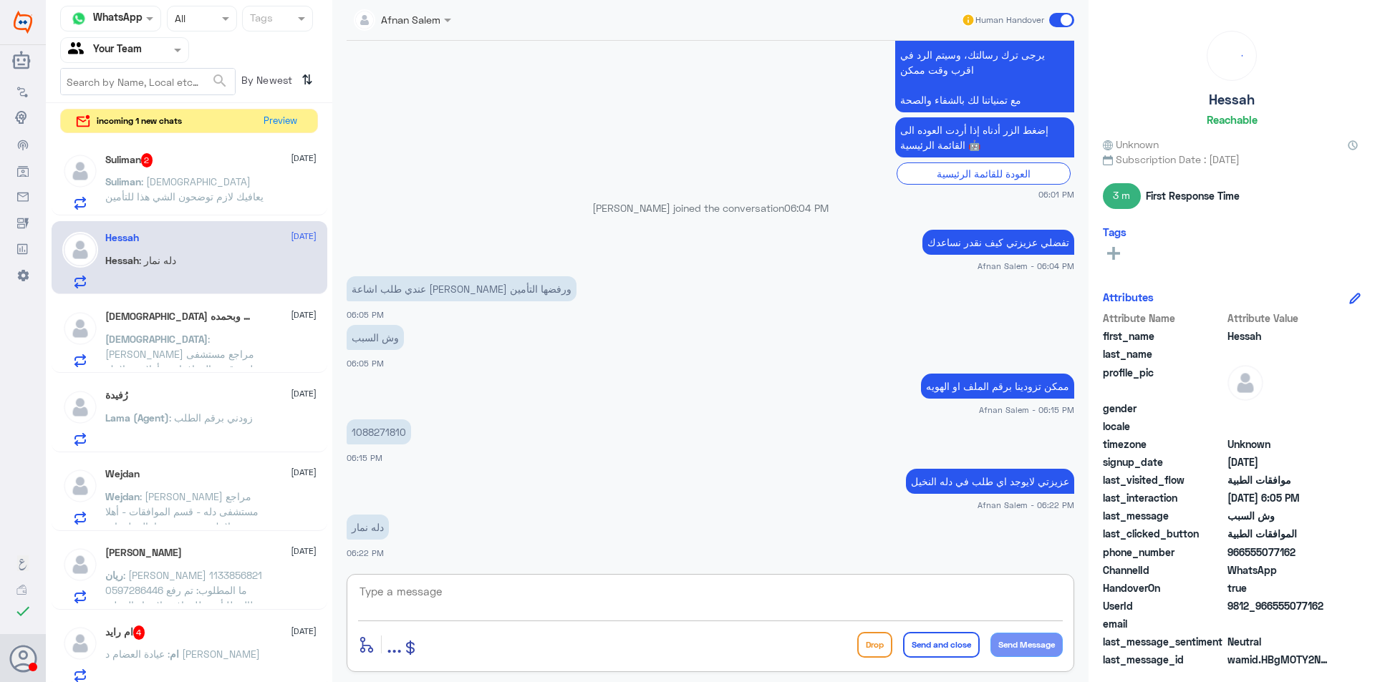
click at [437, 598] on textarea at bounding box center [710, 599] width 704 height 35
click at [773, 595] on textarea at bounding box center [710, 599] width 704 height 35
type textarea "نعتذر منك هذا الرقم خاص بدله النخيل فقط"
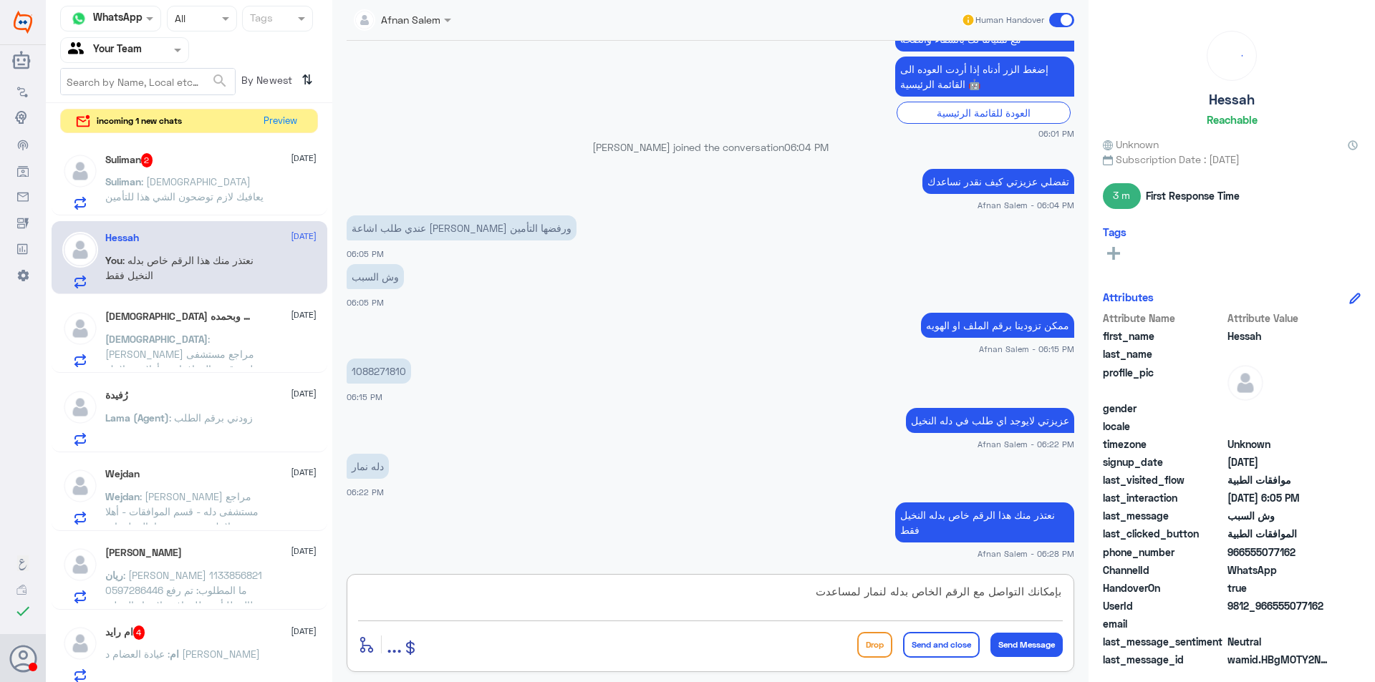
type textarea "بإمكانك التواصل مع الرقم الخاص بدله لنمار لمساعدتك"
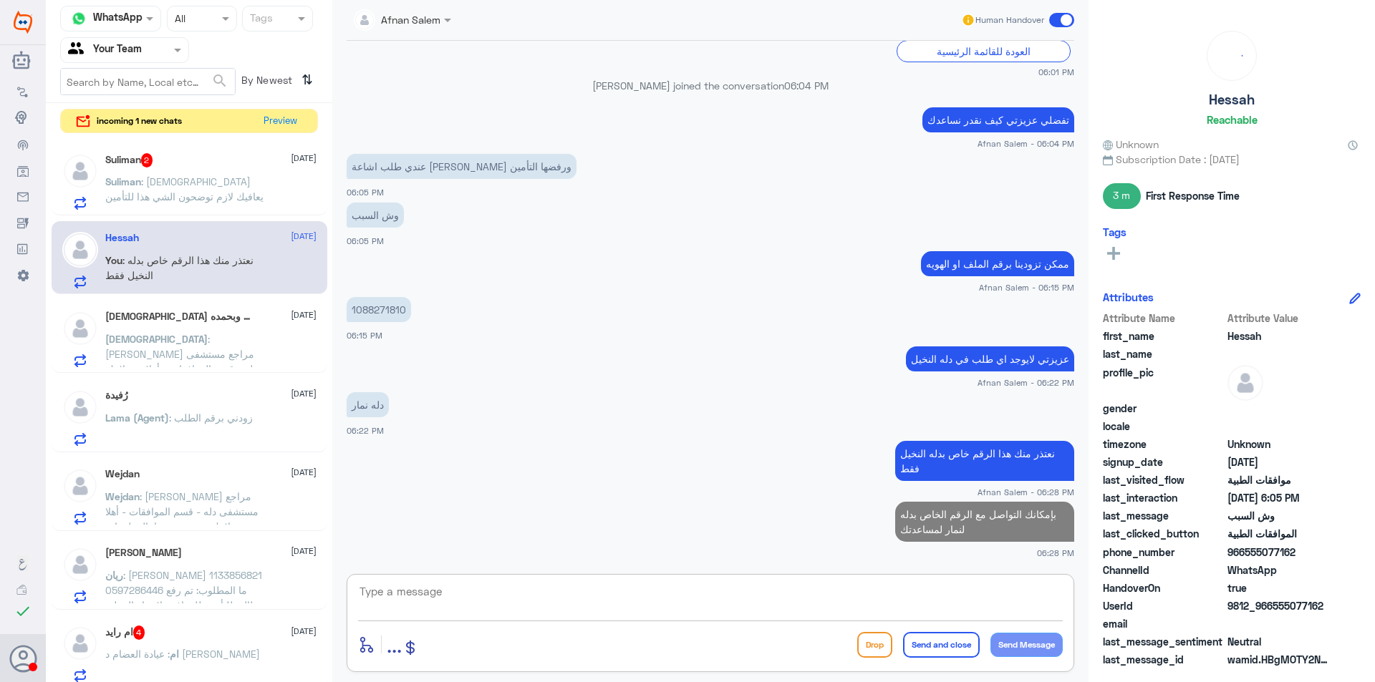
paste textarea "[PHONE_NUMBER]"
type textarea "[PHONE_NUMBER]"
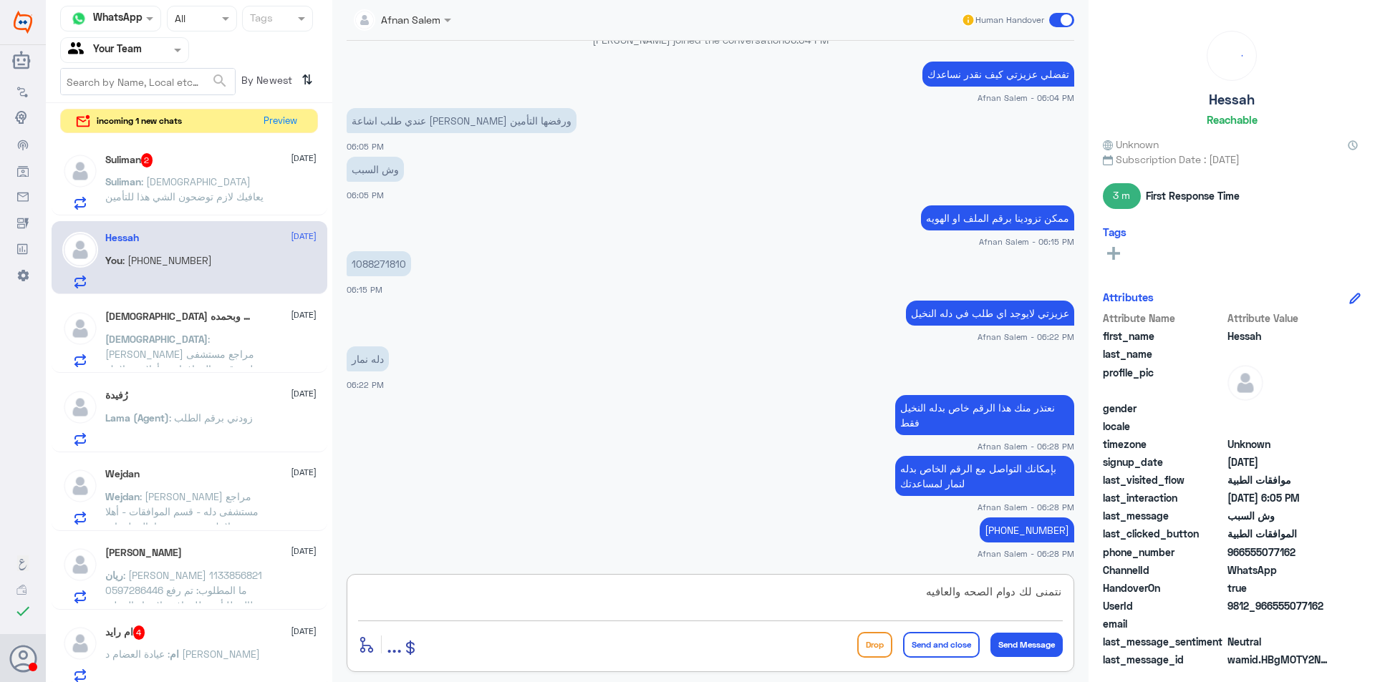
type textarea "نتمنى لك دوام الصحه والعافيه"
click at [934, 645] on button "Send and close" at bounding box center [941, 645] width 77 height 26
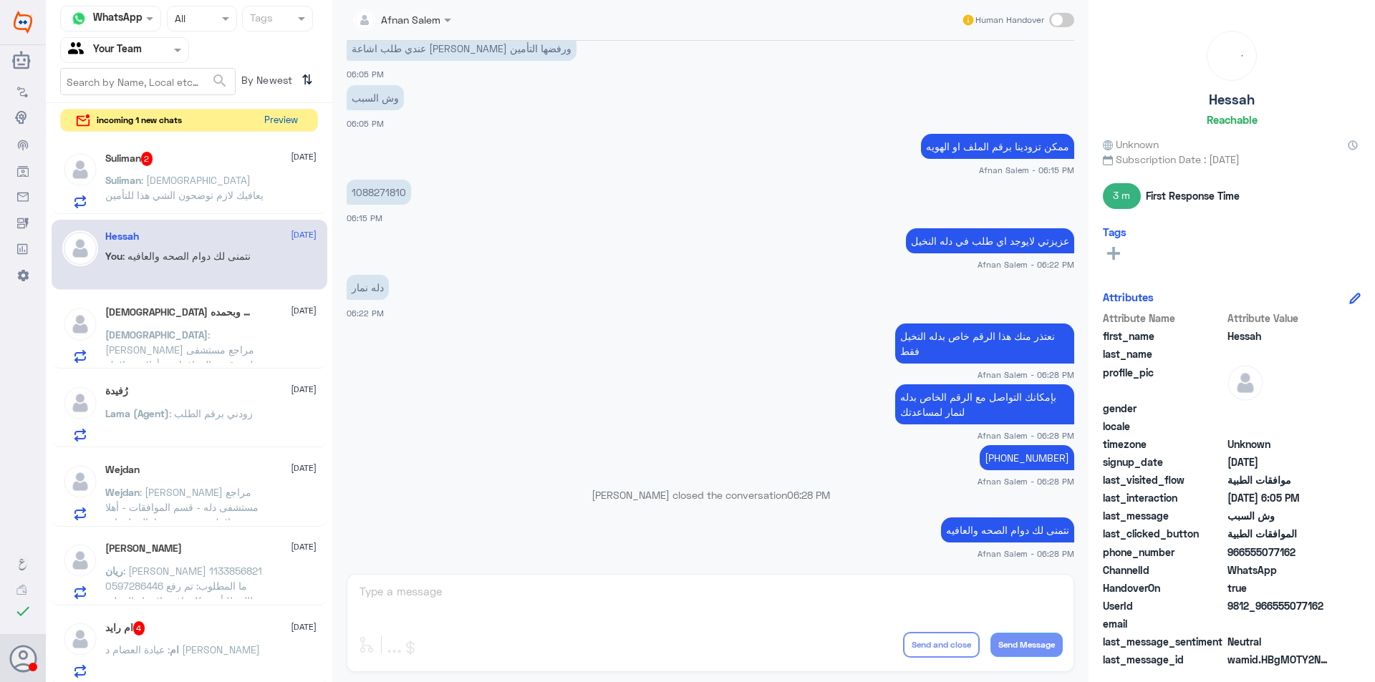
click at [291, 120] on button "Preview" at bounding box center [280, 121] width 44 height 22
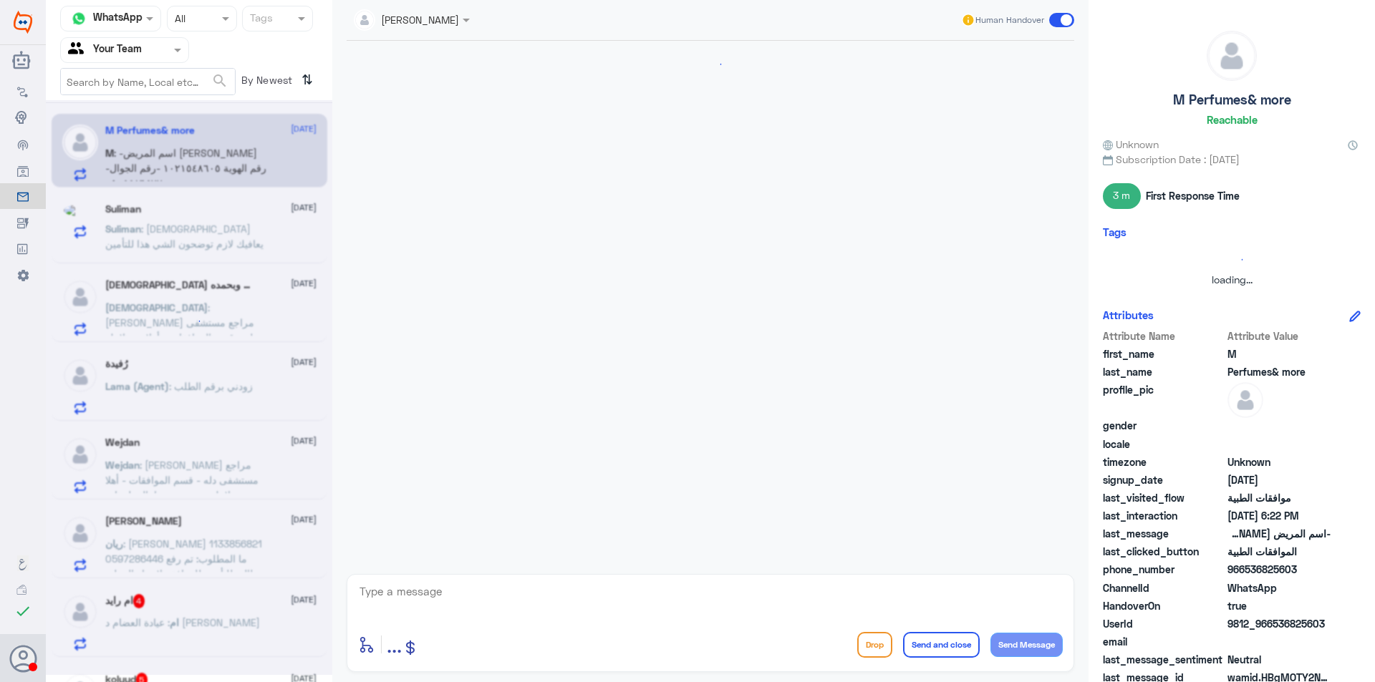
scroll to position [1189, 0]
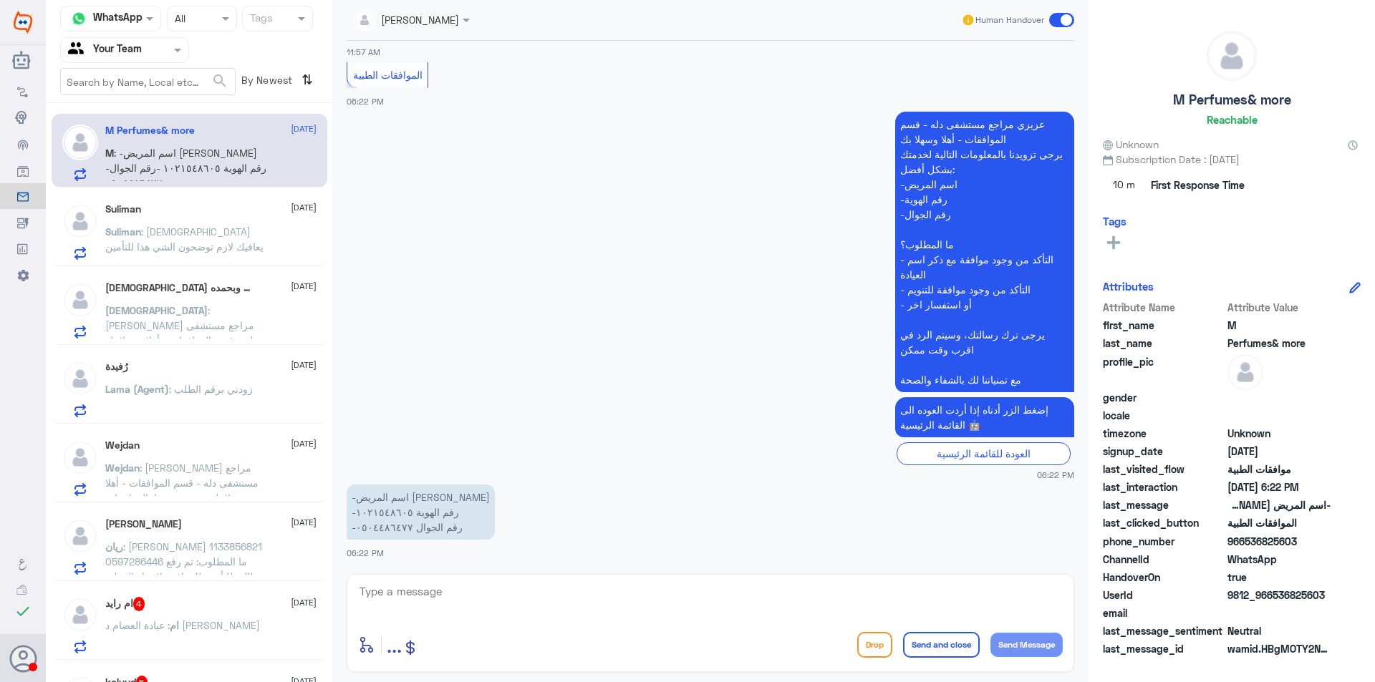
click at [377, 517] on p "-اسم المريض [PERSON_NAME] -رقم الهوية ١٠٢١٥٤٨٦٠٥ -رقم الجوال ٠٥٠٤٤٨٦٤٧٧" at bounding box center [421, 512] width 148 height 55
copy p "١٠٢١٥٤٨٦٠٥"
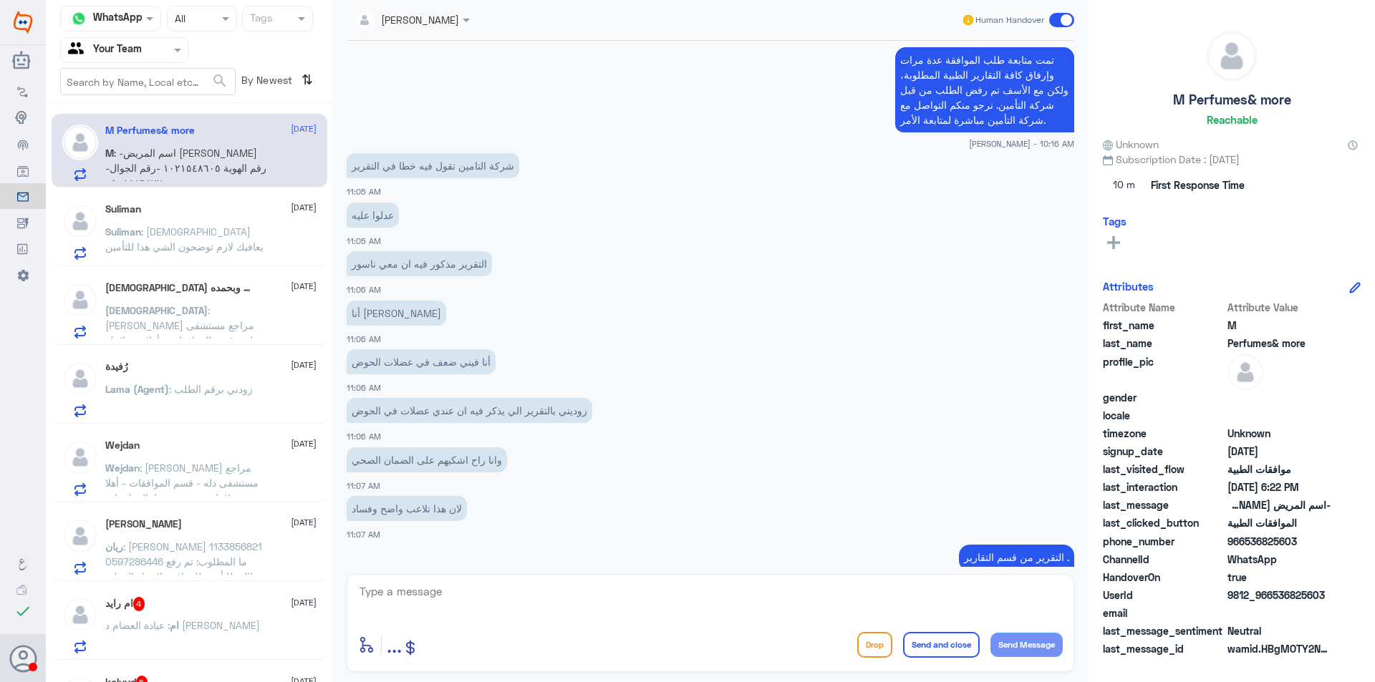
scroll to position [1373, 0]
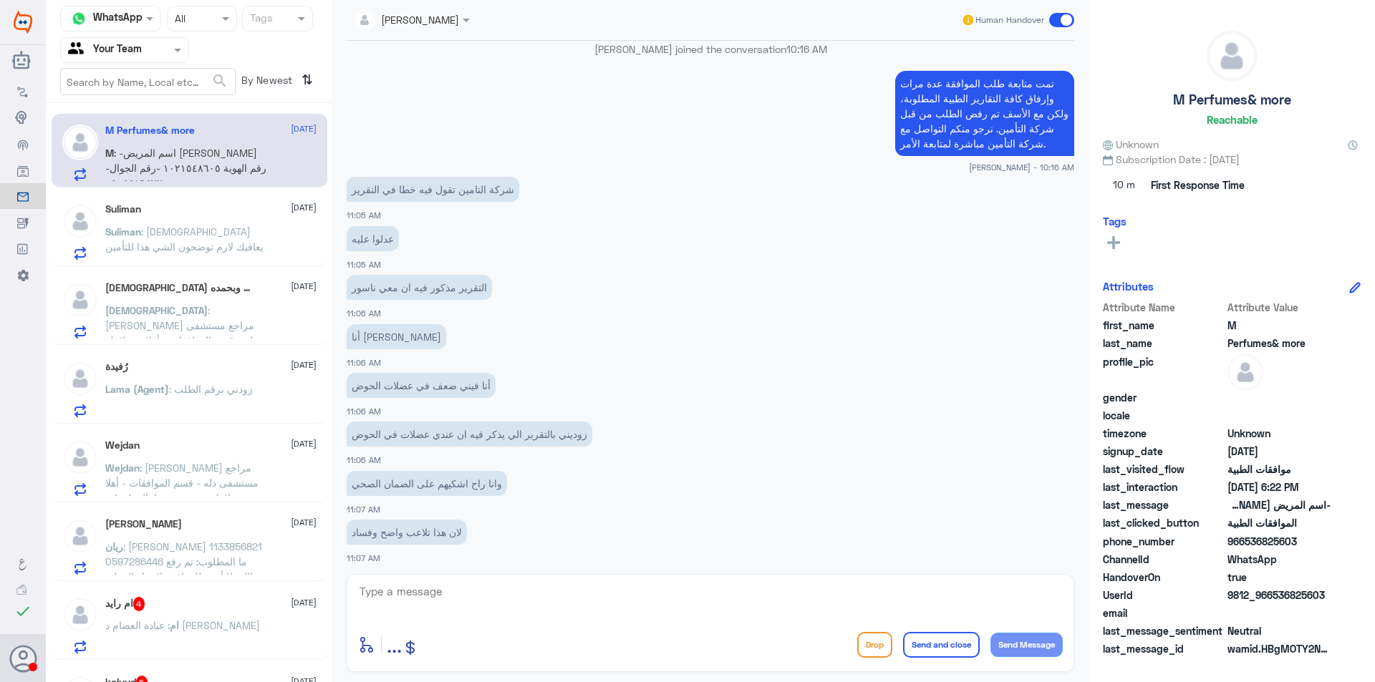
click at [185, 286] on h5 "[DEMOGRAPHIC_DATA] وبحمده ♥️" at bounding box center [179, 288] width 148 height 12
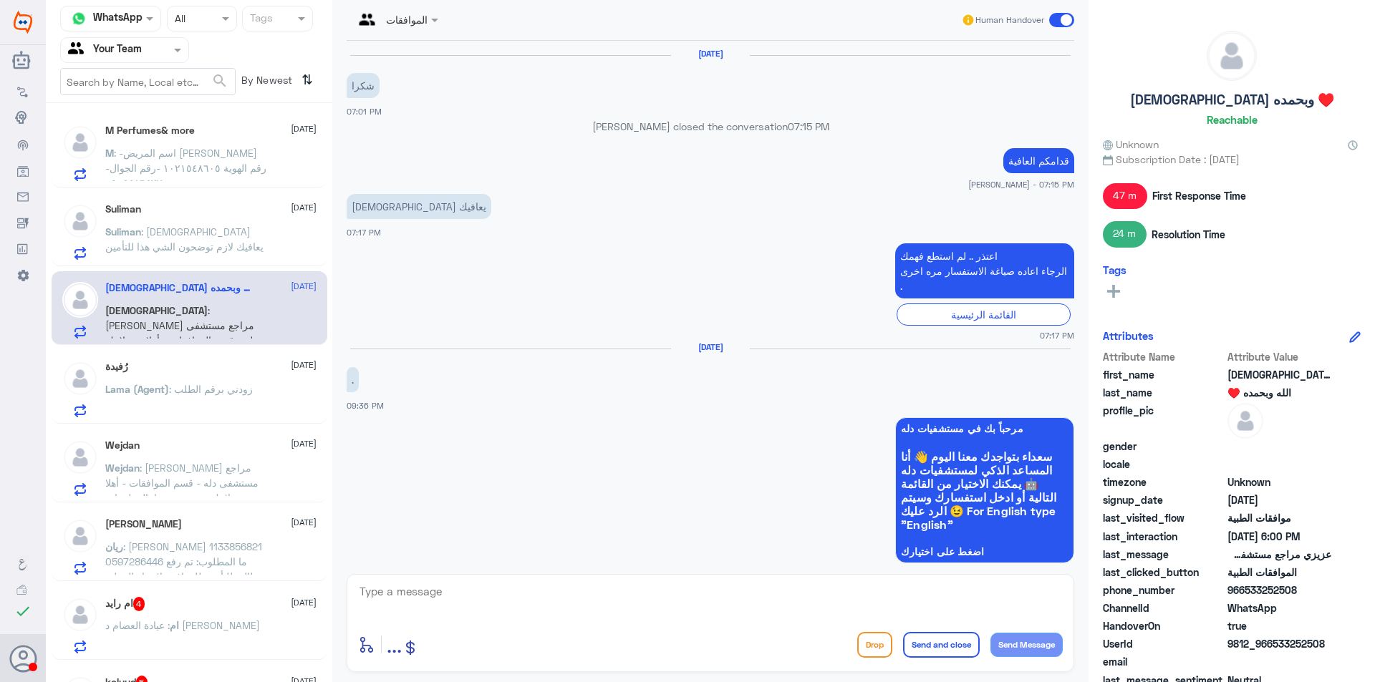
scroll to position [1359, 0]
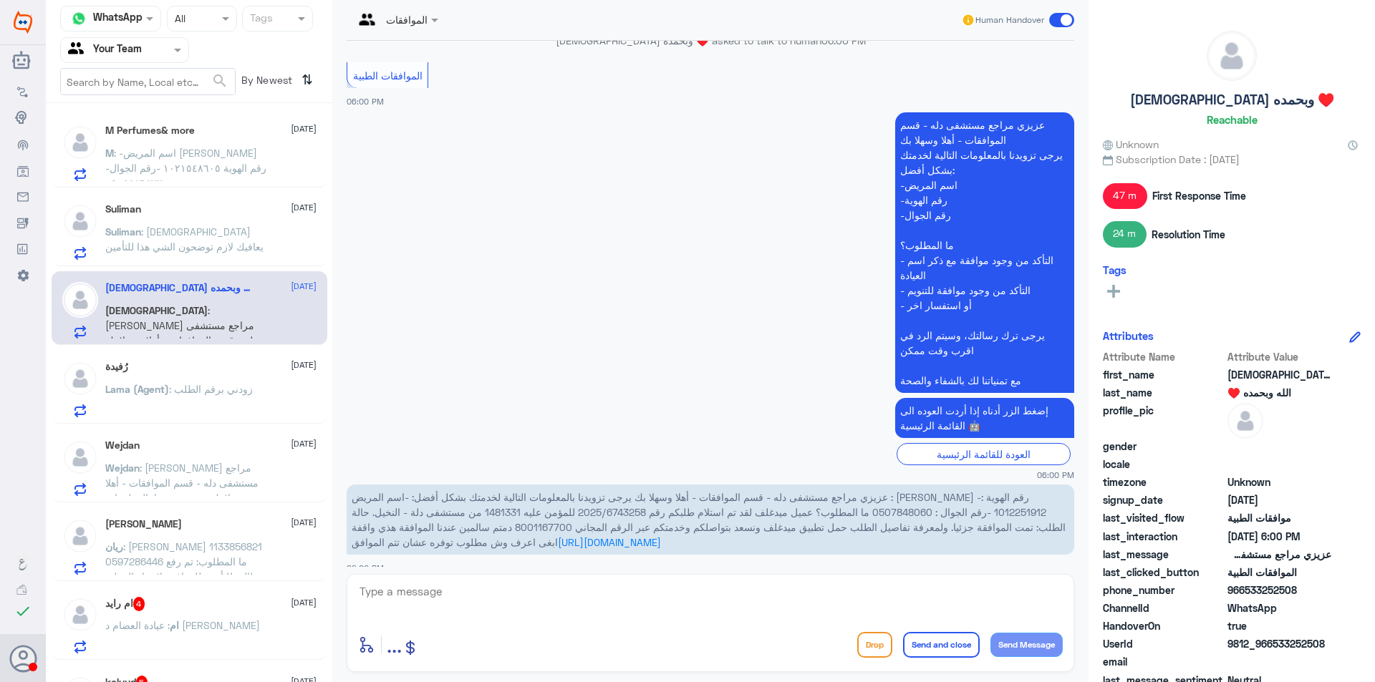
click at [252, 369] on div "رُفيدة [DATE]" at bounding box center [210, 367] width 211 height 12
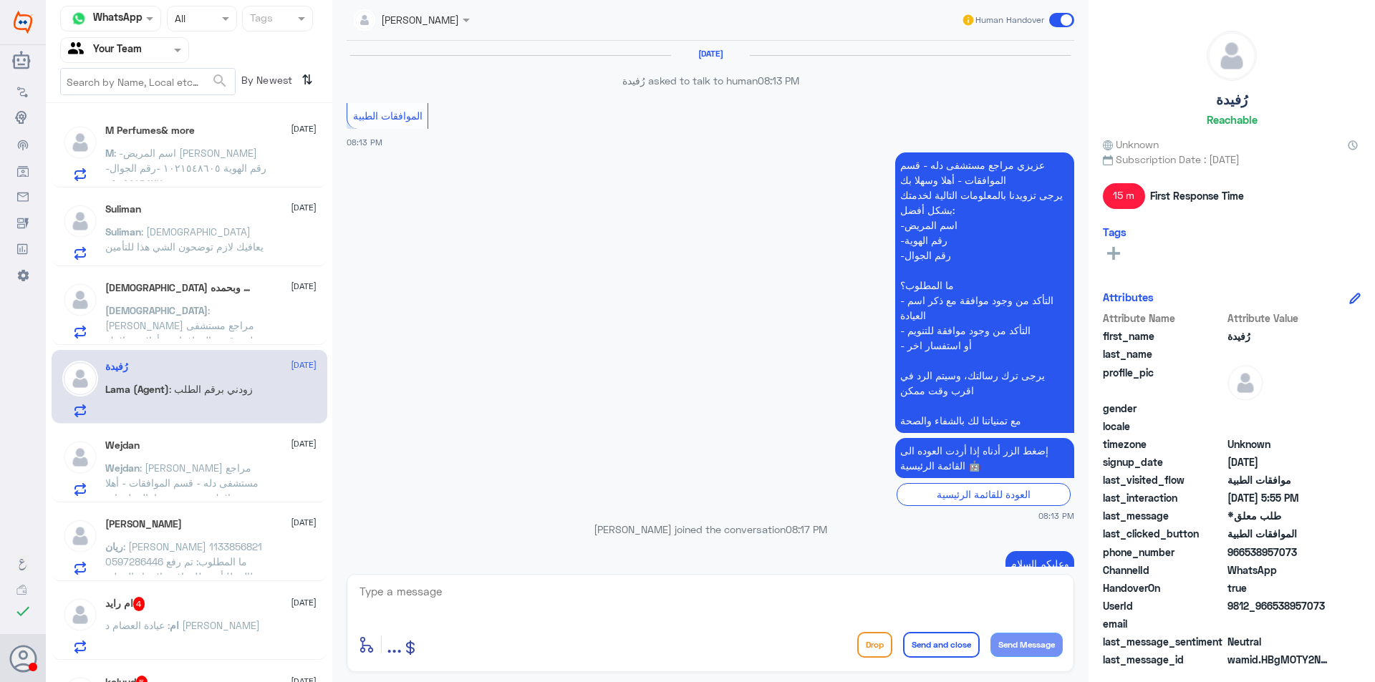
scroll to position [1233, 0]
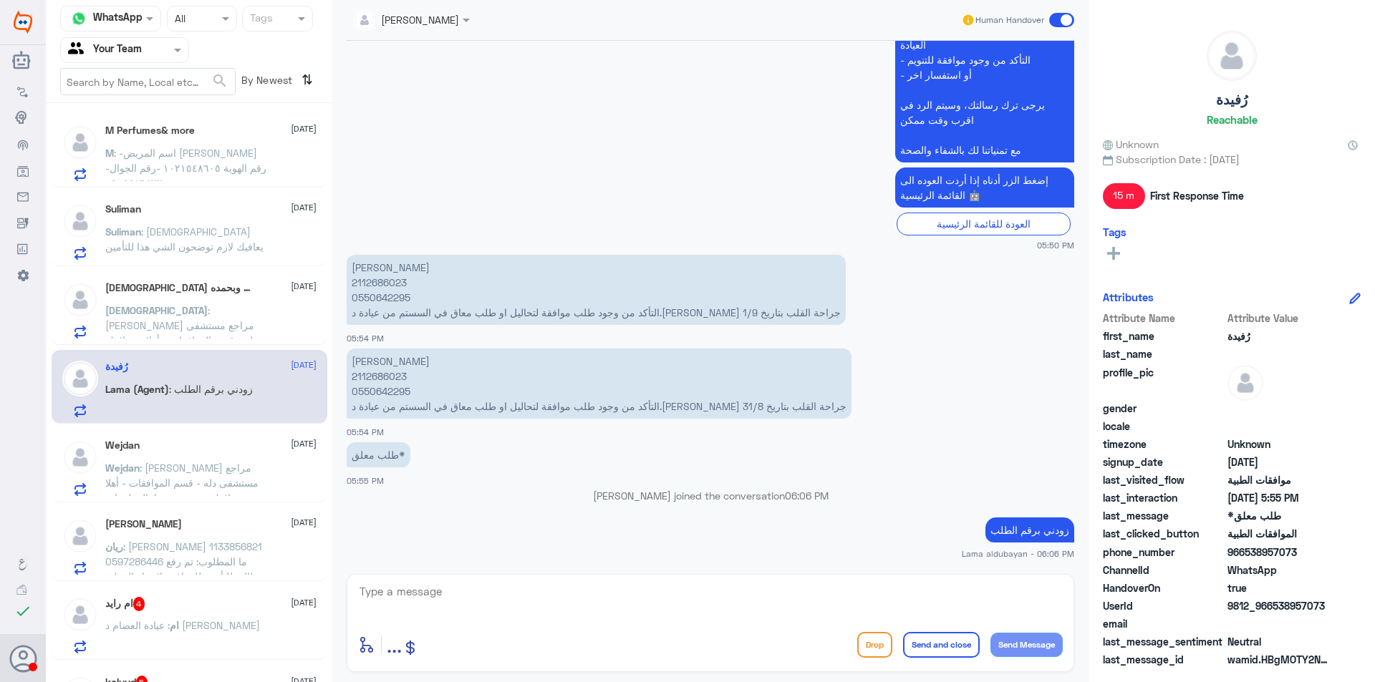
click at [203, 543] on span ": [PERSON_NAME] 1133856821 0597286446 ما المطلوب: تم رفع مطالبة للتأمين للموافق…" at bounding box center [185, 607] width 160 height 132
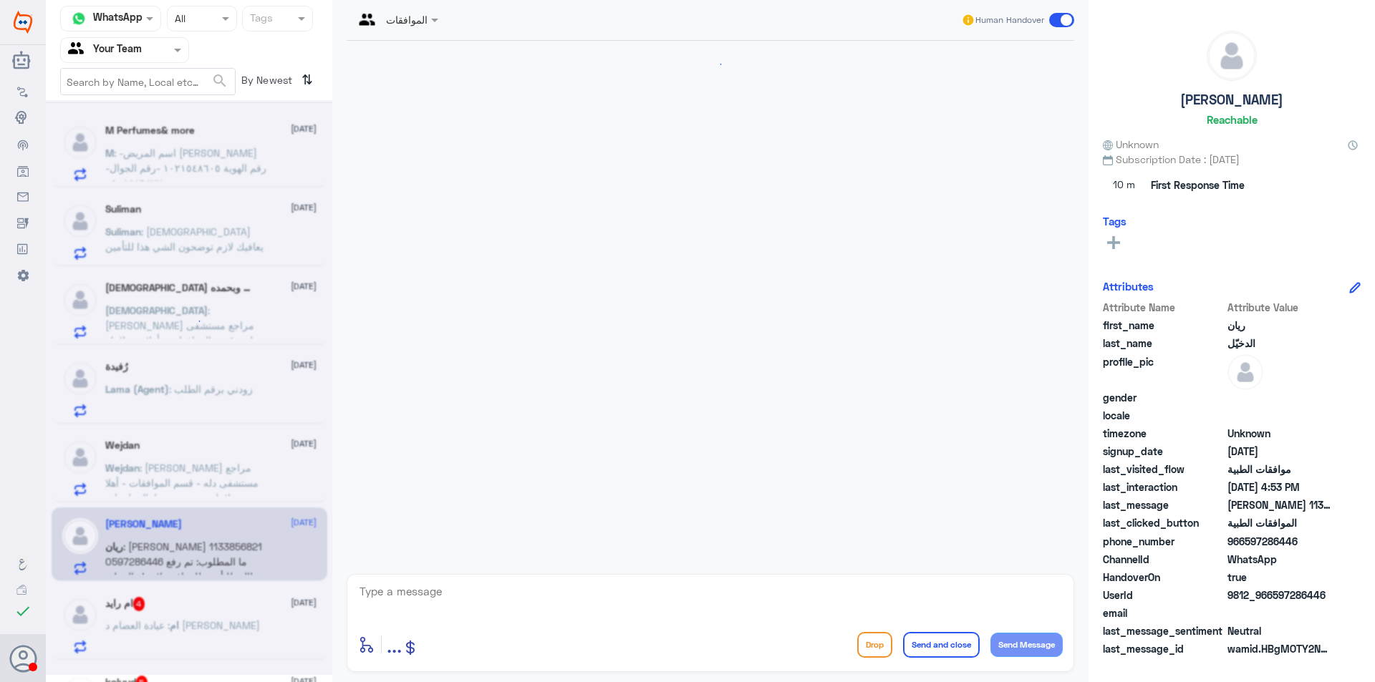
scroll to position [374, 0]
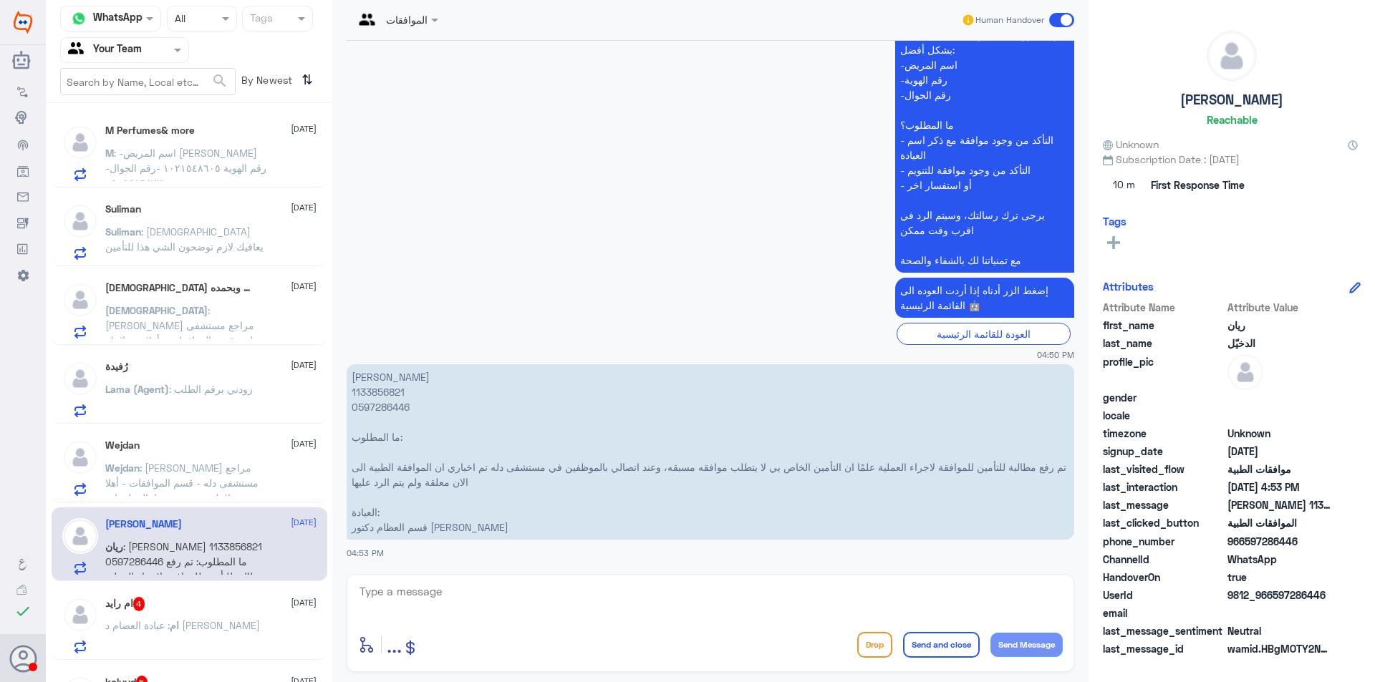
click at [377, 404] on p "[PERSON_NAME] 1133856821 0597286446 ما المطلوب: تم رفع مطالبة للتأمين للموافقة …" at bounding box center [710, 451] width 727 height 175
copy p "0597286446"
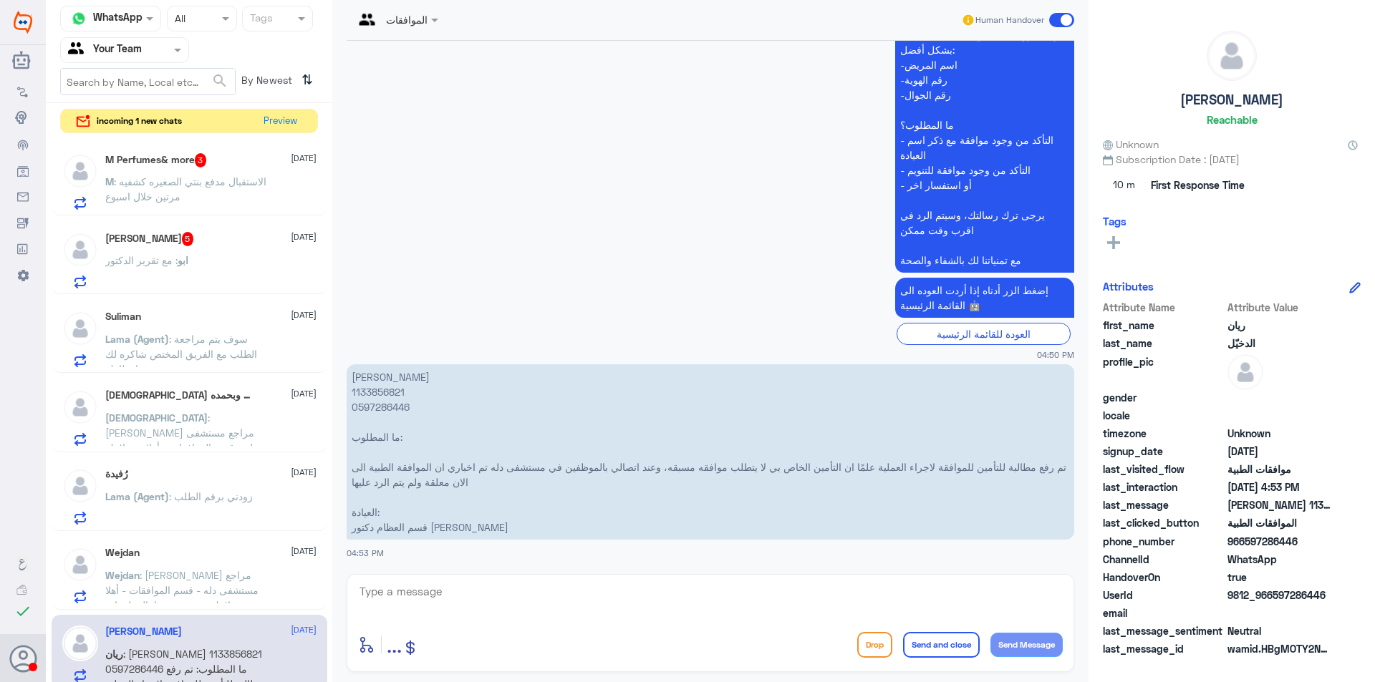
click at [179, 196] on span ": الاستقبال مدفع بنتي الصغيره كشفيه مرتين خلال اسبوع" at bounding box center [185, 188] width 161 height 27
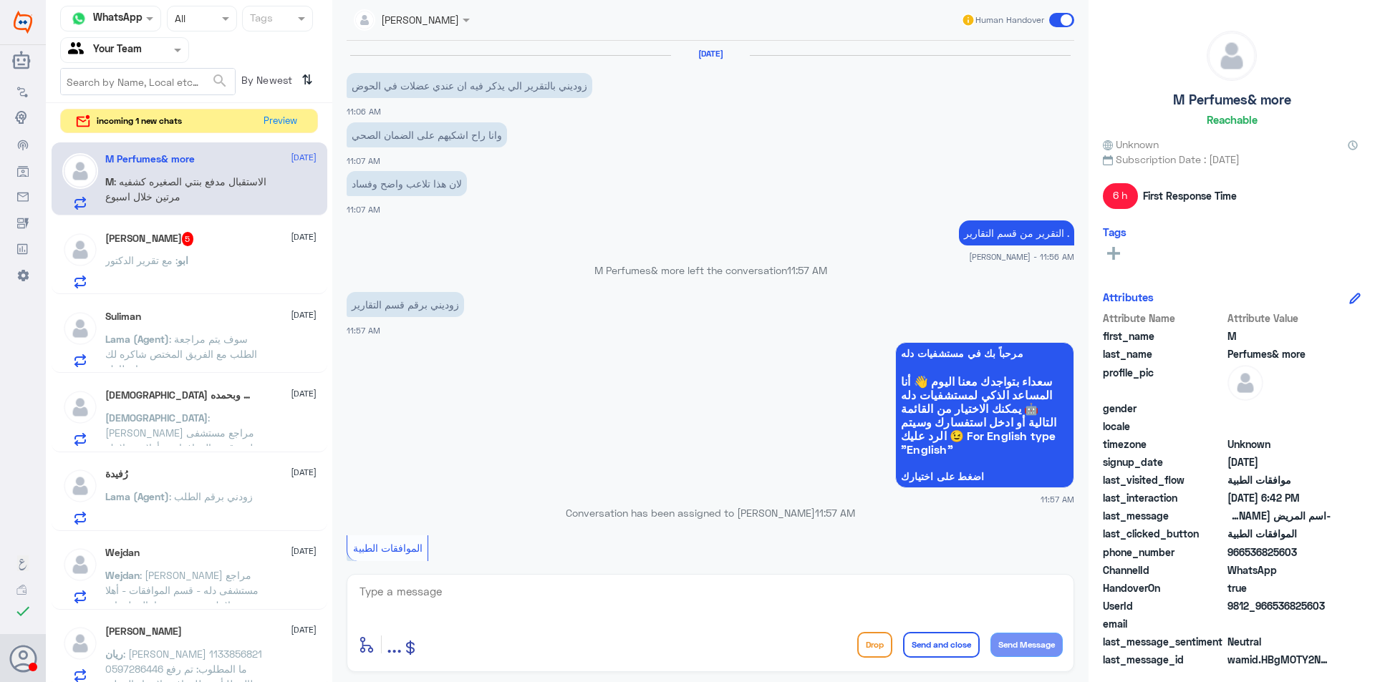
scroll to position [1163, 0]
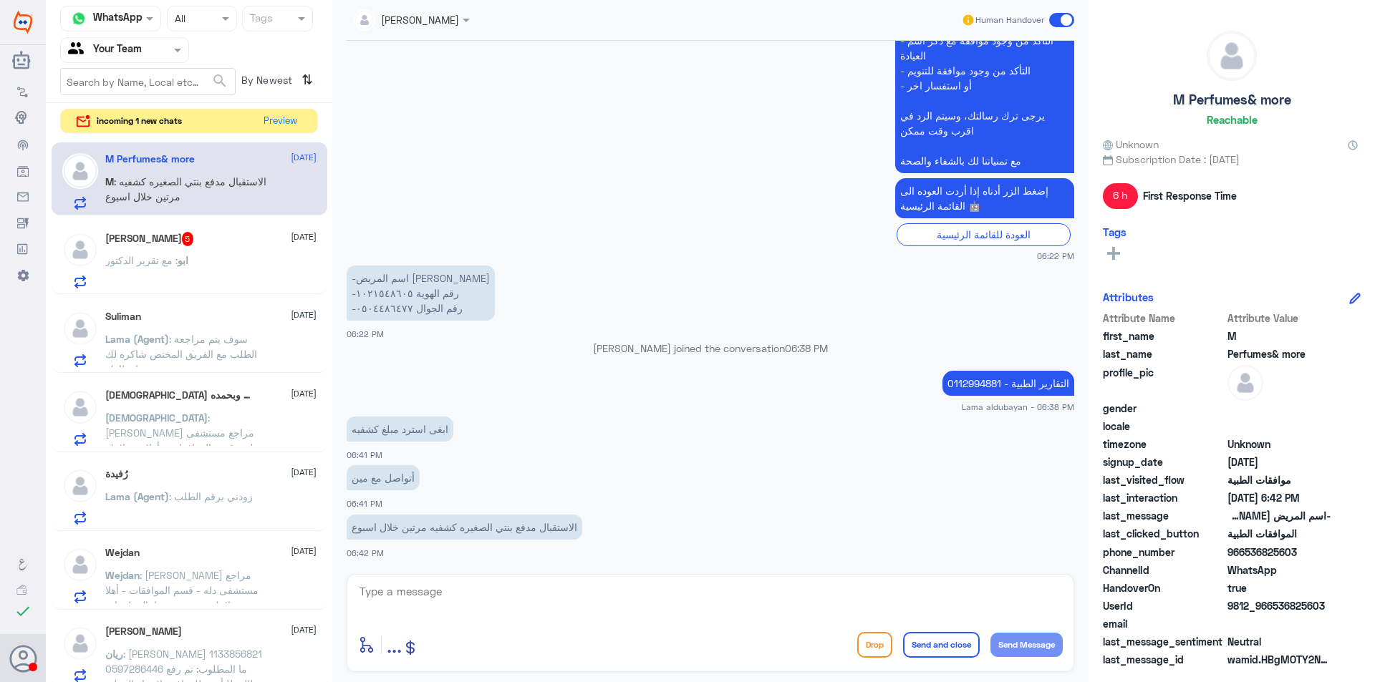
click at [392, 309] on p "-اسم المريض [PERSON_NAME] -رقم الهوية ١٠٢١٥٤٨٦٠٥ -رقم الجوال ٠٥٠٤٤٨٦٤٧٧" at bounding box center [421, 293] width 148 height 55
copy p "٠٥٠٤٤٨٦٤٧٧"
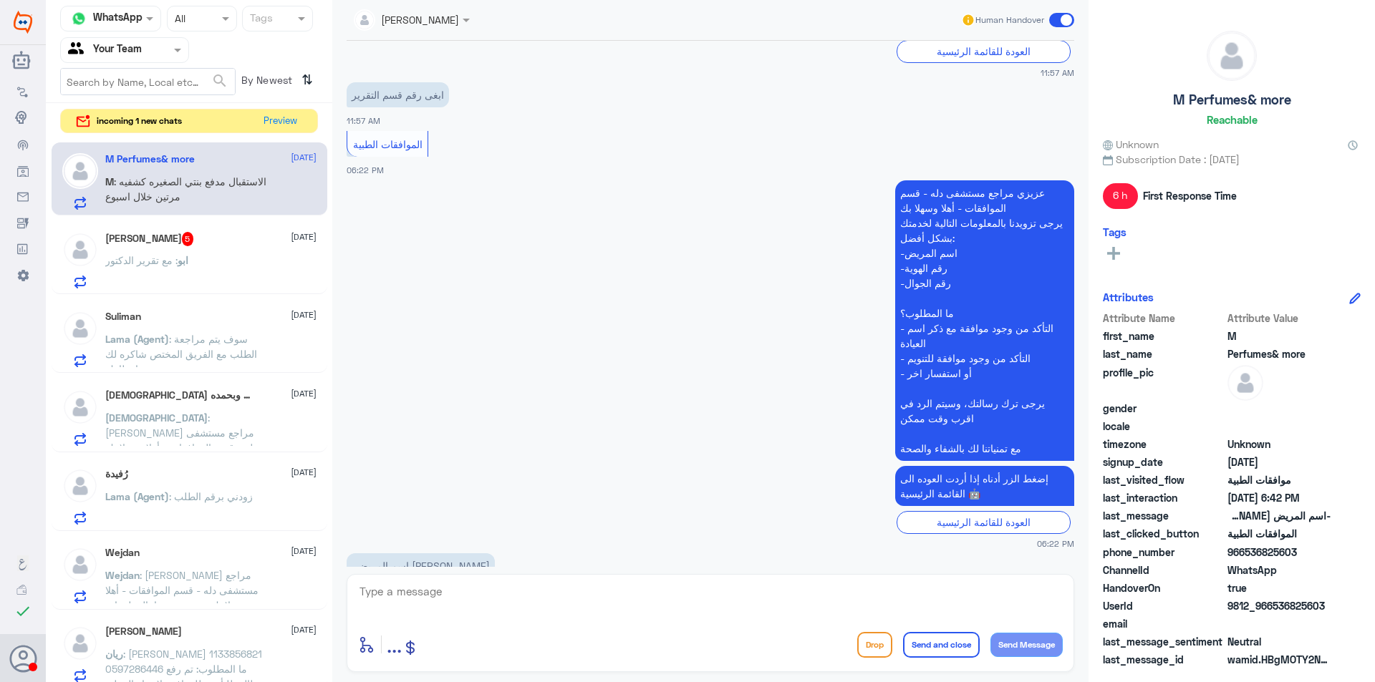
scroll to position [877, 0]
click at [281, 120] on button "Preview" at bounding box center [280, 121] width 44 height 22
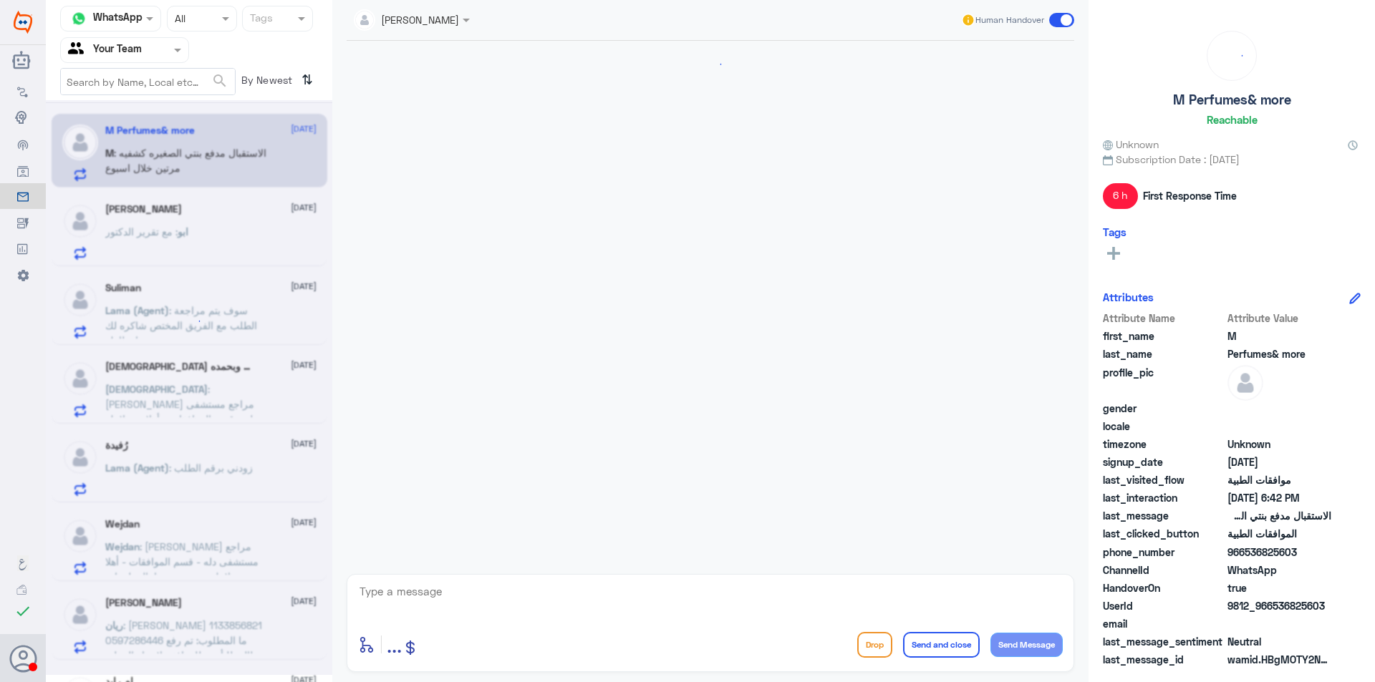
scroll to position [1163, 0]
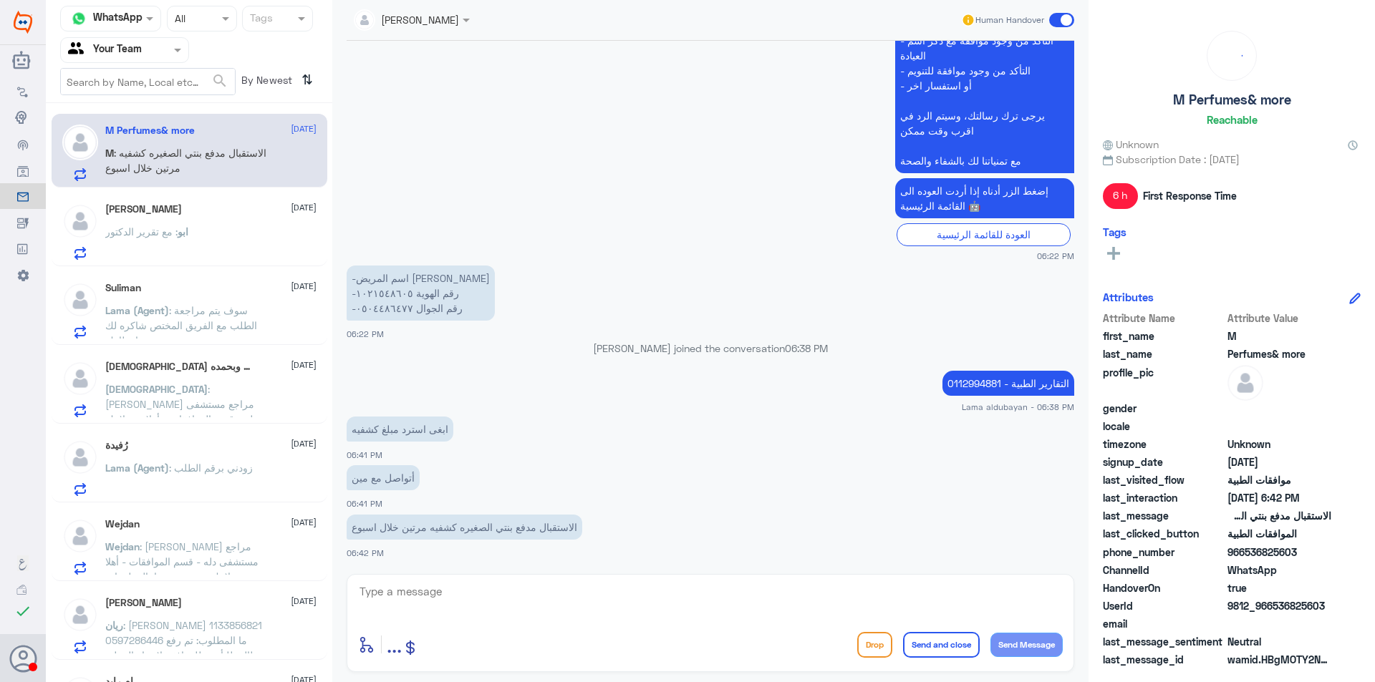
click at [197, 398] on span ": [PERSON_NAME] مراجع مستشفى دله - قسم الموافقات - أهلا وسهلا بك يرجى تزويدنا ب…" at bounding box center [185, 517] width 161 height 268
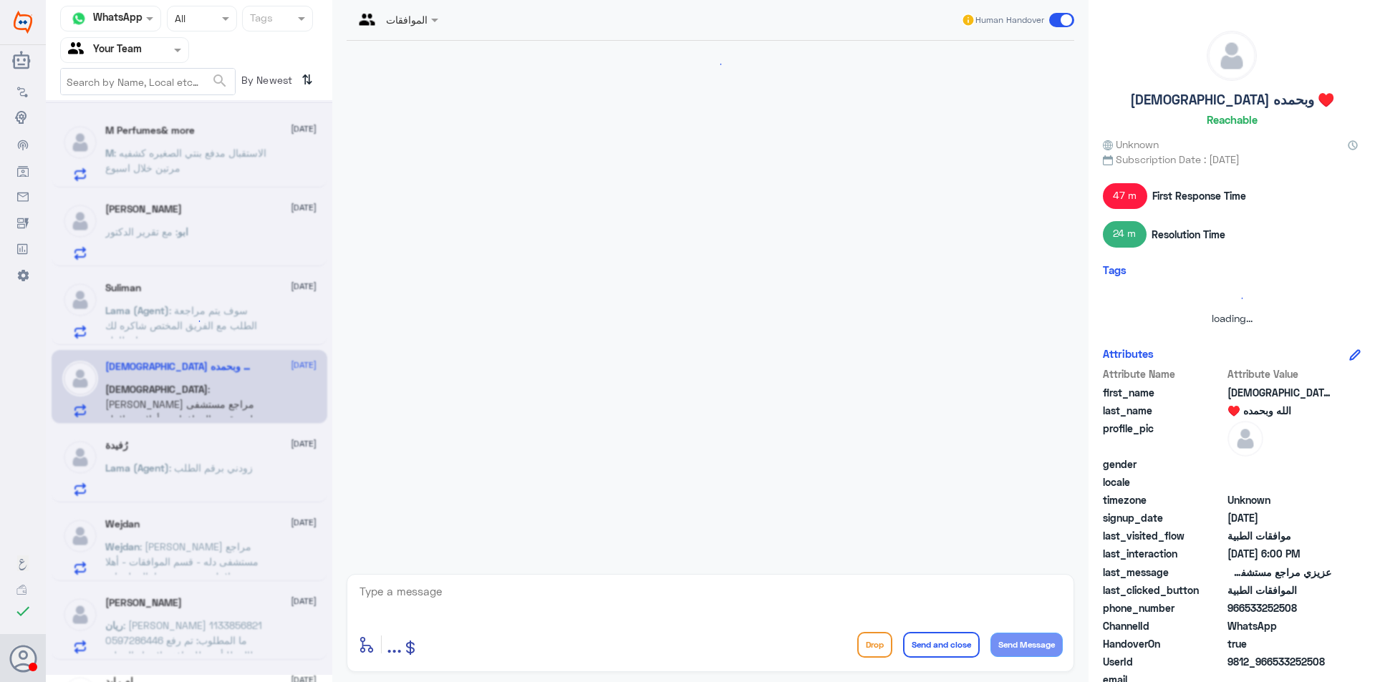
scroll to position [1359, 0]
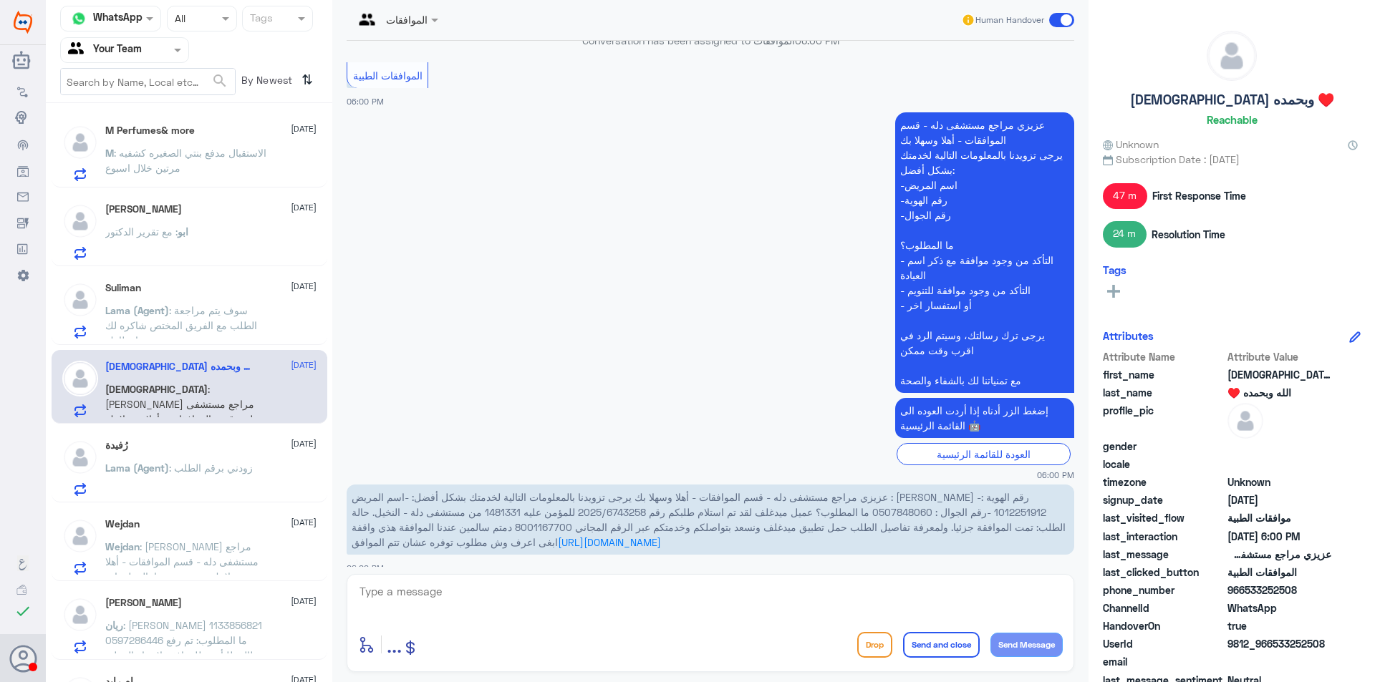
click at [201, 152] on span ": الاستقبال مدفع بنتي الصغيره كشفيه مرتين خلال اسبوع" at bounding box center [185, 160] width 161 height 27
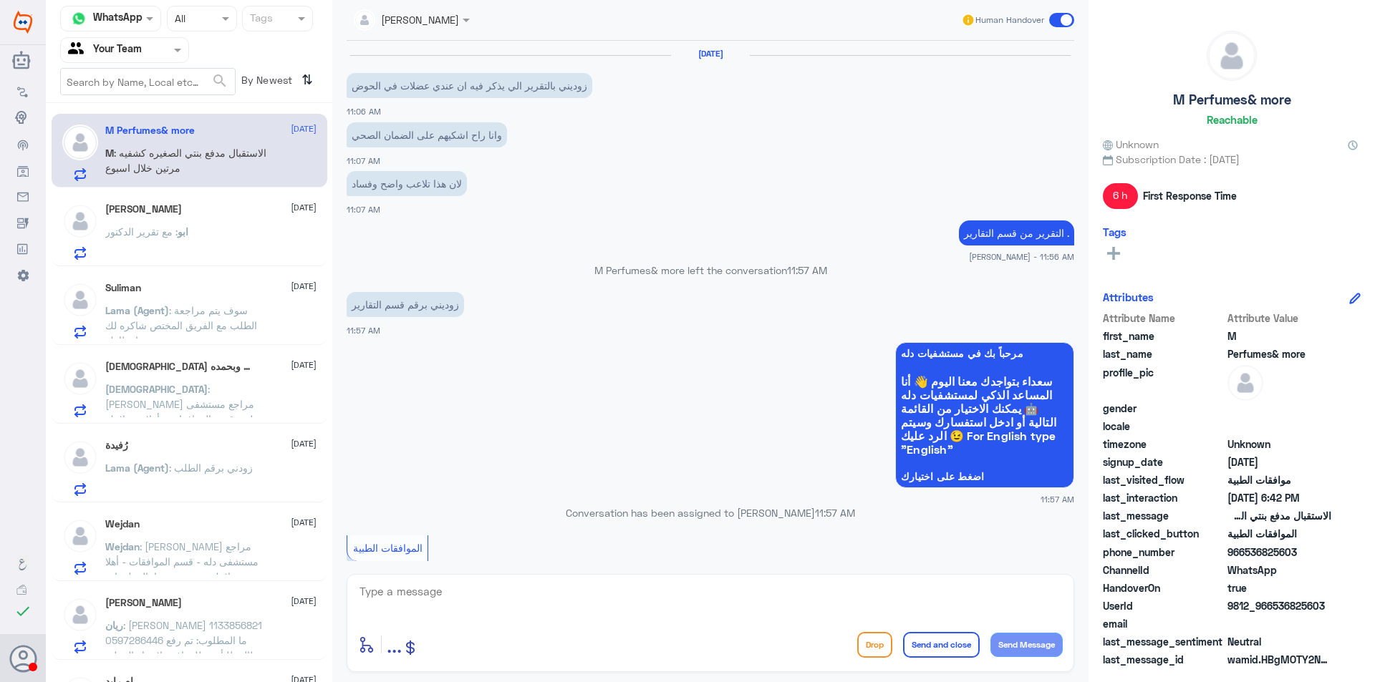
scroll to position [1163, 0]
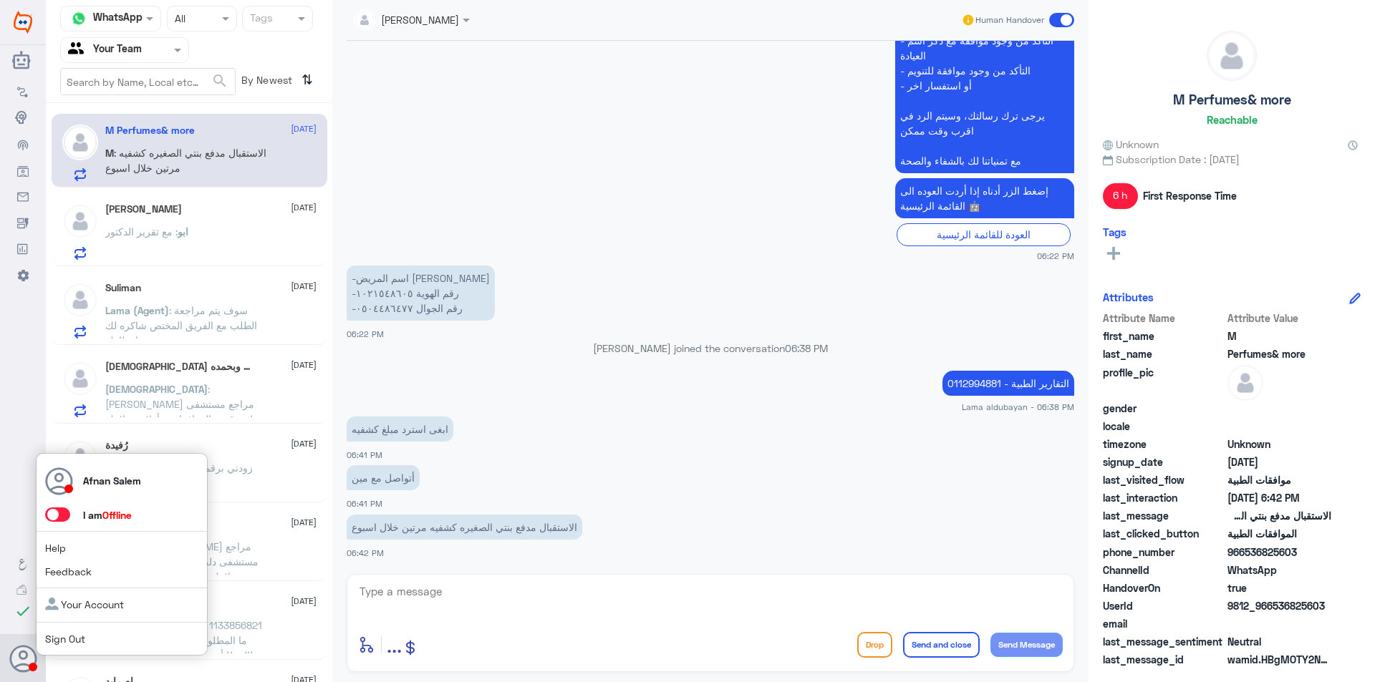
click at [54, 648] on div "Afnan Salem I am Offline Help Feedback Your Account Sign Out" at bounding box center [122, 554] width 172 height 203
click at [54, 639] on link "Sign Out" at bounding box center [65, 639] width 40 height 12
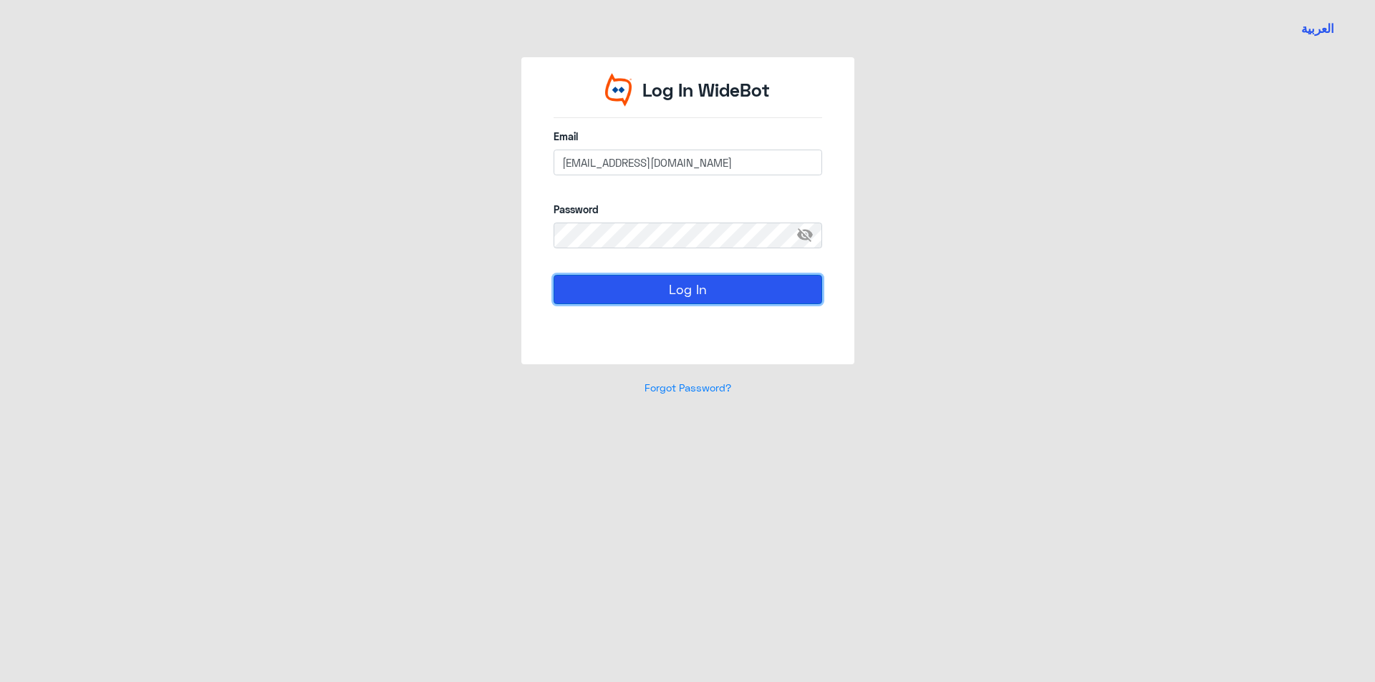
click at [626, 290] on button "Log In" at bounding box center [687, 289] width 268 height 29
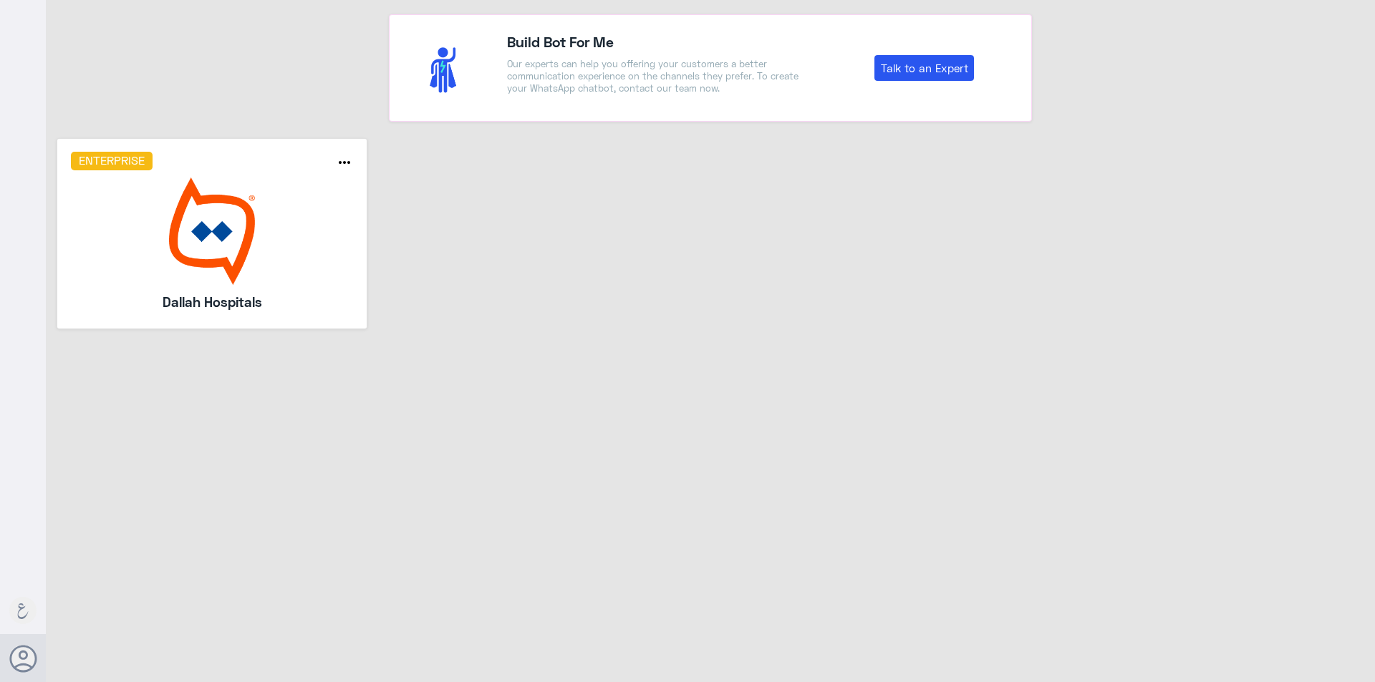
click at [210, 205] on img at bounding box center [212, 231] width 283 height 107
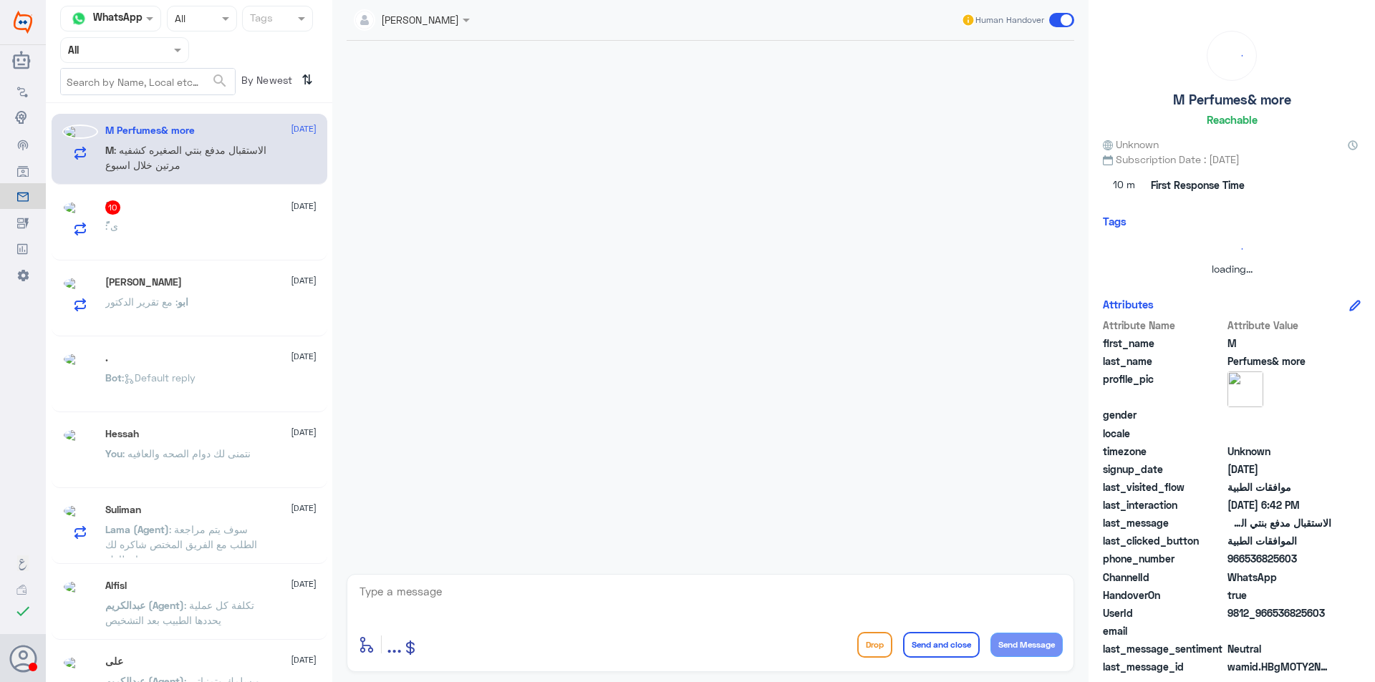
click at [158, 57] on div at bounding box center [124, 50] width 127 height 16
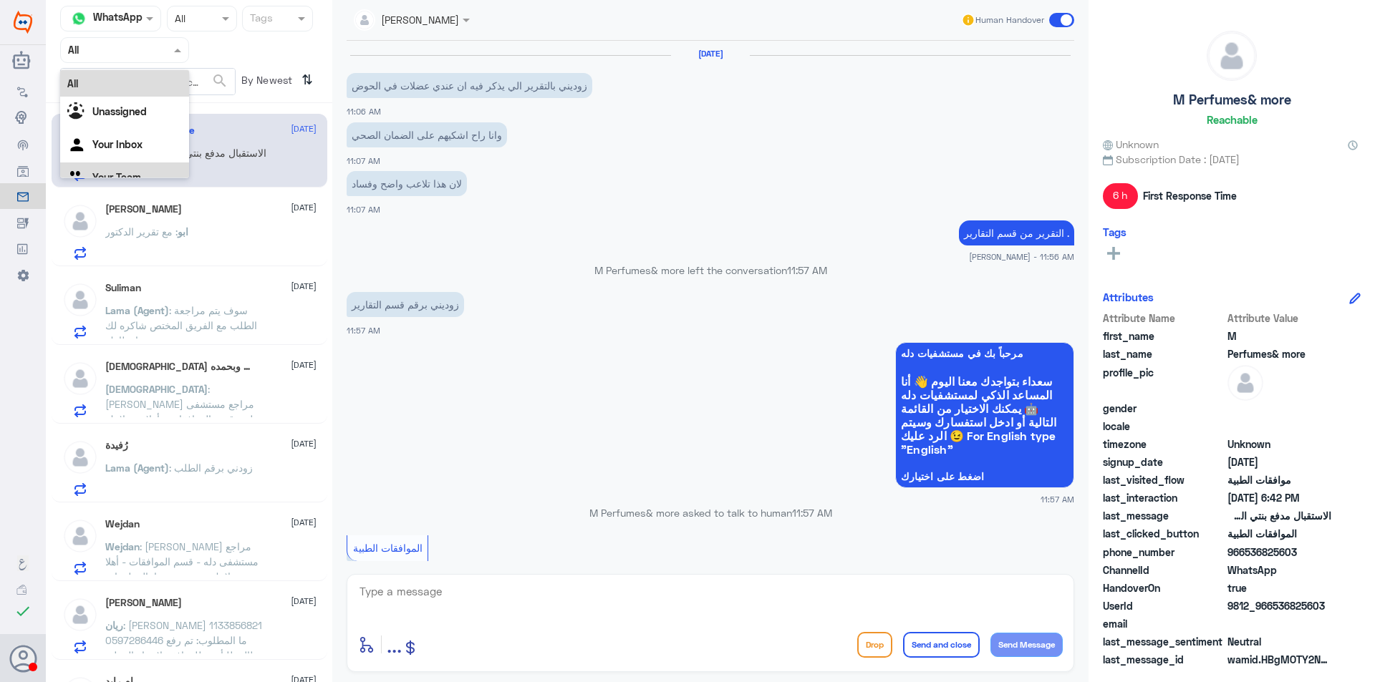
scroll to position [1163, 0]
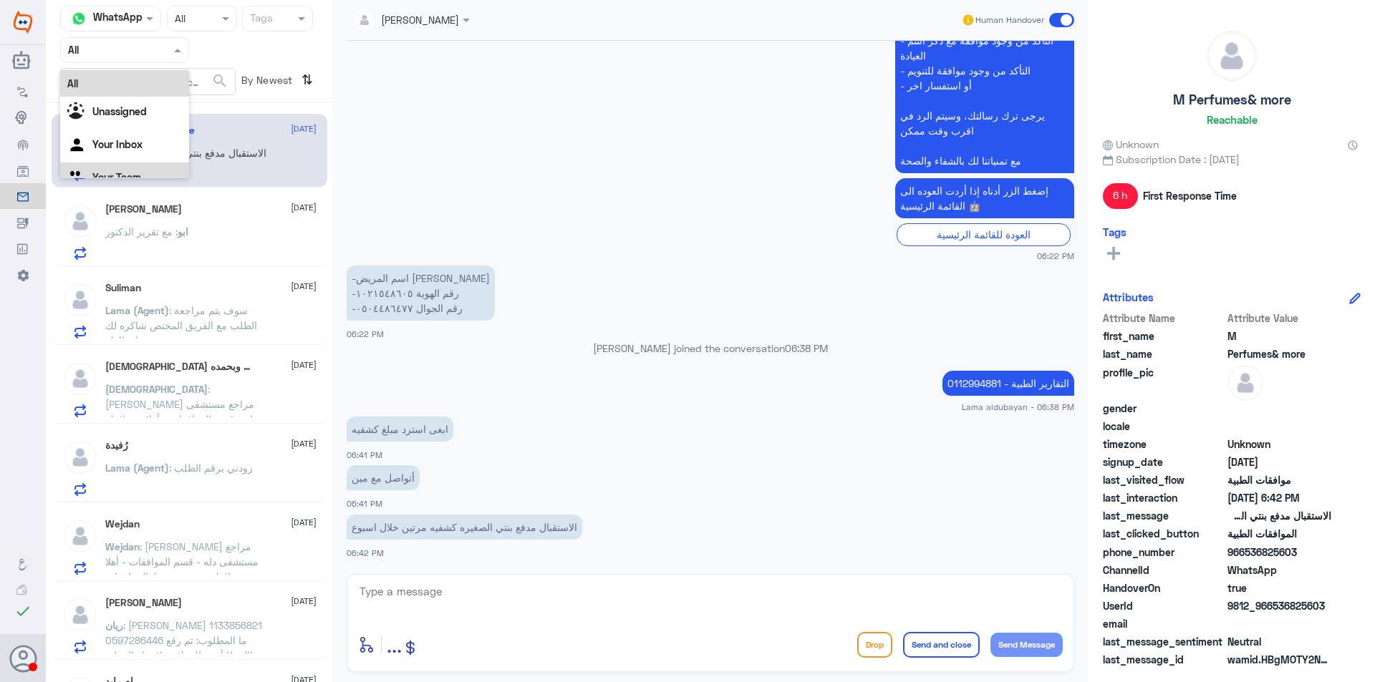
click at [151, 174] on div "Your Team" at bounding box center [124, 179] width 129 height 33
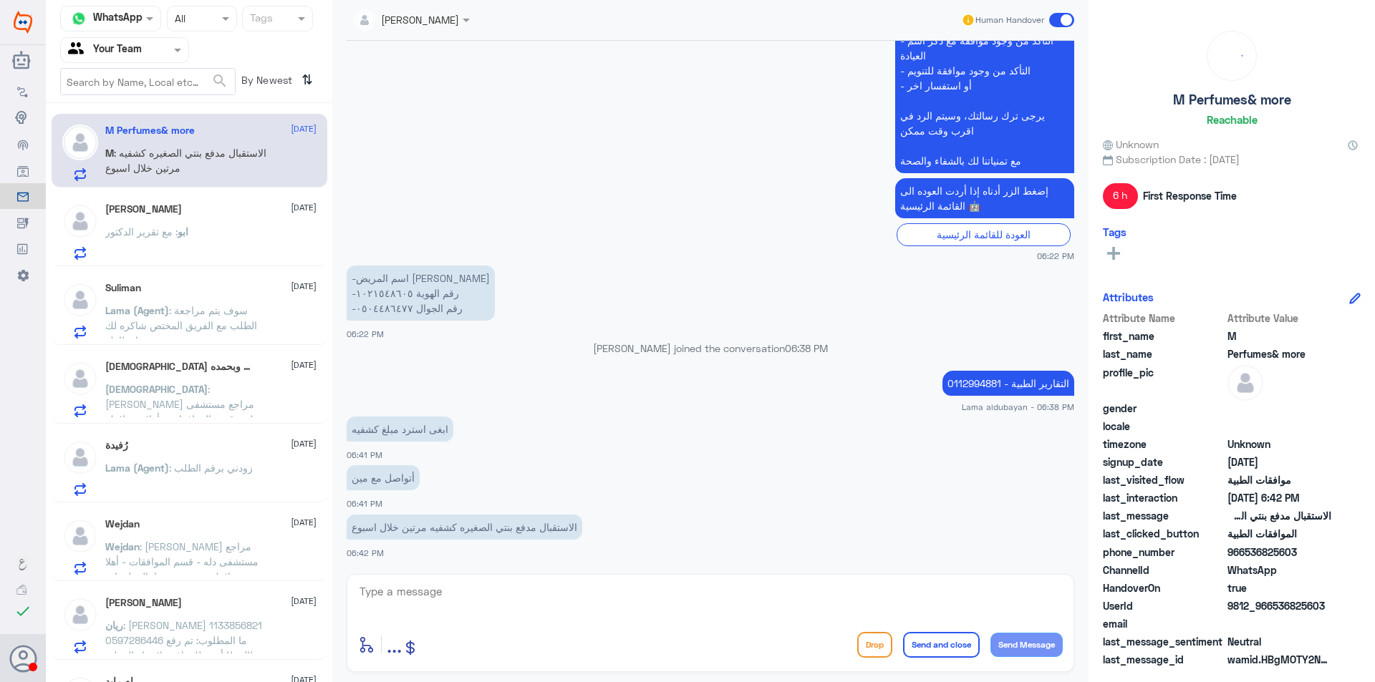
click at [225, 221] on div "[PERSON_NAME] [DATE] ابو : مع تقرير الدكتور" at bounding box center [210, 231] width 211 height 57
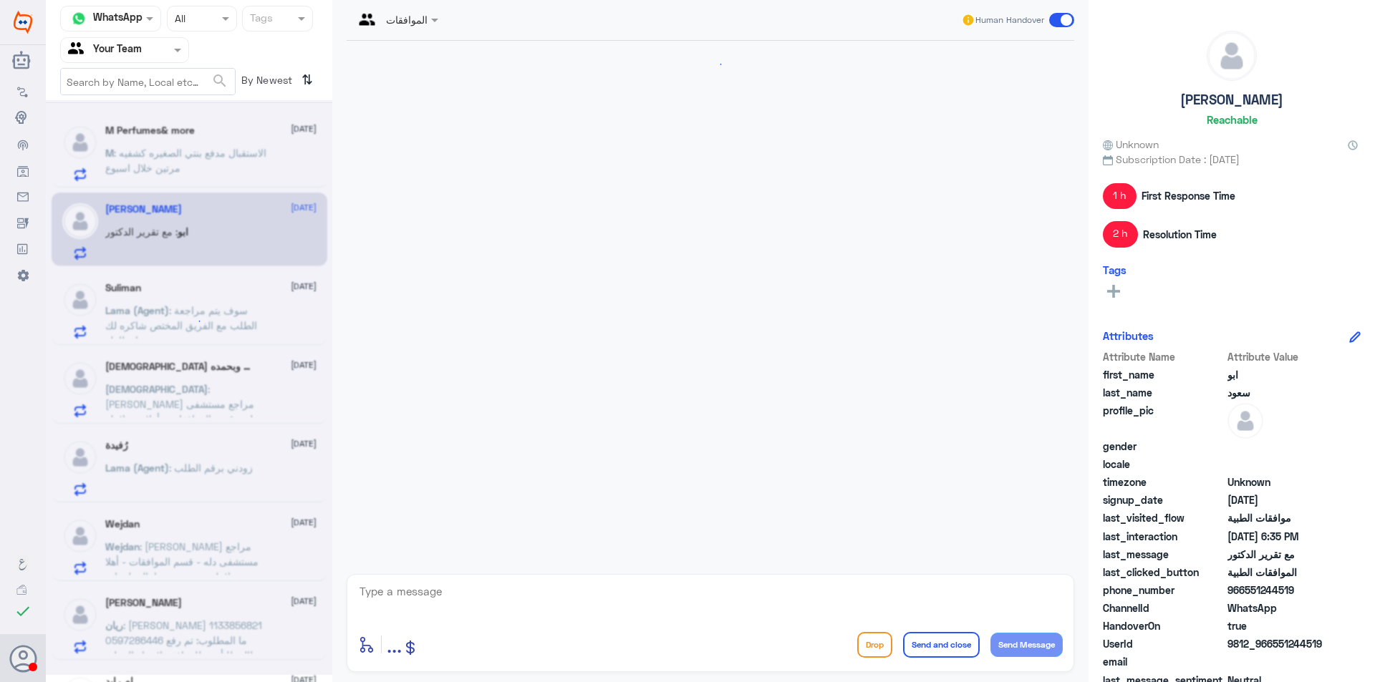
scroll to position [1274, 0]
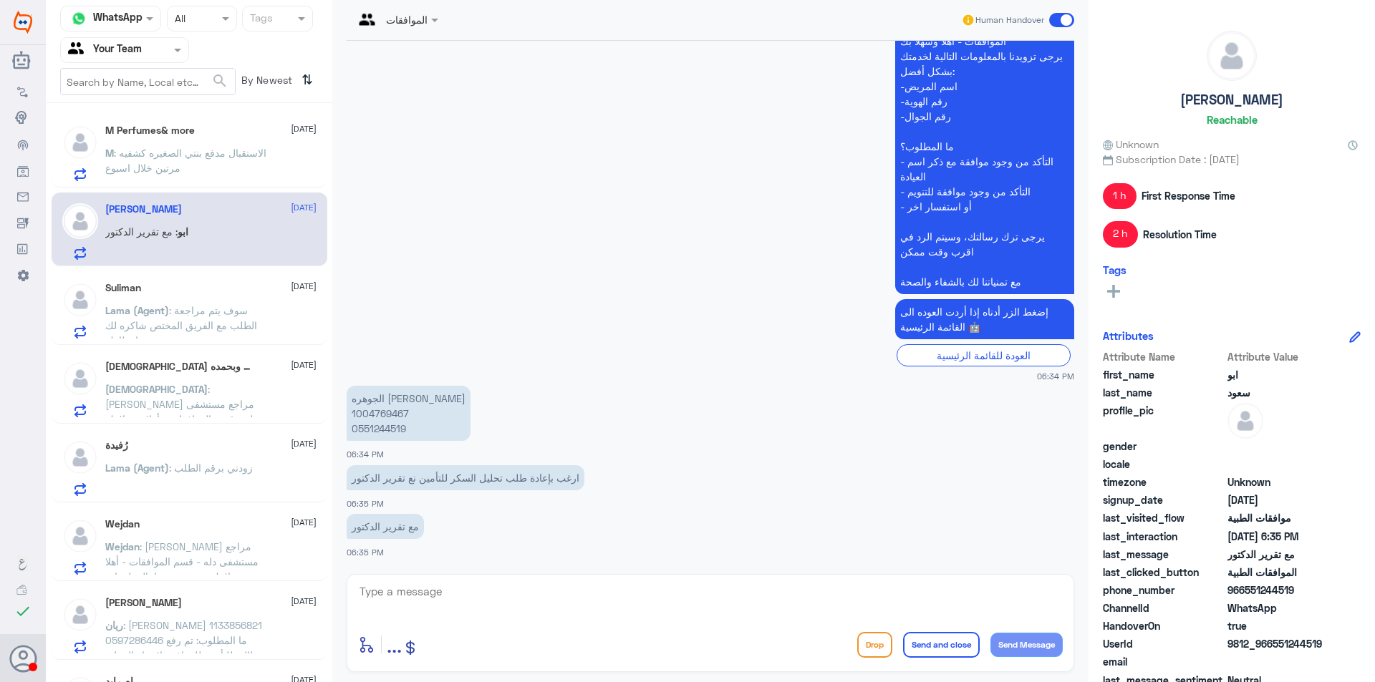
click at [248, 330] on span ": سوف يتم مراجعة الطلب مع الفريق المختص شاكره لك انتظارك" at bounding box center [181, 325] width 152 height 42
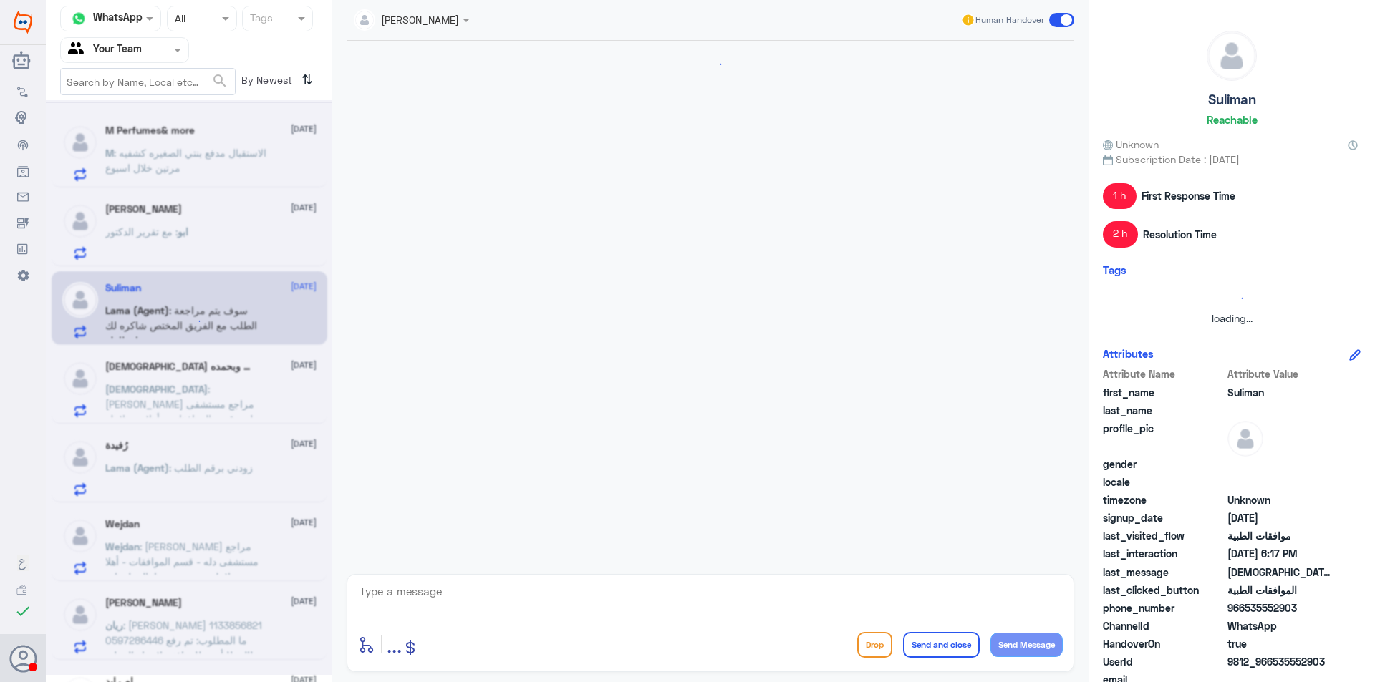
scroll to position [610, 0]
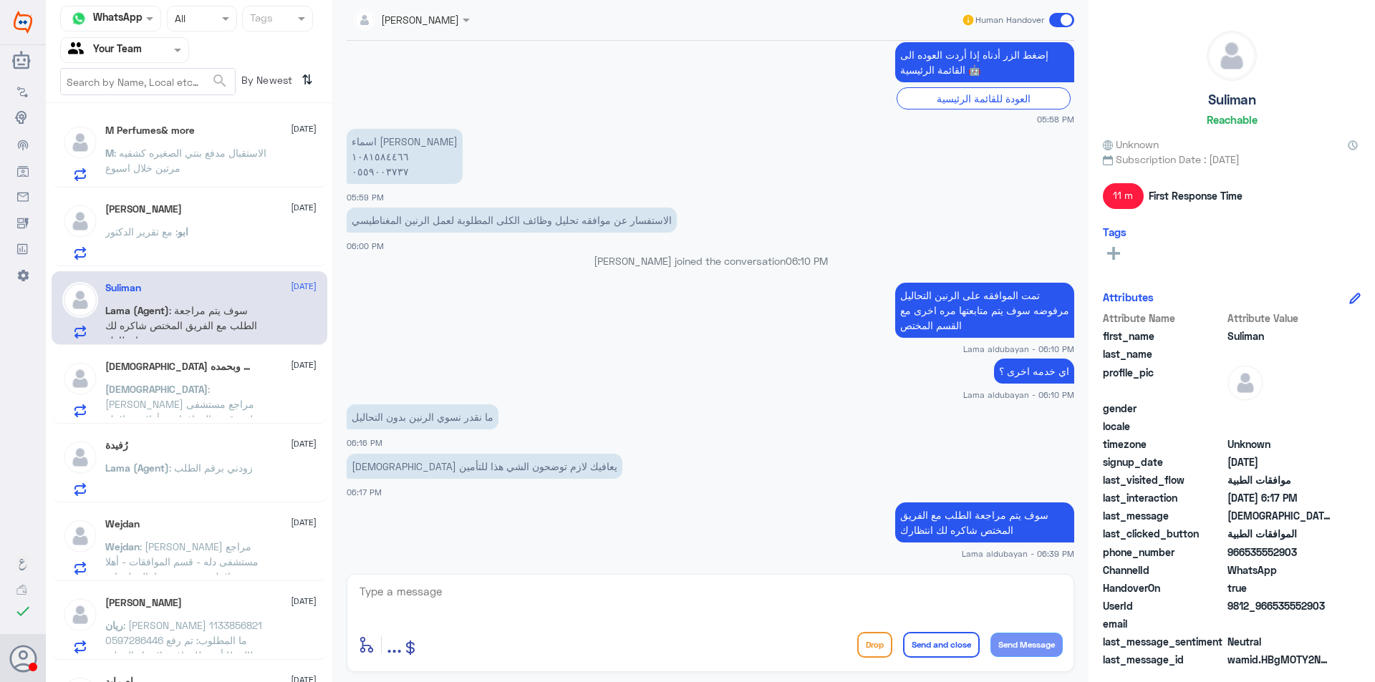
click at [255, 399] on p "سبحان : [PERSON_NAME] مراجع مستشفى دله - قسم الموافقات - أهلا وسهلا بك يرجى تزو…" at bounding box center [185, 400] width 161 height 36
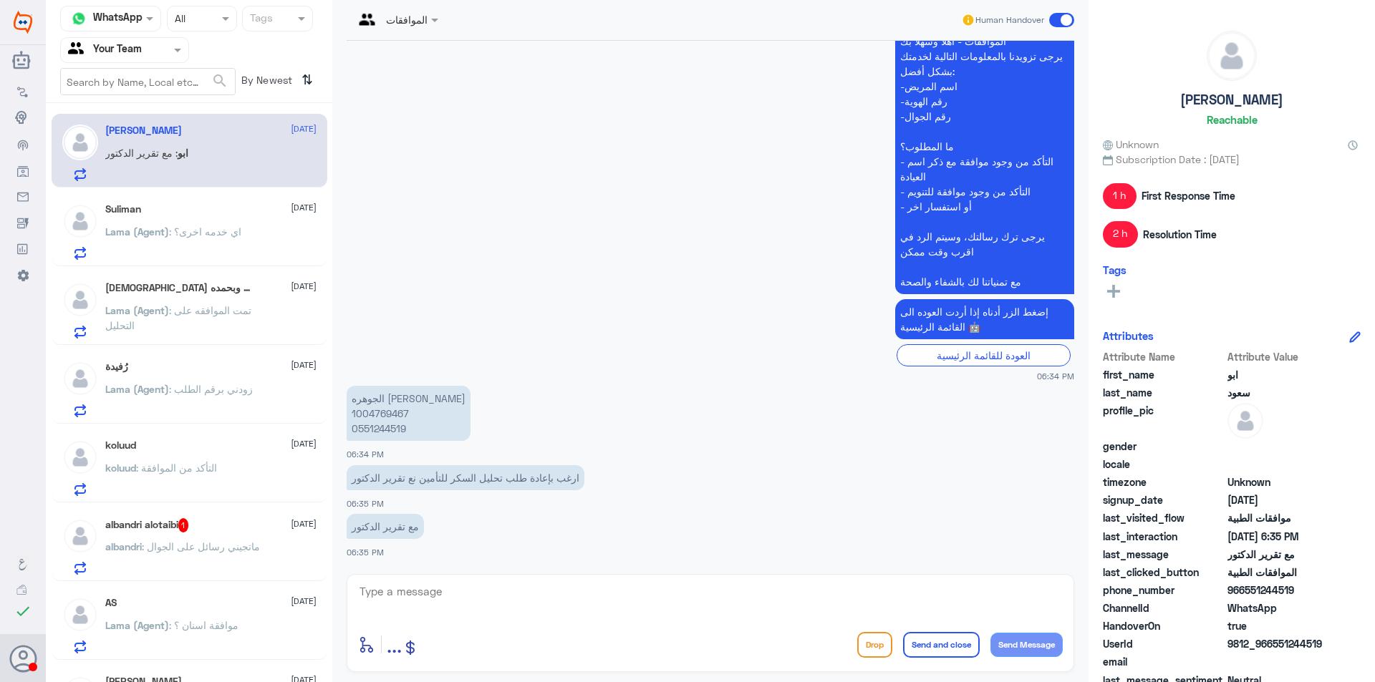
click at [231, 242] on p "Lama (Agent) : اي خدمه اخرى؟" at bounding box center [173, 242] width 136 height 36
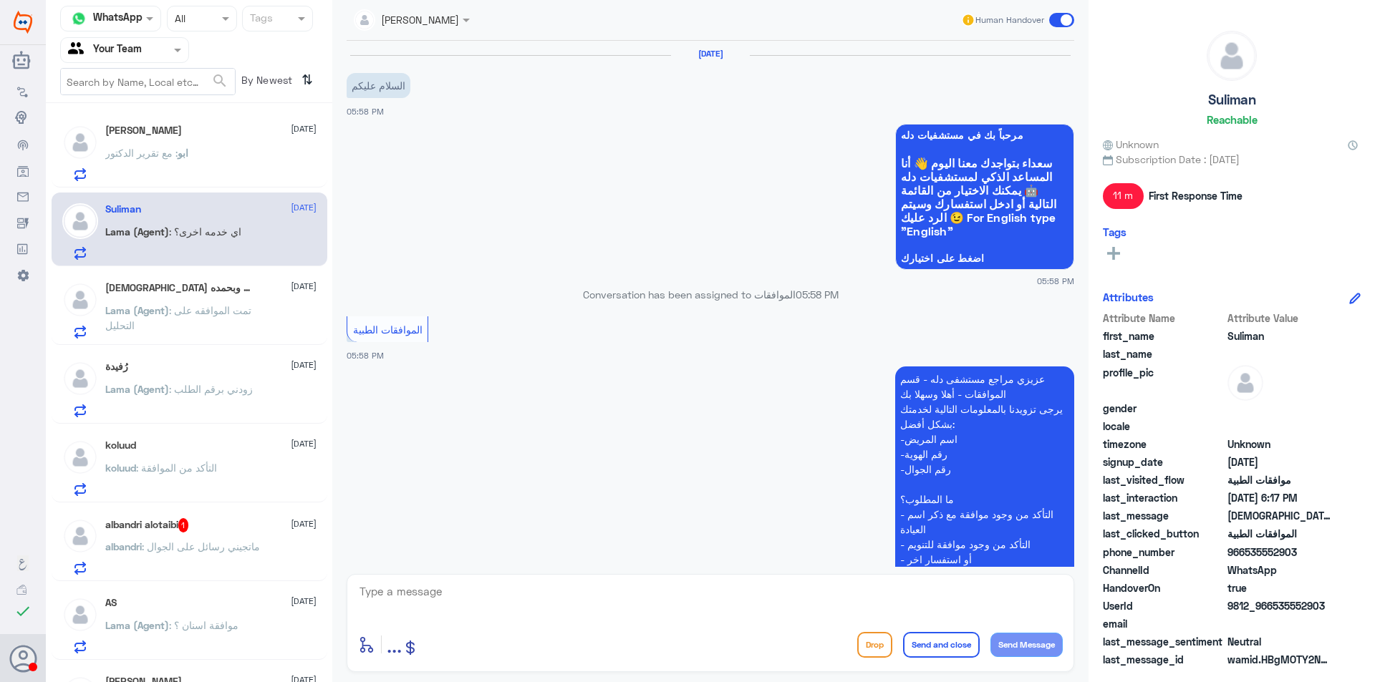
scroll to position [702, 0]
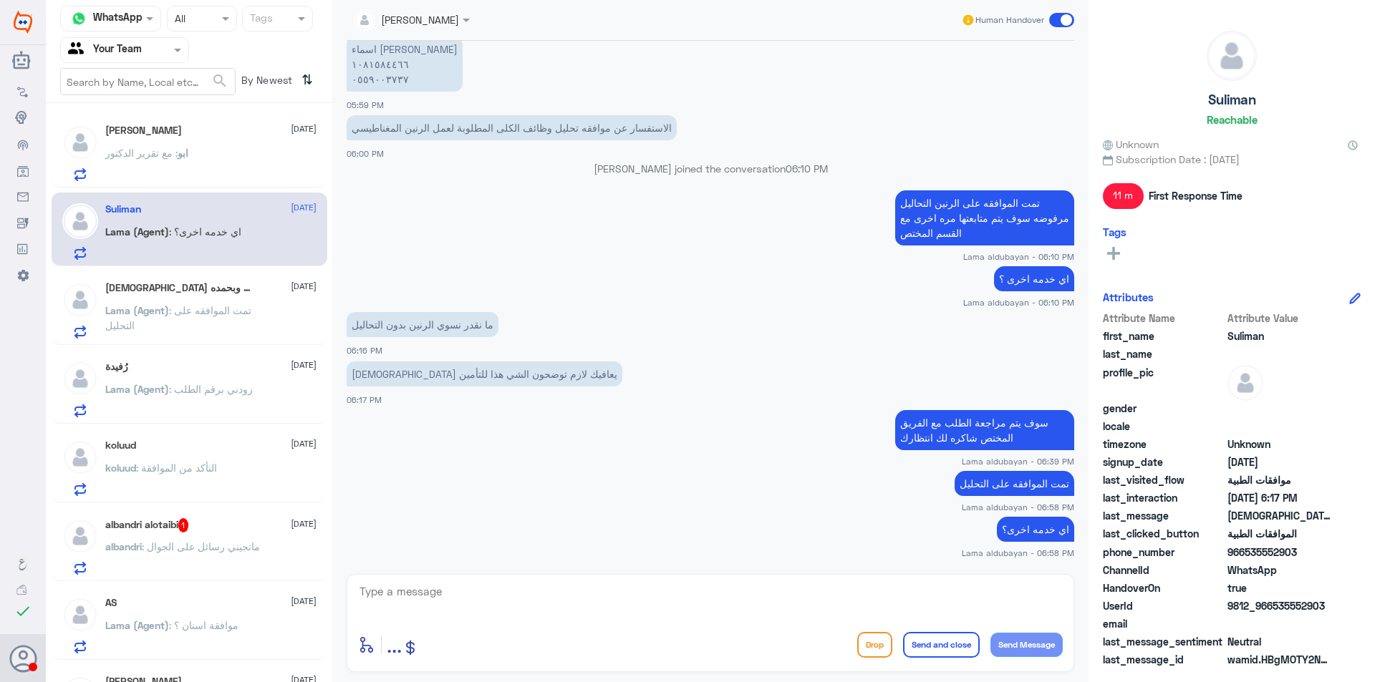
click at [275, 305] on div "[DEMOGRAPHIC_DATA] وبحمده ♥️ [DATE] Lama (Agent) : تمت الموافقه على التحليل" at bounding box center [210, 310] width 211 height 57
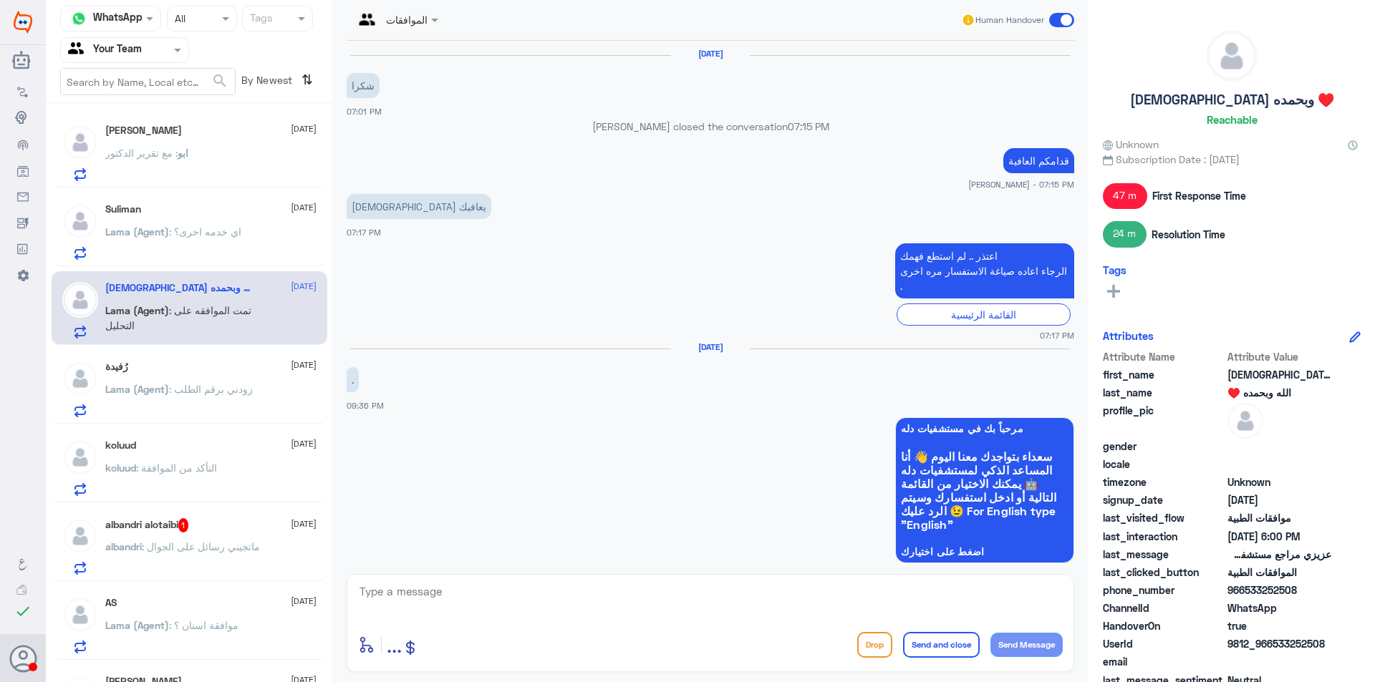
scroll to position [1359, 0]
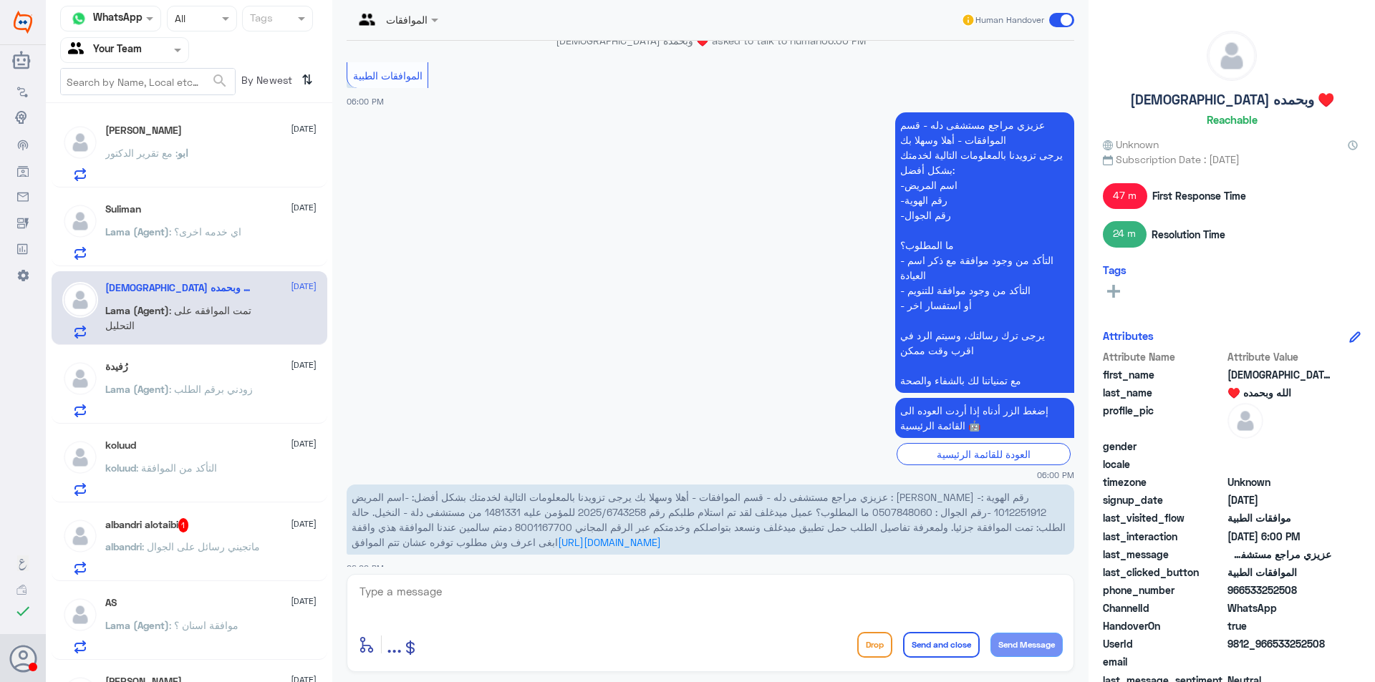
click at [256, 536] on div "albandri alotaibi 1 [DATE] albandri : ماتجيني رسائل على الجوال" at bounding box center [210, 546] width 211 height 57
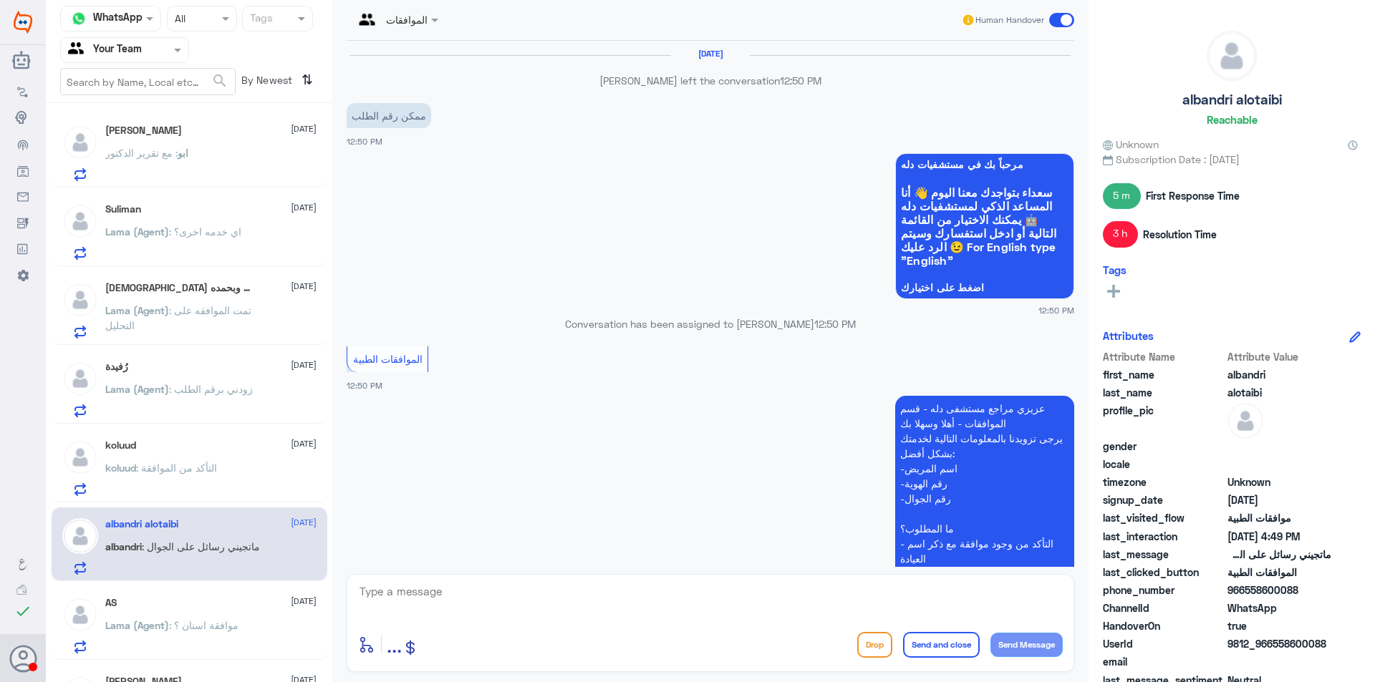
scroll to position [1225, 0]
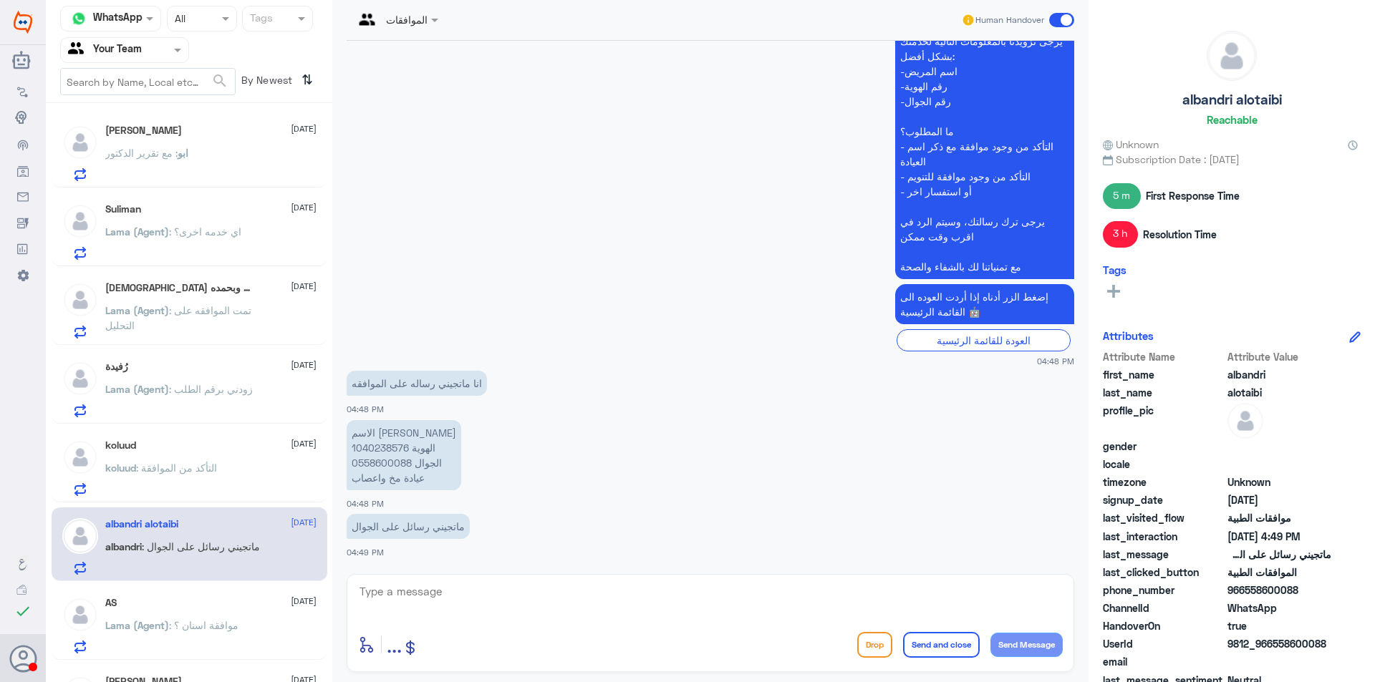
click at [149, 57] on div at bounding box center [124, 50] width 127 height 16
click at [160, 122] on div "Your Inbox" at bounding box center [124, 128] width 129 height 33
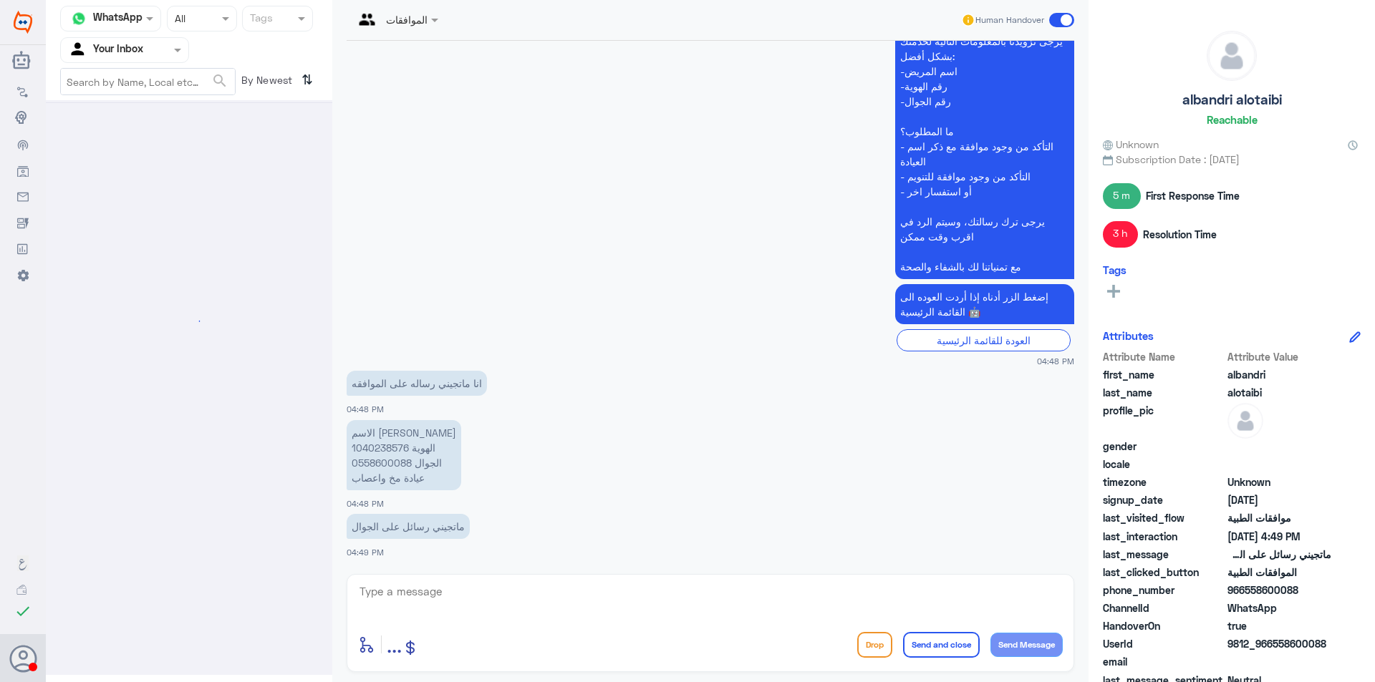
scroll to position [0, 0]
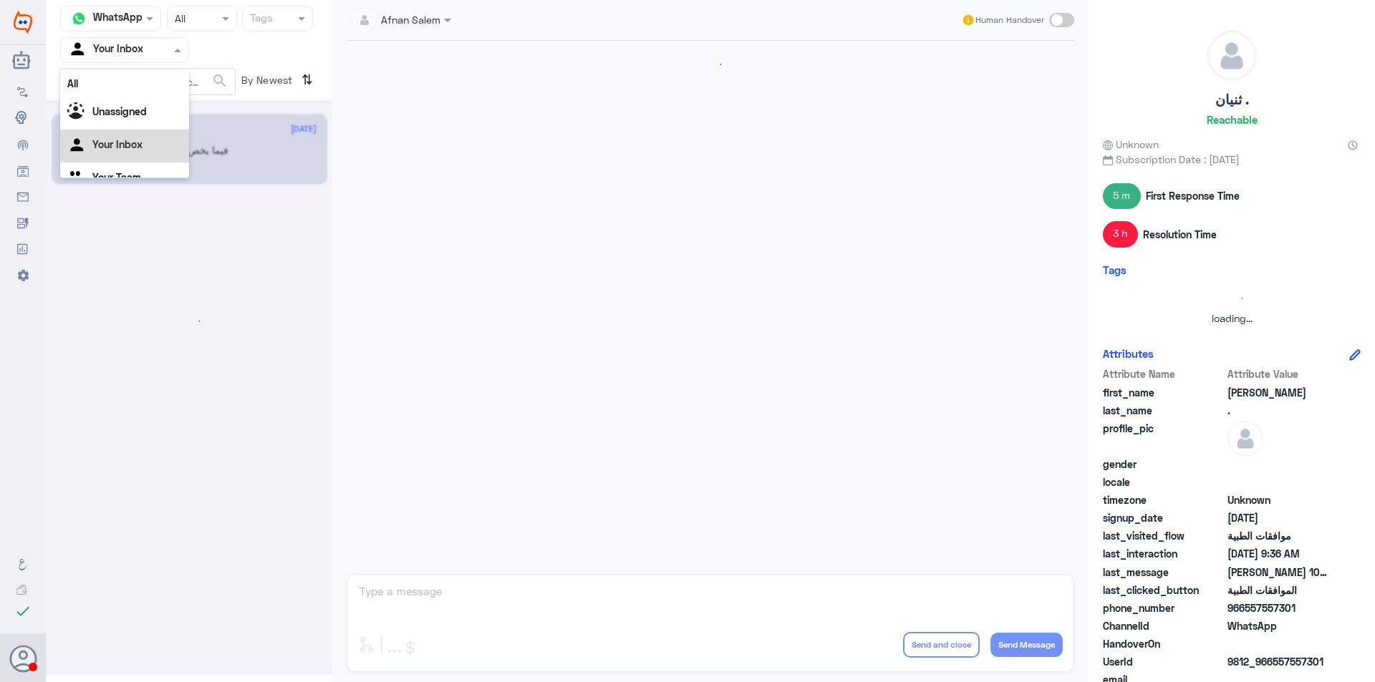
click at [150, 51] on div at bounding box center [124, 50] width 127 height 16
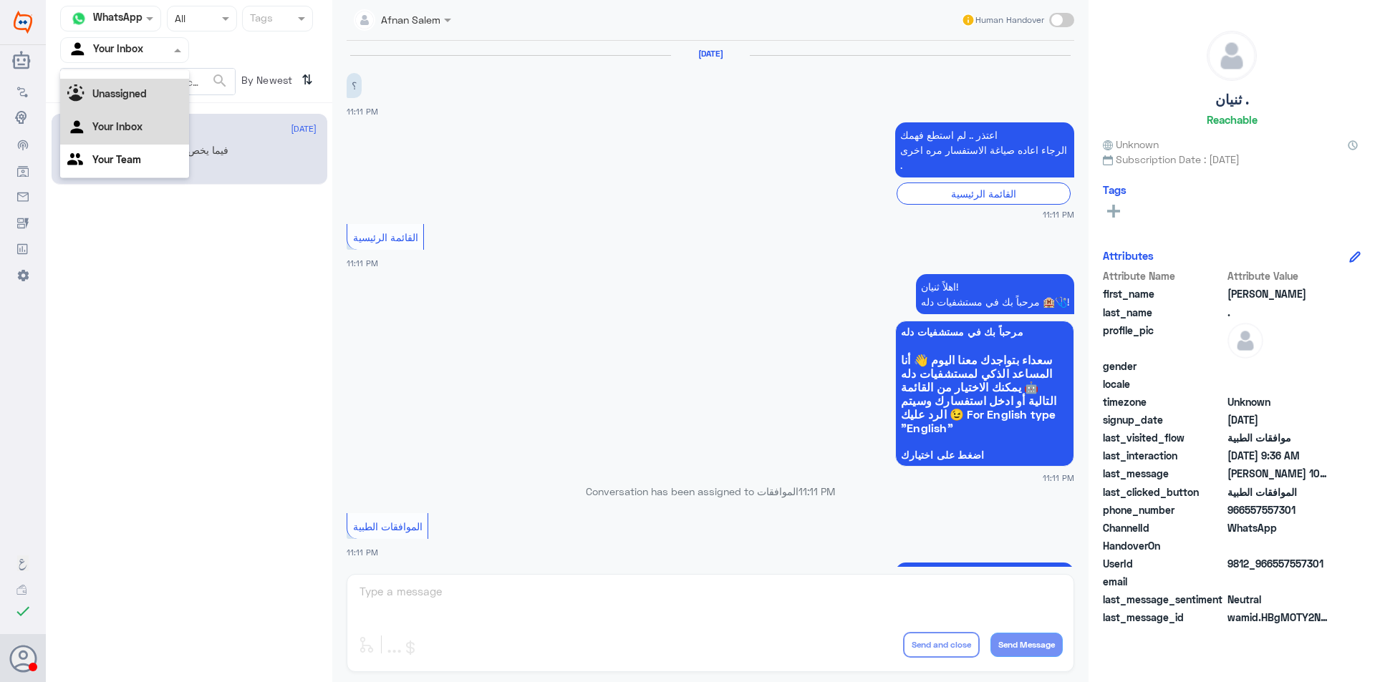
scroll to position [1487, 0]
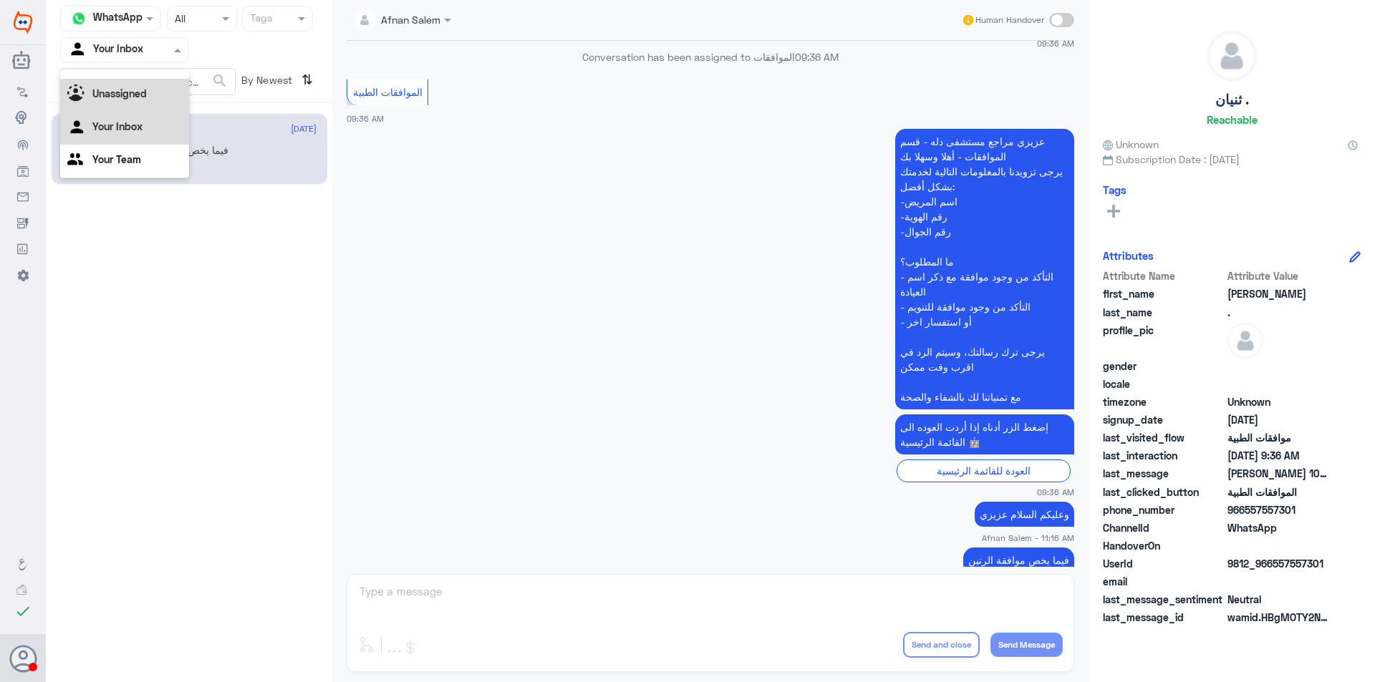
click at [155, 97] on div "Unassigned" at bounding box center [124, 95] width 129 height 33
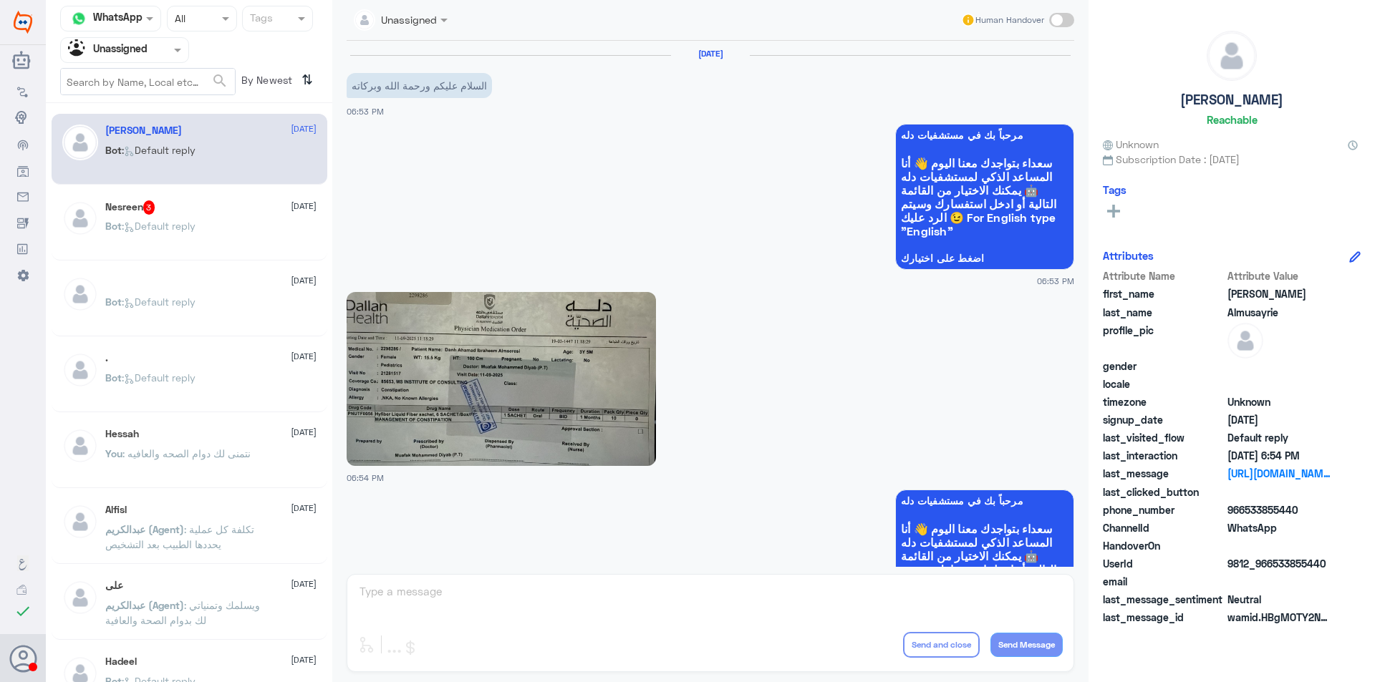
scroll to position [93, 0]
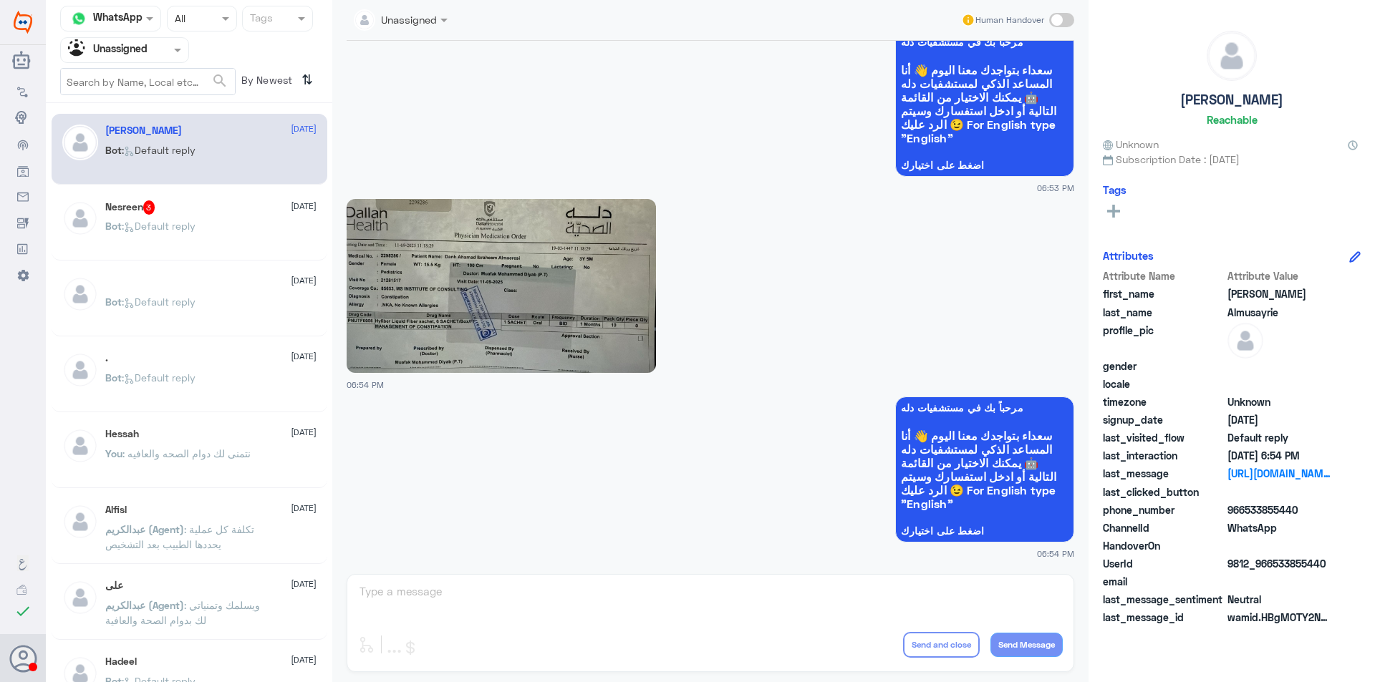
click at [203, 228] on div "Bot : Default reply" at bounding box center [210, 238] width 211 height 32
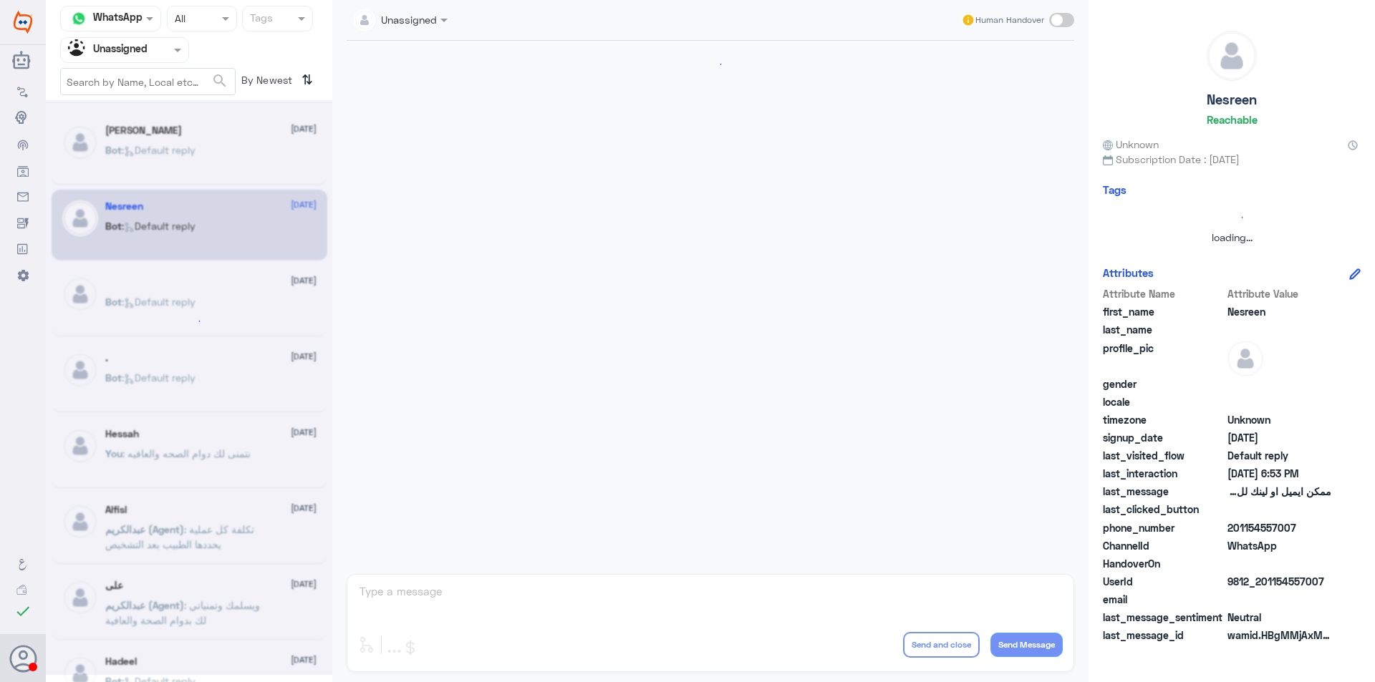
scroll to position [162, 0]
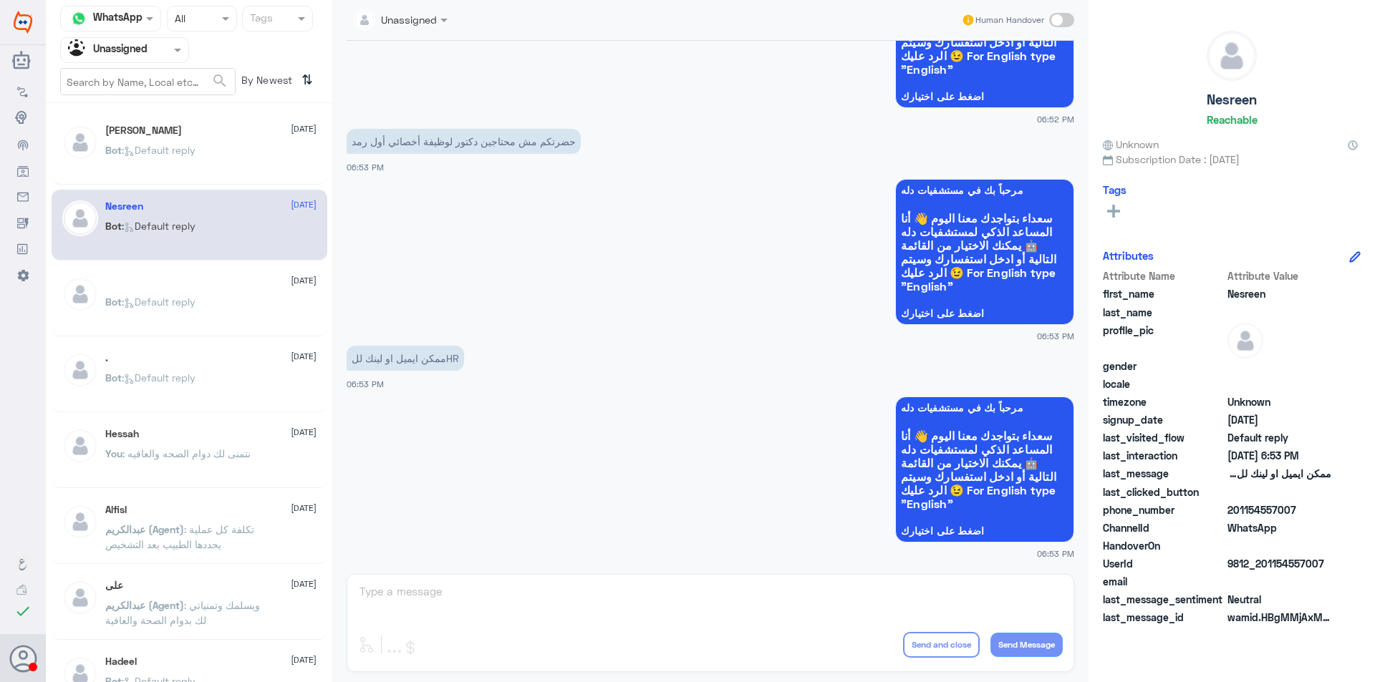
click at [233, 441] on div "Hessah [DATE] You : نتمنى لك دوام الصحه والعافيه" at bounding box center [210, 455] width 211 height 54
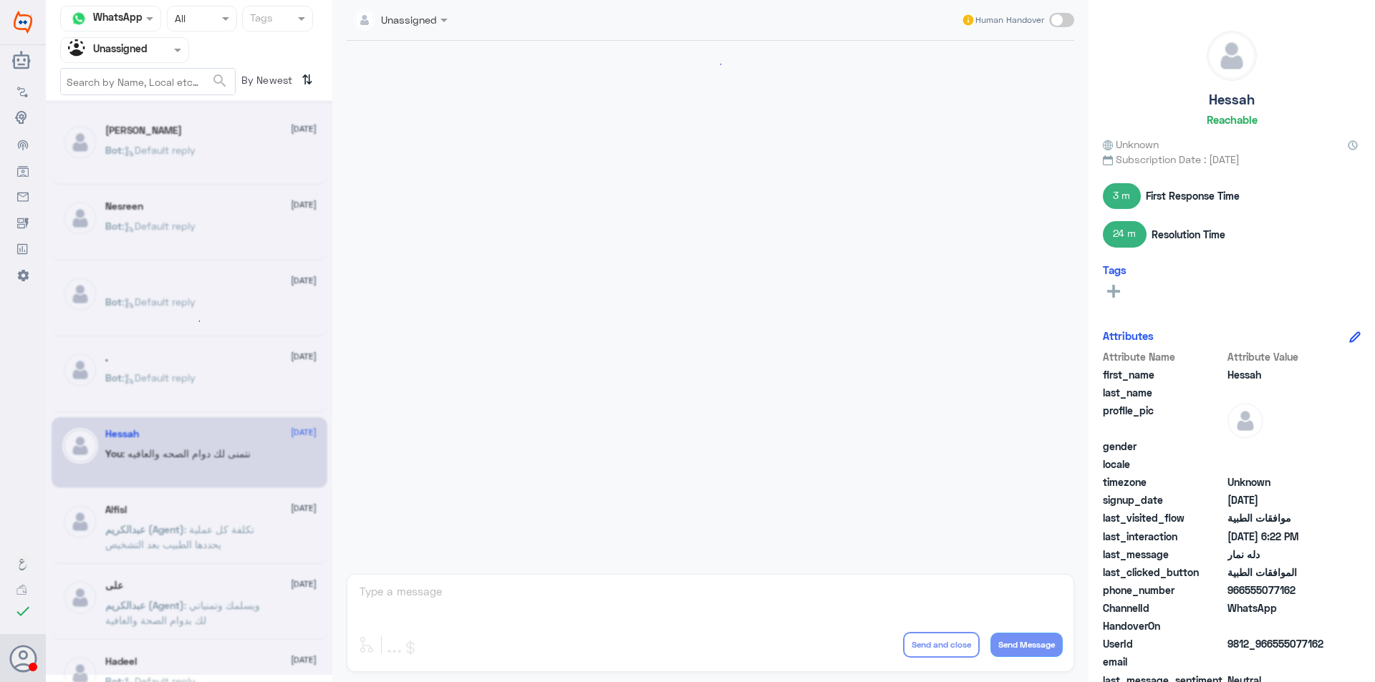
scroll to position [775, 0]
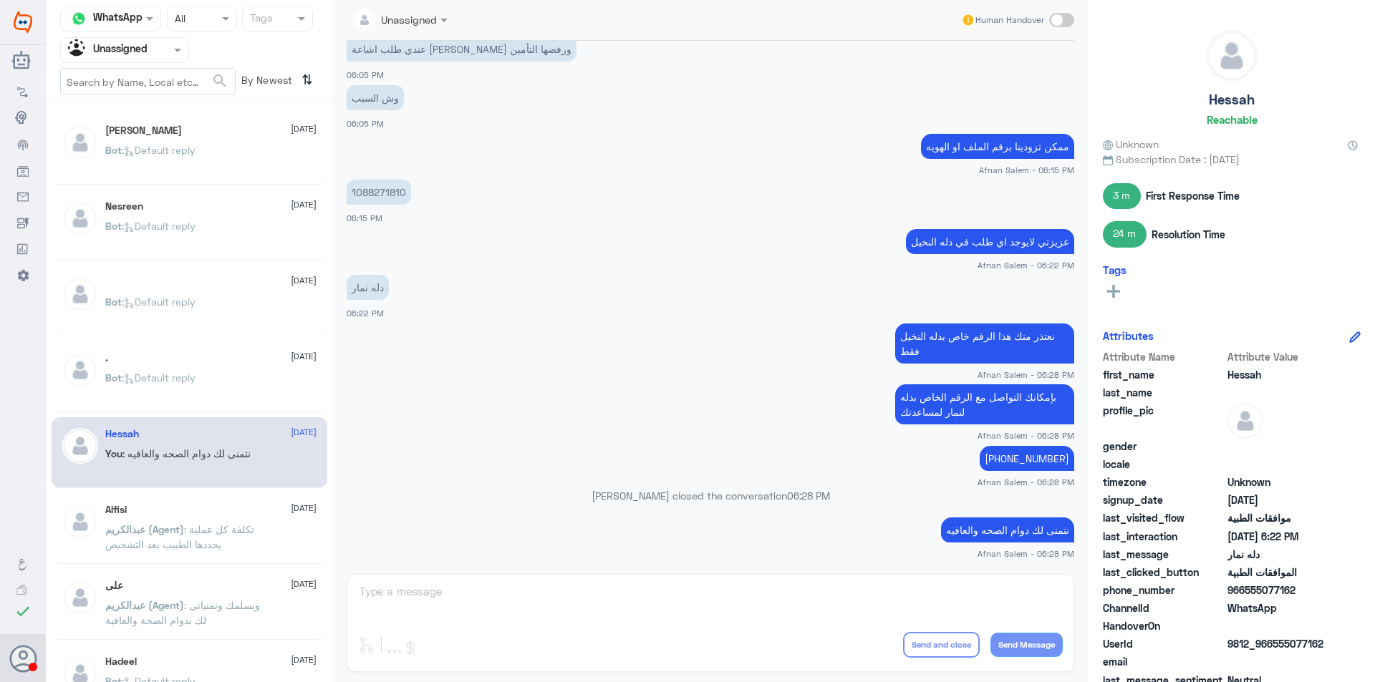
click at [217, 389] on div "Bot : Default reply" at bounding box center [210, 390] width 211 height 32
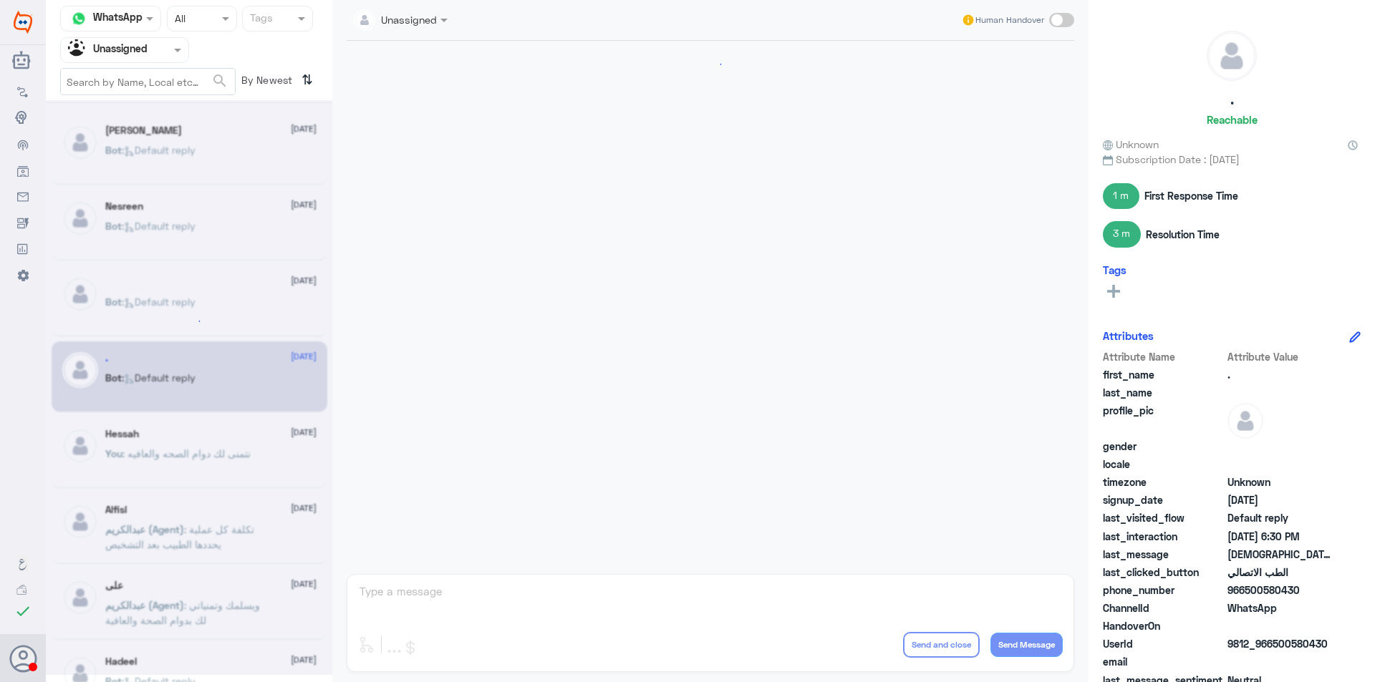
scroll to position [630, 0]
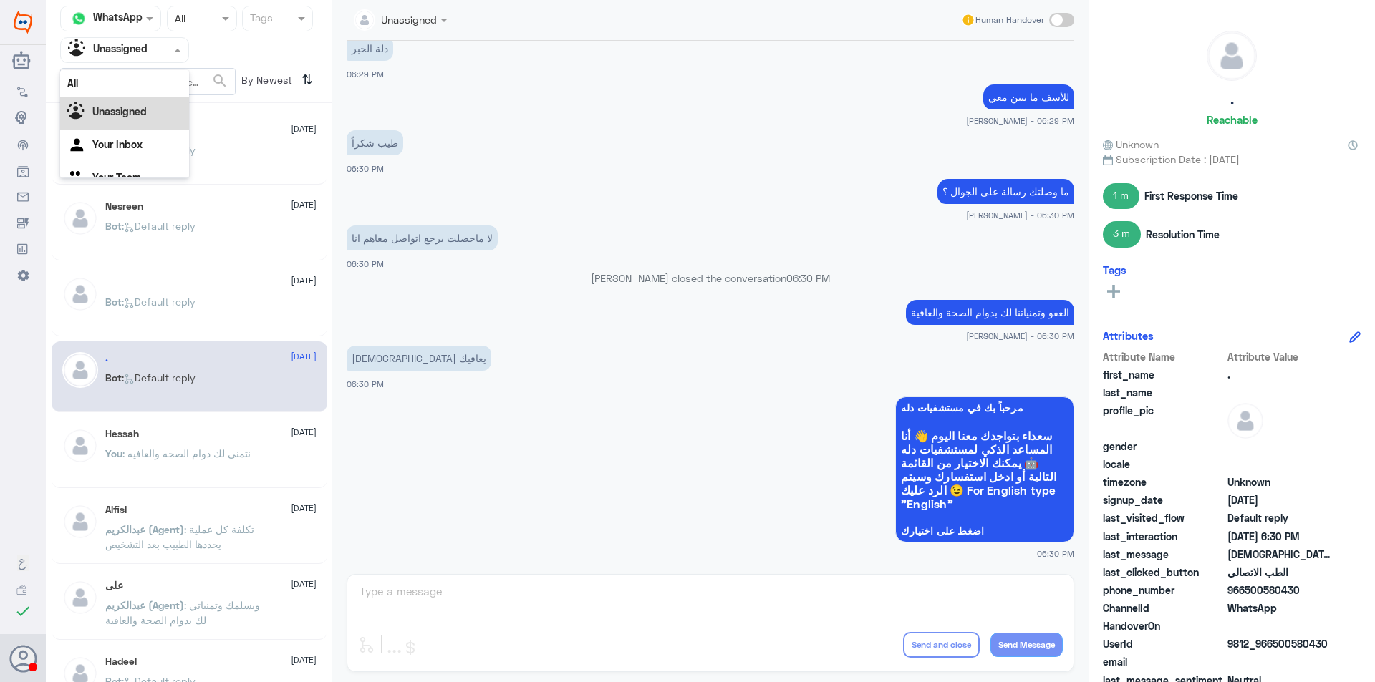
click at [120, 53] on input "text" at bounding box center [107, 50] width 79 height 16
click at [144, 157] on div "Your Team" at bounding box center [124, 161] width 129 height 33
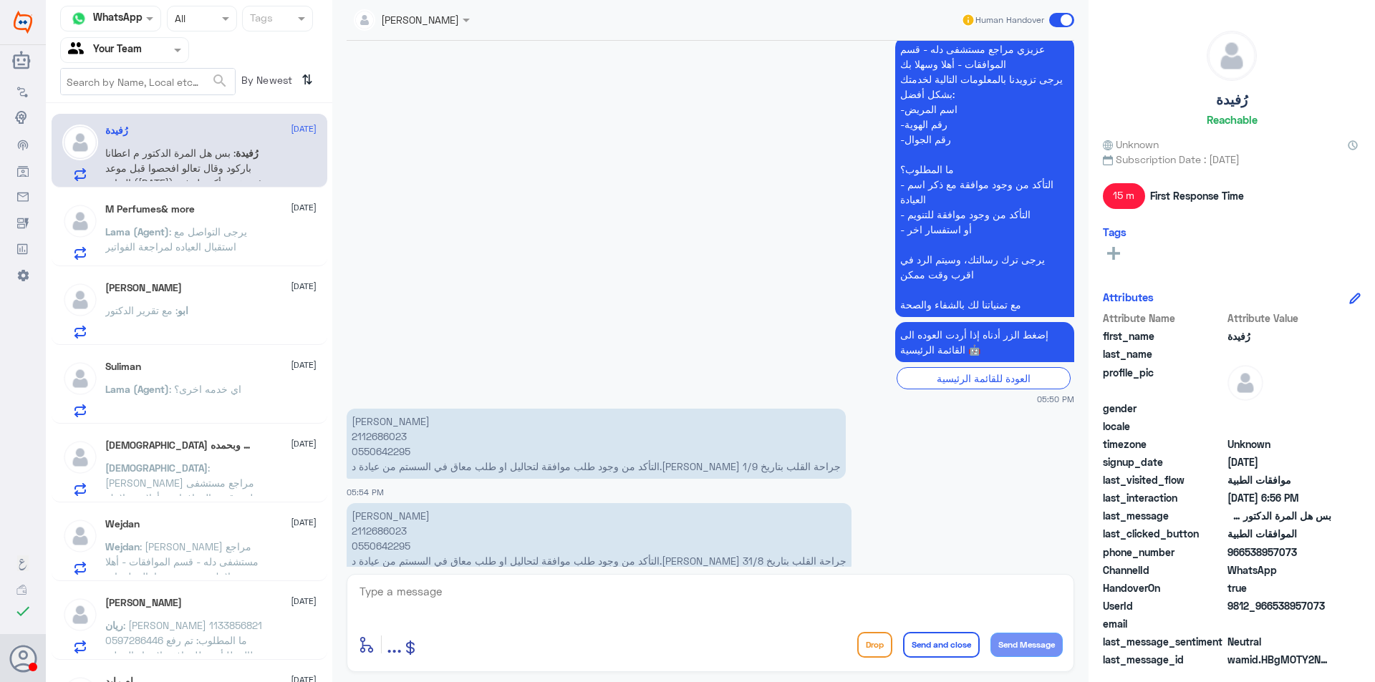
scroll to position [946, 0]
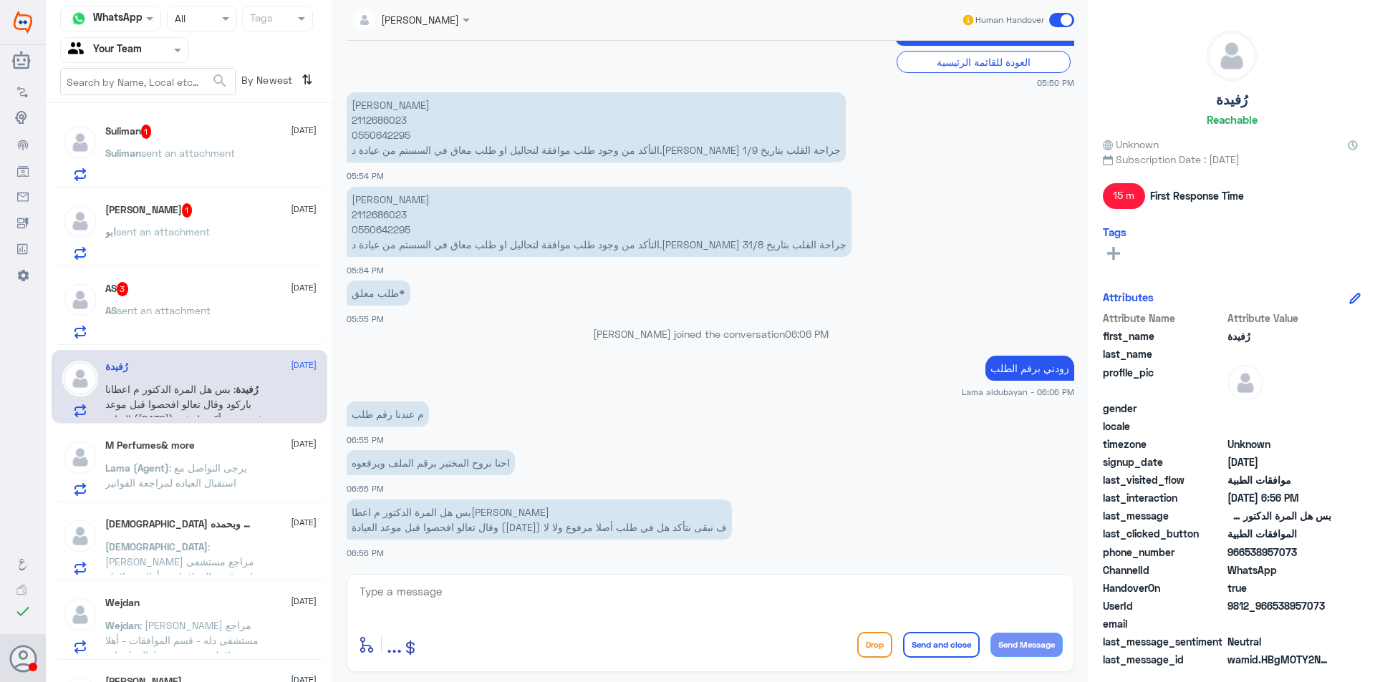
click at [395, 206] on p "[PERSON_NAME] 2112686023 0550642295 التأكد من وجود طلب موافقة لتحاليل او طلب مع…" at bounding box center [599, 222] width 505 height 70
click at [387, 226] on p "[PERSON_NAME] 2112686023 0550642295 التأكد من وجود طلب موافقة لتحاليل او طلب مع…" at bounding box center [599, 222] width 505 height 70
copy p "0550642295"
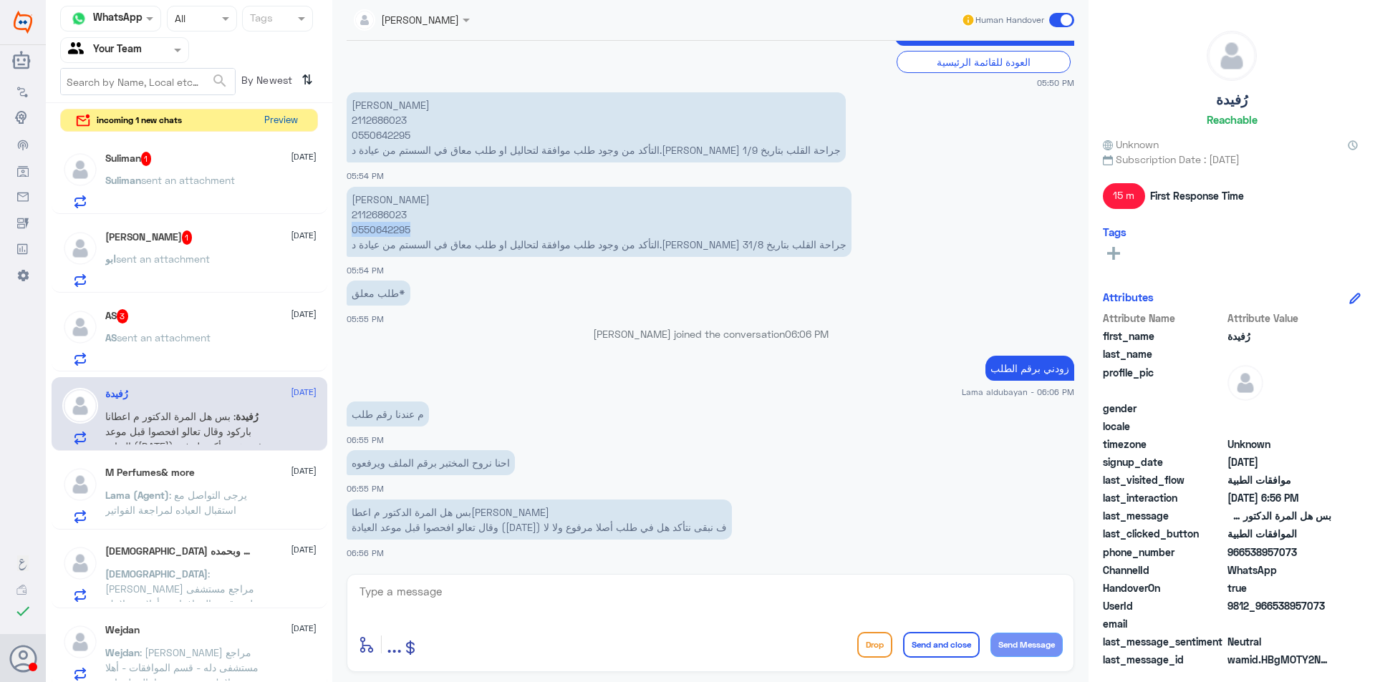
click at [293, 117] on button "Preview" at bounding box center [280, 121] width 44 height 22
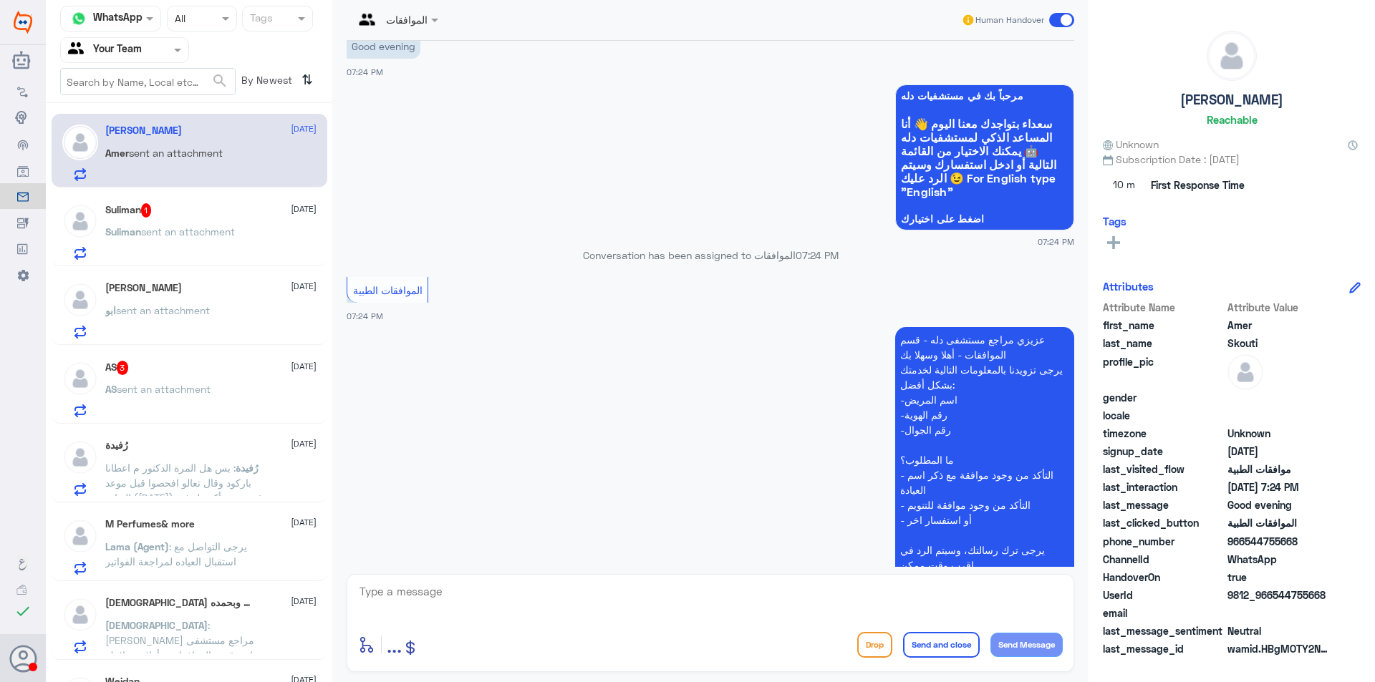
scroll to position [254, 0]
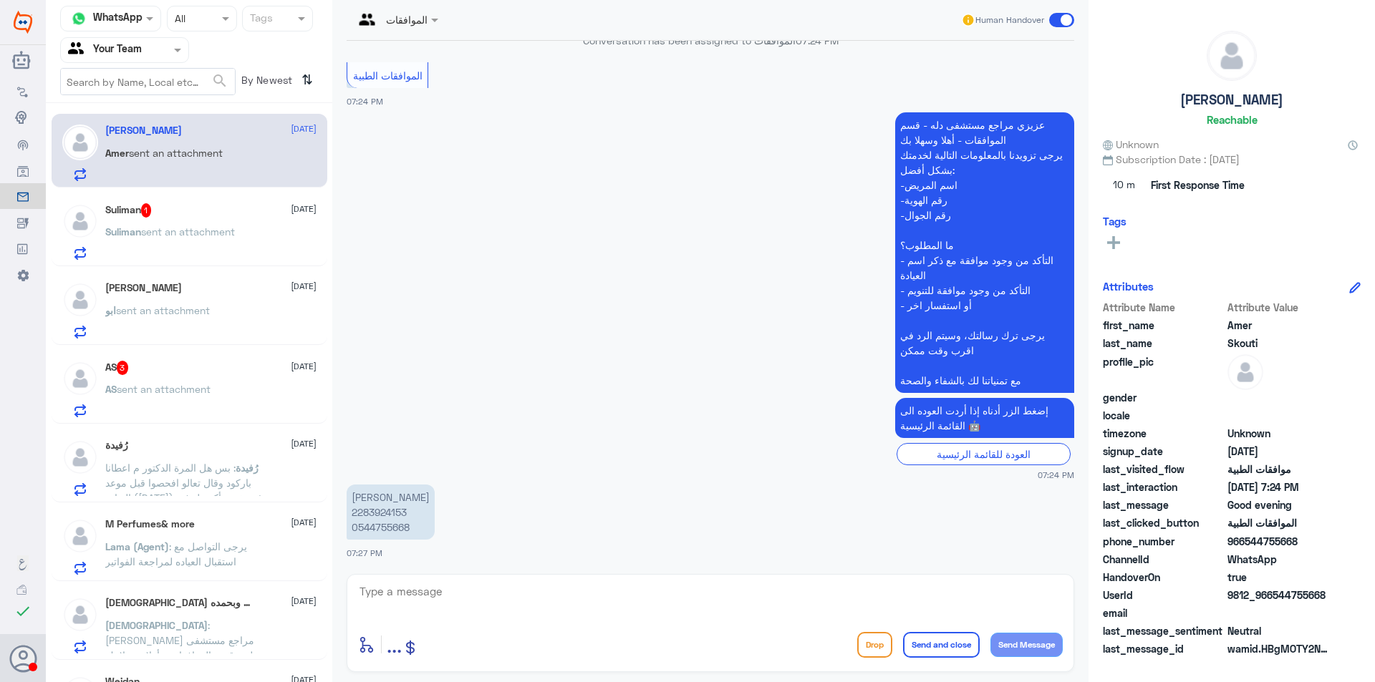
click at [218, 239] on p "[PERSON_NAME] sent an attachment" at bounding box center [170, 242] width 130 height 36
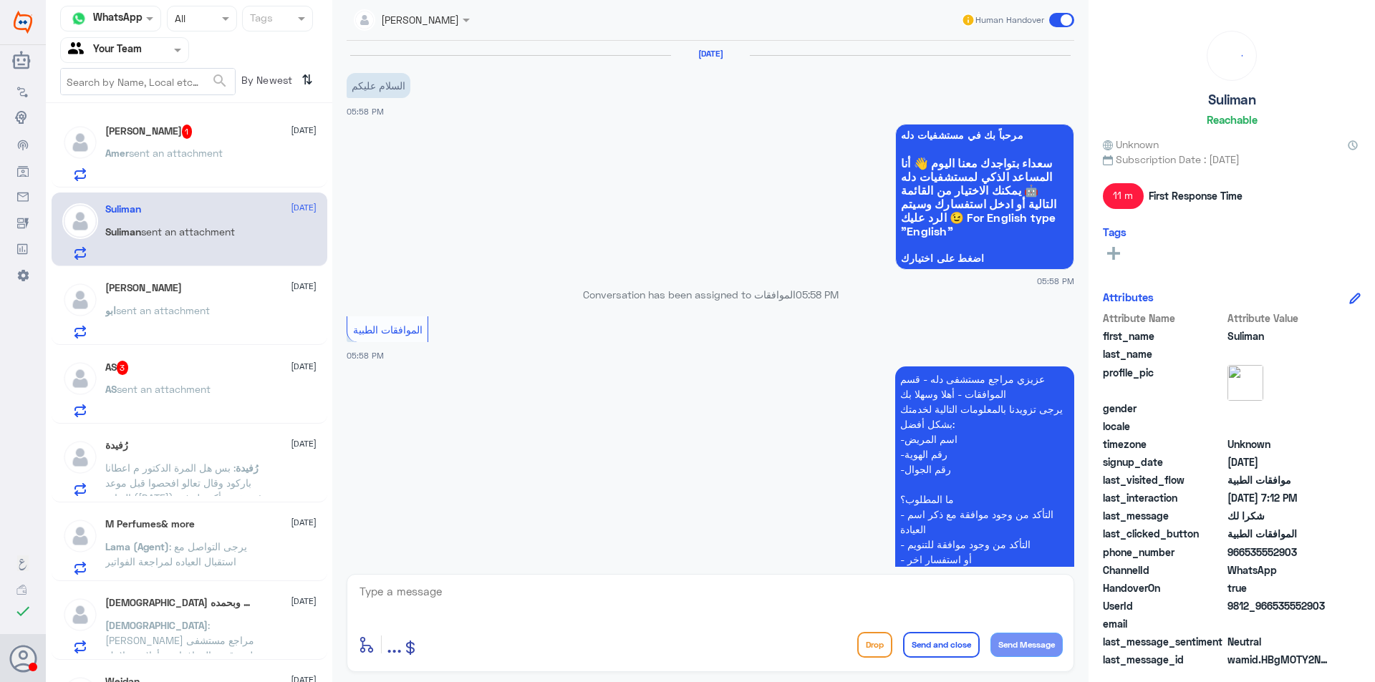
scroll to position [751, 0]
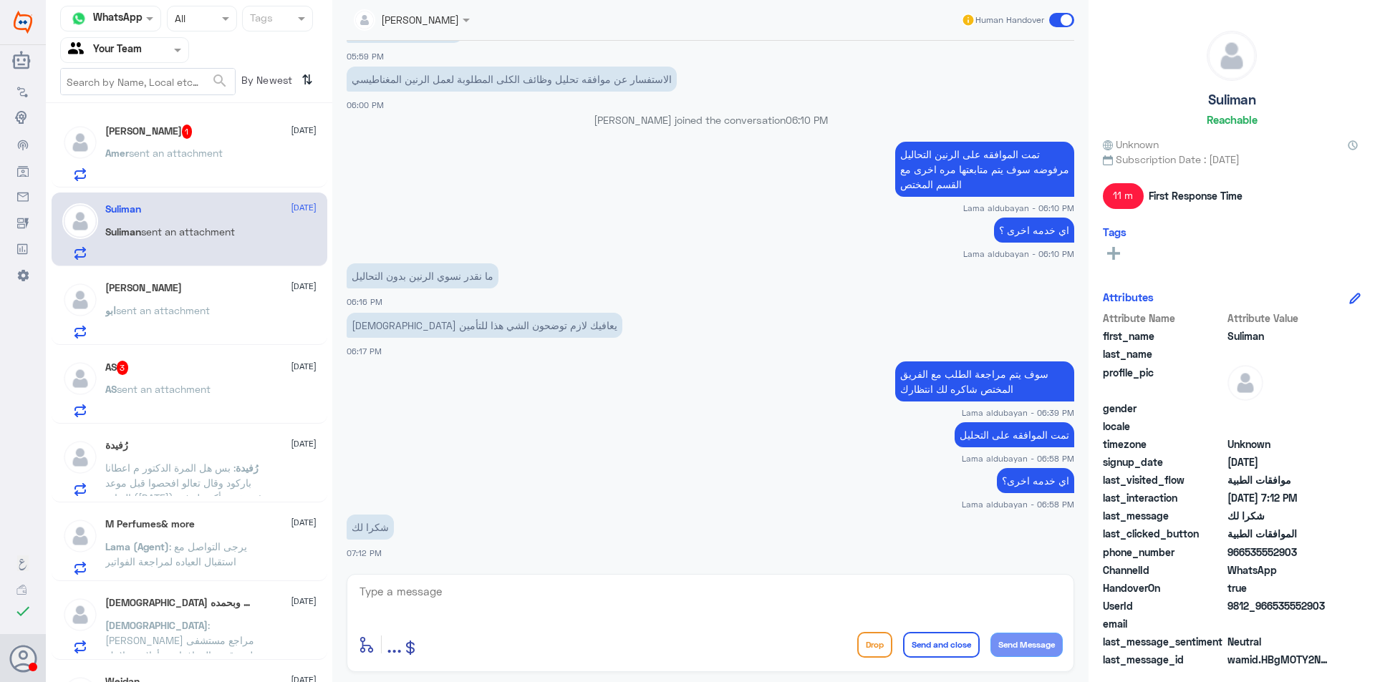
click at [247, 309] on div "ابو sent an attachment" at bounding box center [210, 322] width 211 height 32
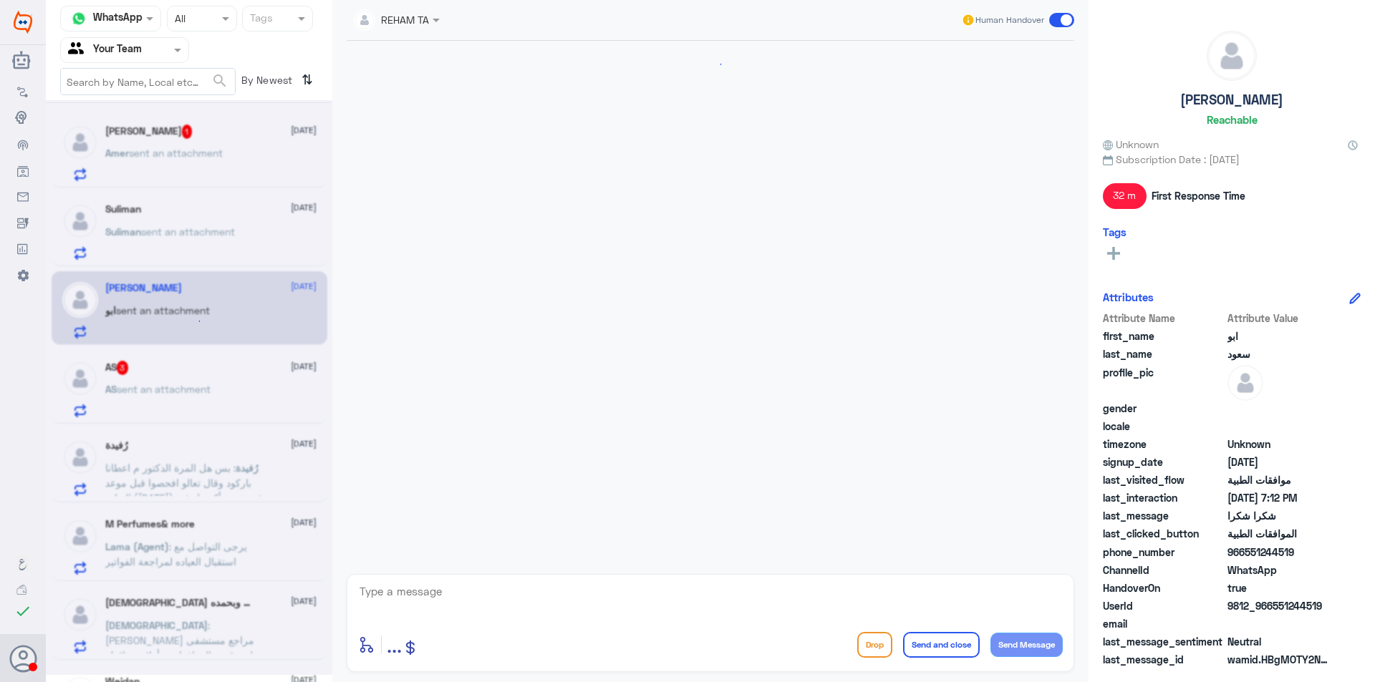
scroll to position [870, 0]
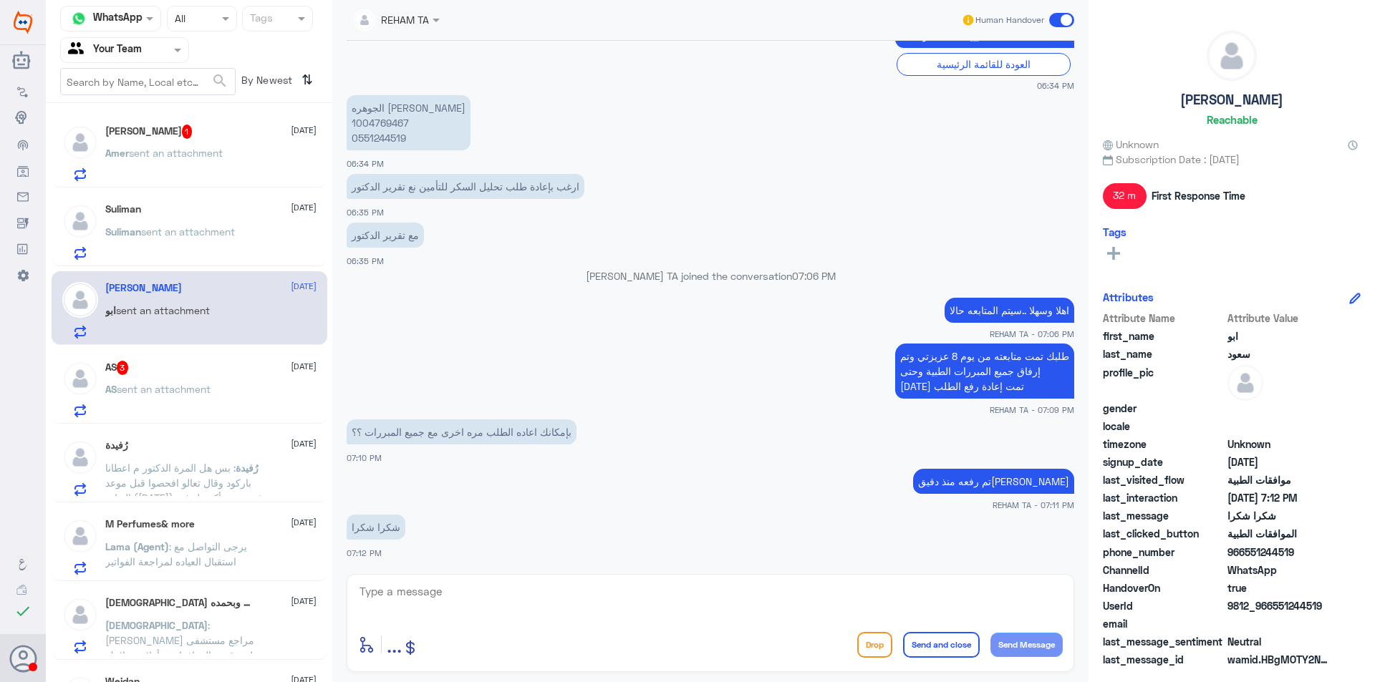
click at [236, 374] on div "AS 3 [DATE]" at bounding box center [210, 368] width 211 height 14
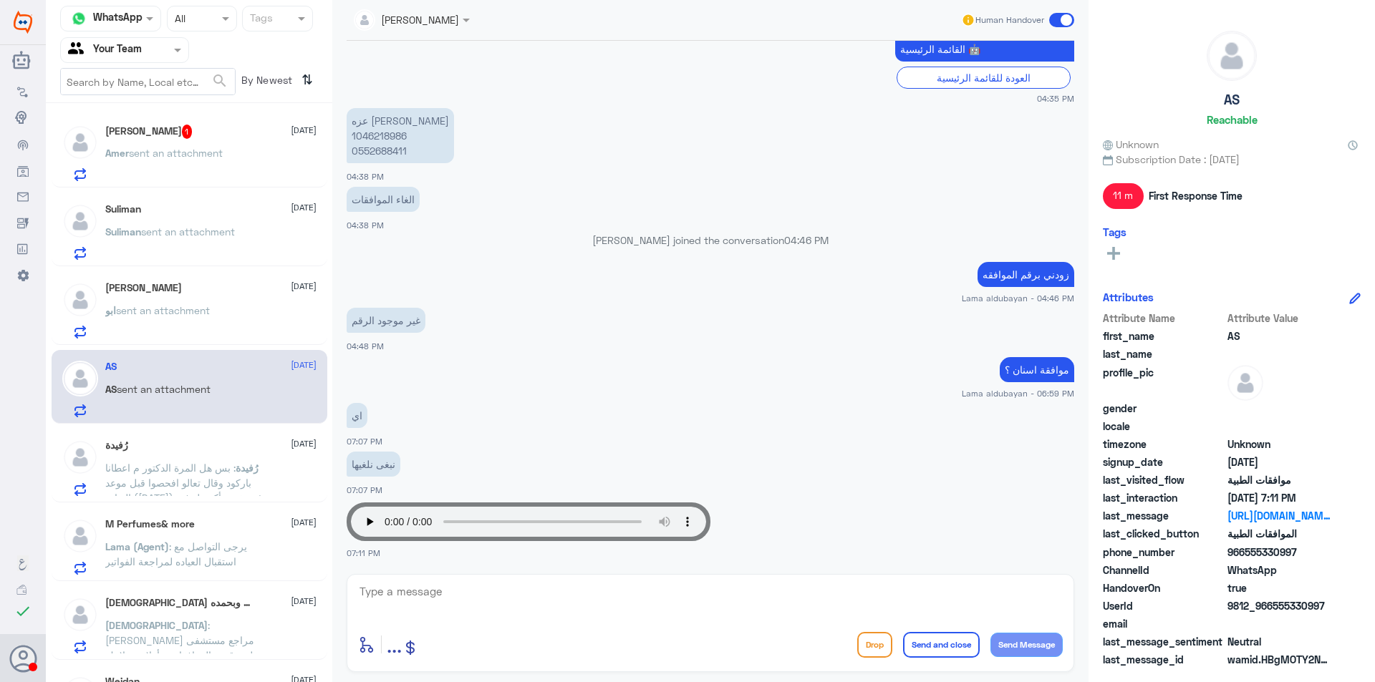
scroll to position [416, 0]
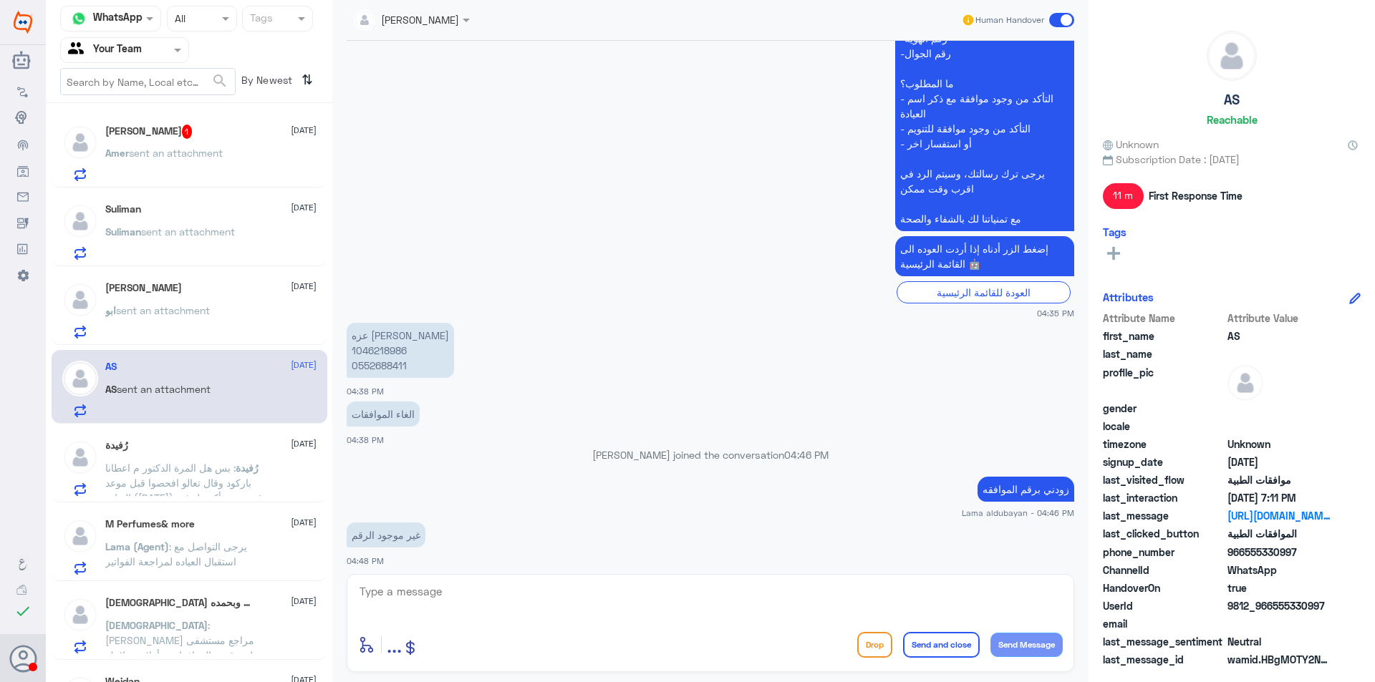
click at [391, 366] on p "[PERSON_NAME] 1046218986 0552688411" at bounding box center [400, 350] width 107 height 55
copy p "0552688411"
drag, startPoint x: 215, startPoint y: 435, endPoint x: 223, endPoint y: 470, distance: 36.1
click at [222, 460] on div "رُفيدة [DATE] رُفيدة : بس هل المرة الدكتور م اعطانا باركود وقال تعالو افحصوا قب…" at bounding box center [190, 466] width 276 height 74
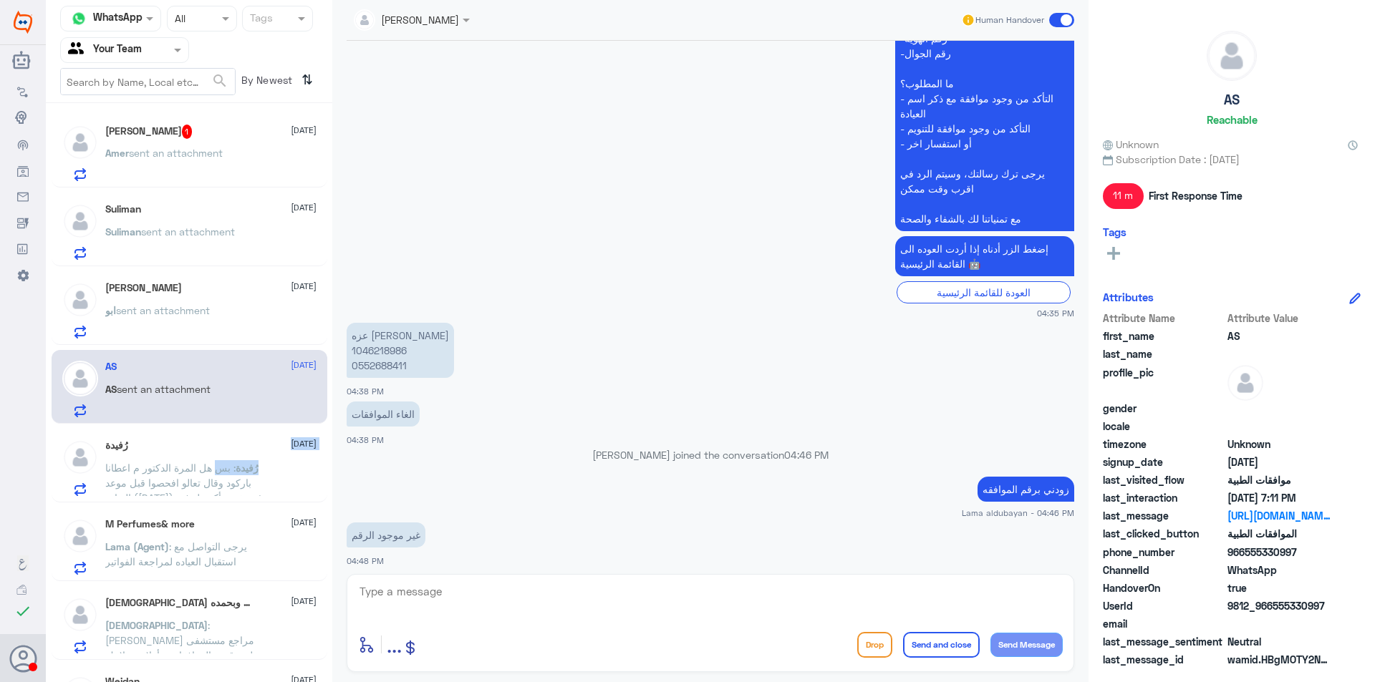
click at [225, 468] on span ": بس هل المرة الدكتور م اعطانا باركود وقال تعالو افحصوا قبل موعد العيادة ([DATE…" at bounding box center [184, 490] width 158 height 57
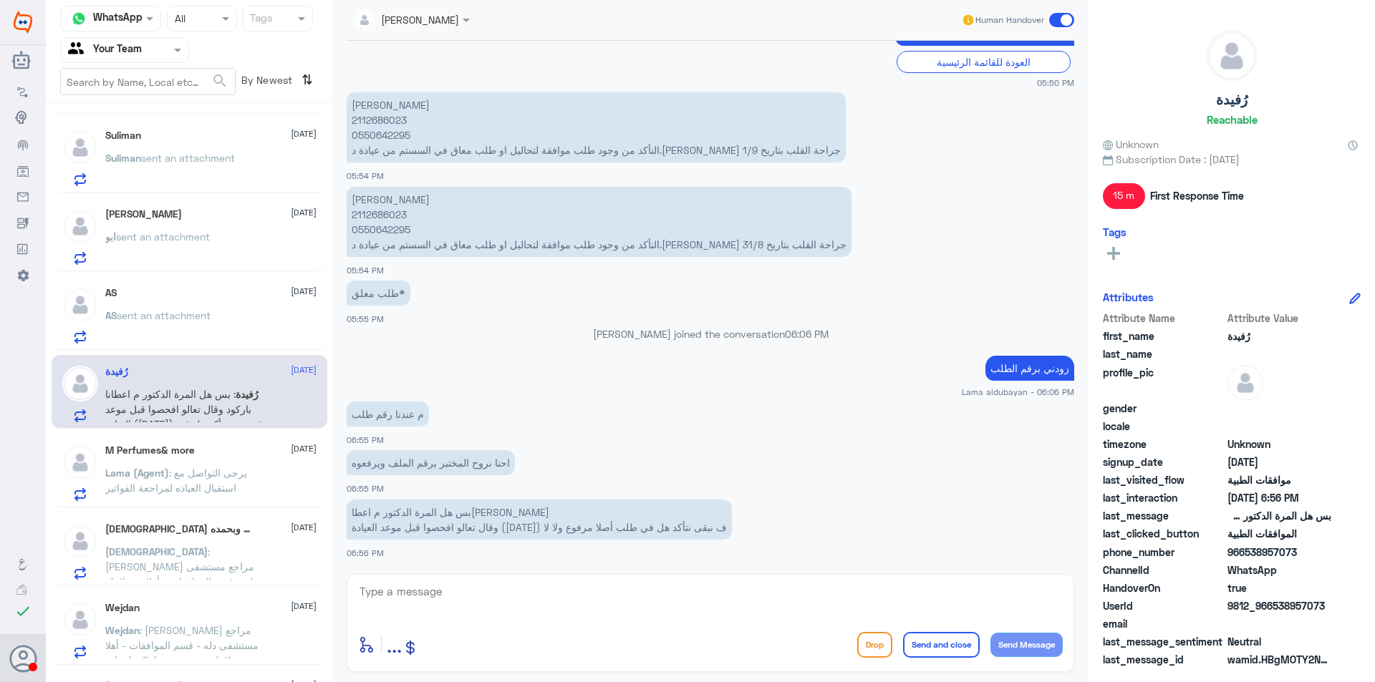
scroll to position [143, 0]
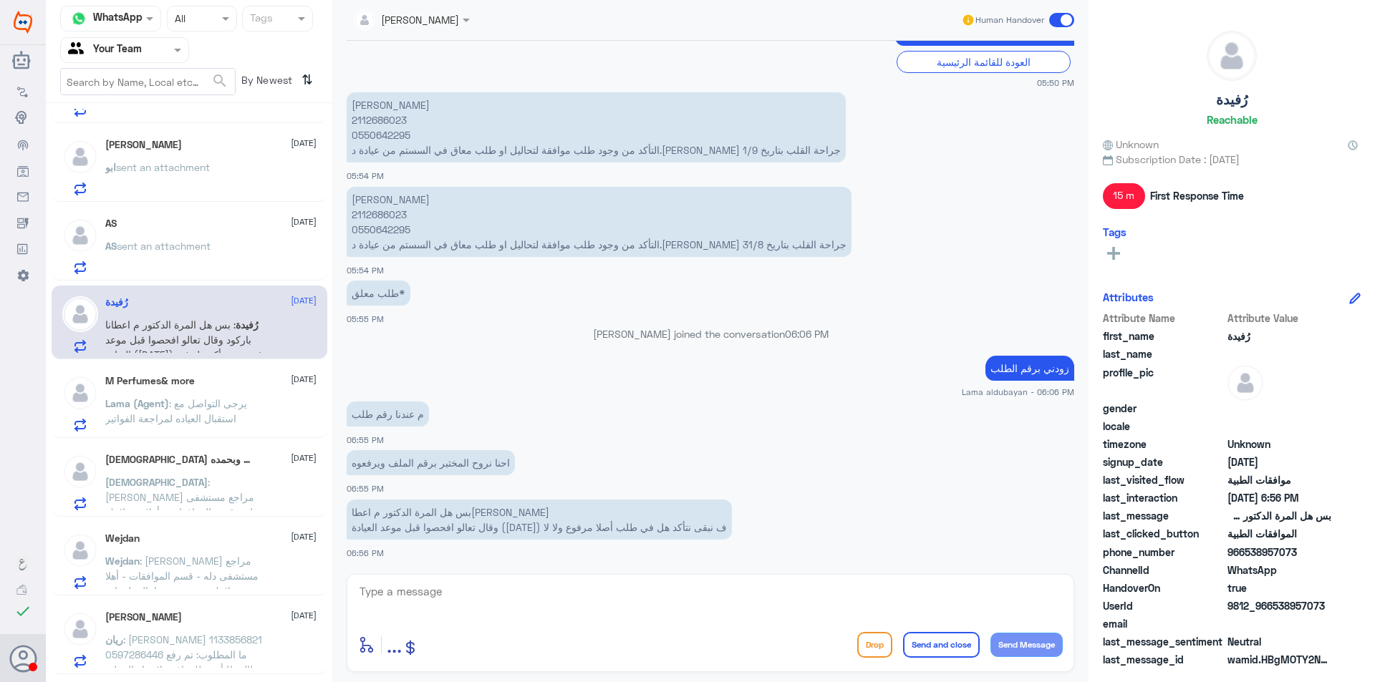
click at [211, 399] on span ": يرجى التواصل مع استقبال العياده لمراجعة الفواتير" at bounding box center [176, 410] width 142 height 27
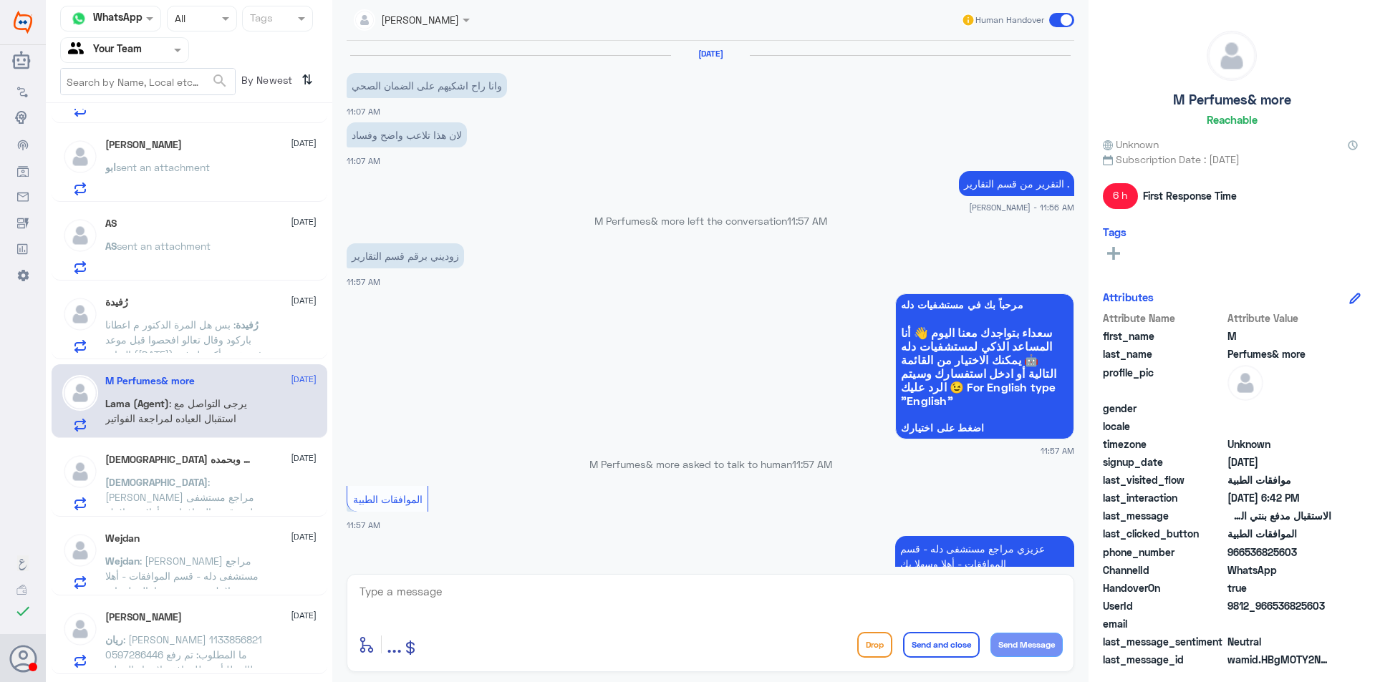
scroll to position [1176, 0]
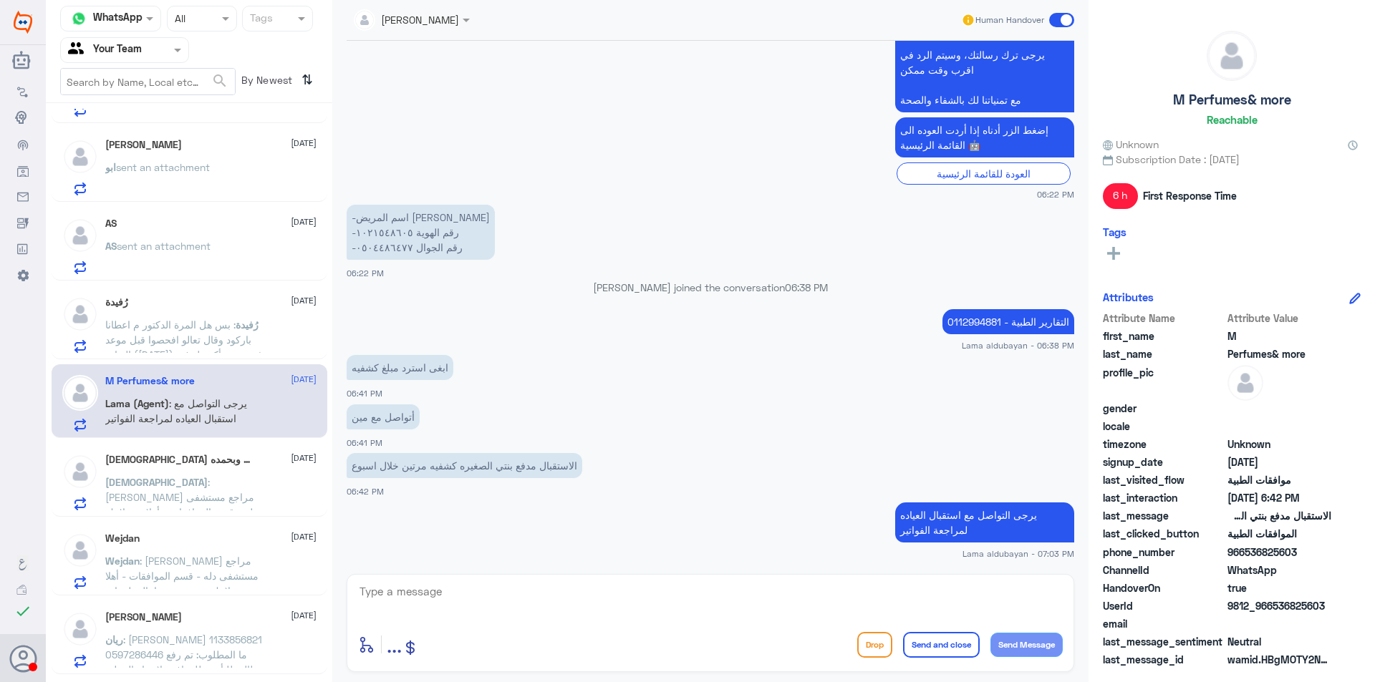
click at [380, 230] on p "-اسم المريض [PERSON_NAME] -رقم الهوية ١٠٢١٥٤٨٦٠٥ -رقم الجوال ٠٥٠٤٤٨٦٤٧٧" at bounding box center [421, 232] width 148 height 55
copy p "١٠٢١٥٤٨٦٠٥"
click at [1306, 611] on span "9812_966536825603" at bounding box center [1279, 606] width 104 height 15
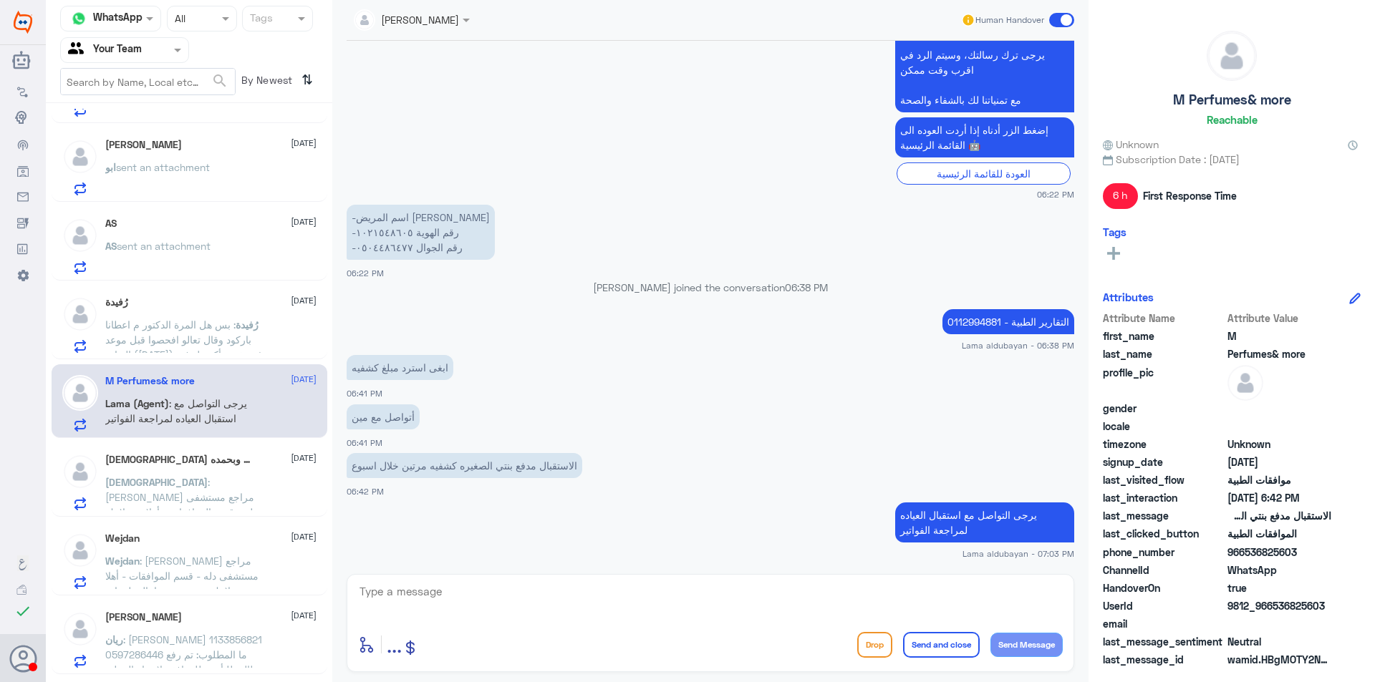
copy span "9812_966536825603"
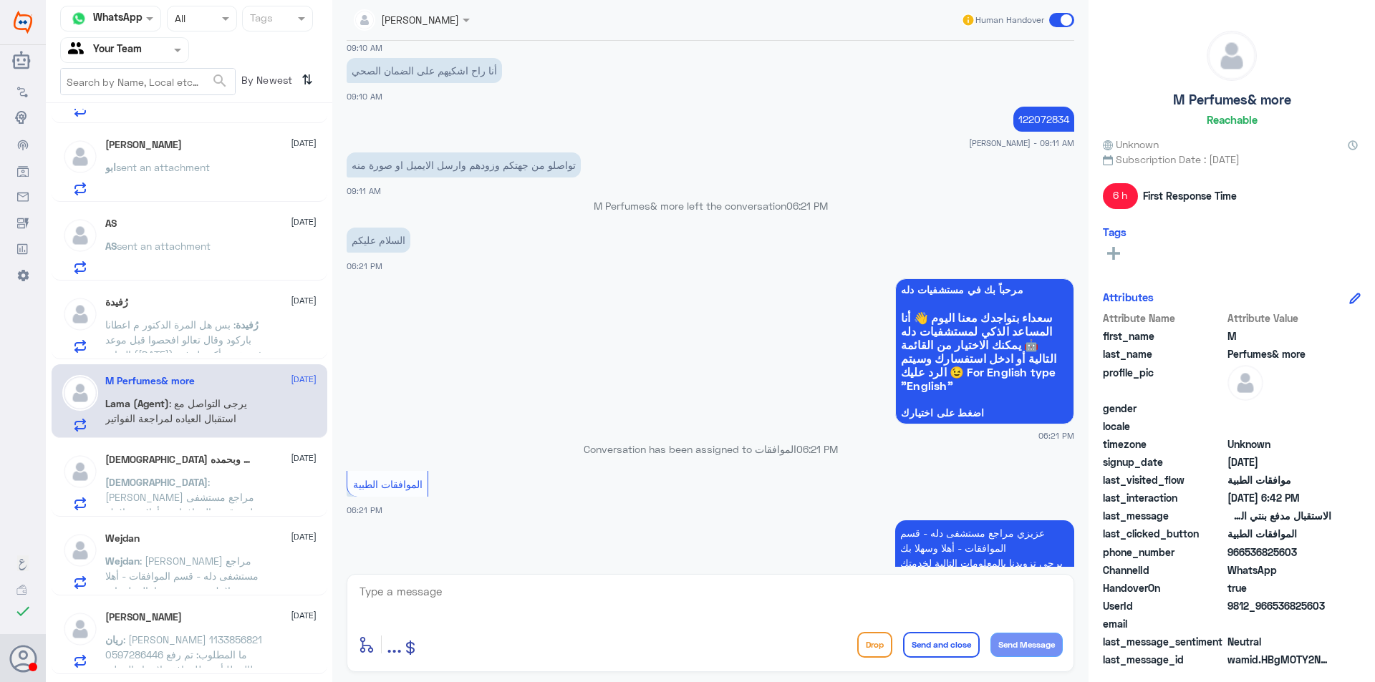
scroll to position [852, 0]
